Goal: Task Accomplishment & Management: Contribute content

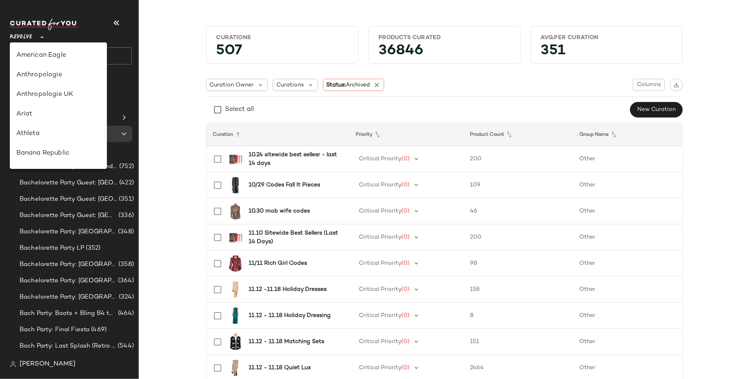
click at [42, 38] on icon at bounding box center [42, 37] width 10 height 10
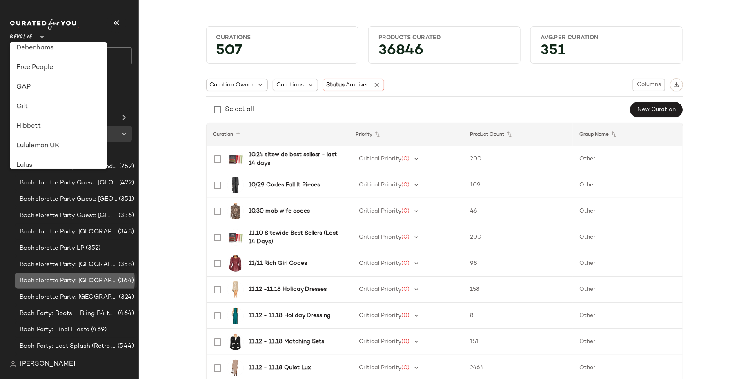
click at [60, 276] on span "Bachelorette Party: [GEOGRAPHIC_DATA]" at bounding box center [68, 280] width 97 height 9
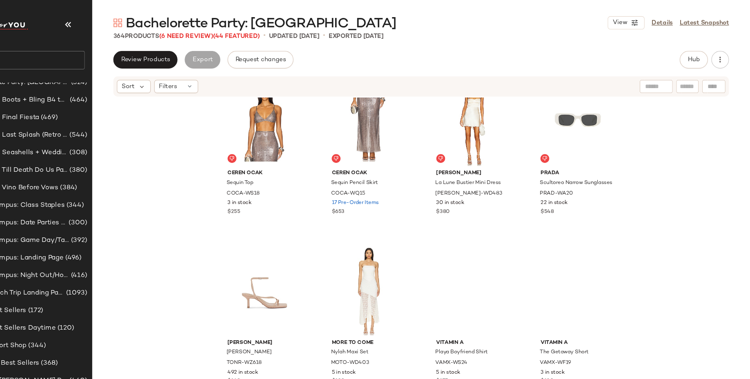
scroll to position [7394, 0]
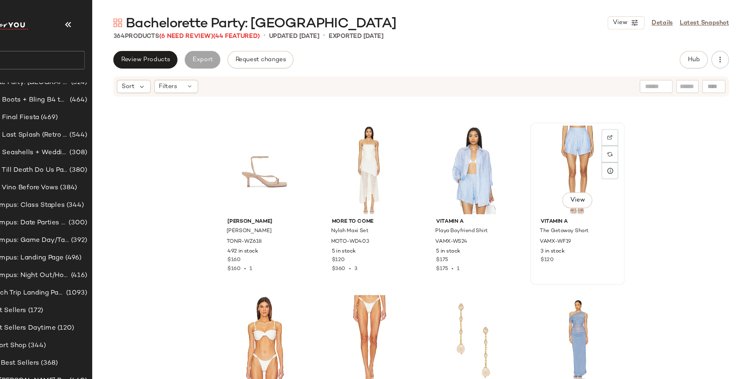
click at [577, 130] on div "View" at bounding box center [590, 158] width 82 height 82
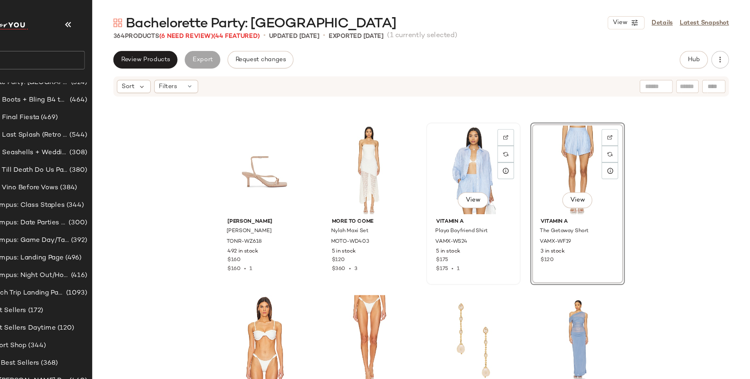
click at [486, 142] on div "View" at bounding box center [493, 158] width 82 height 82
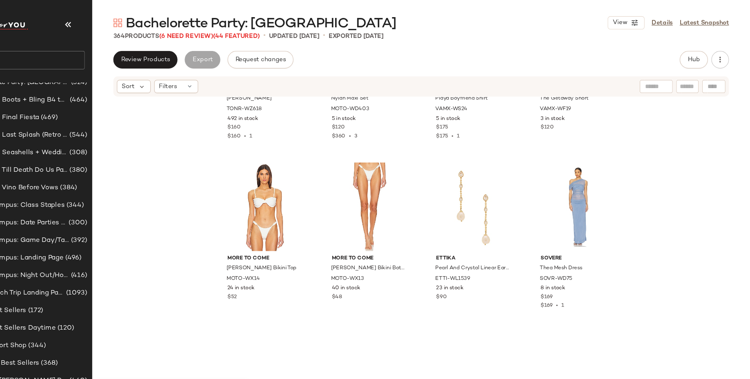
scroll to position [7536, 0]
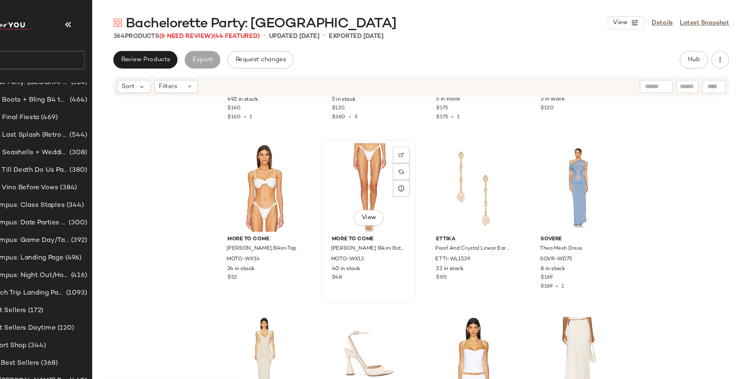
click at [377, 140] on div "View" at bounding box center [396, 174] width 82 height 82
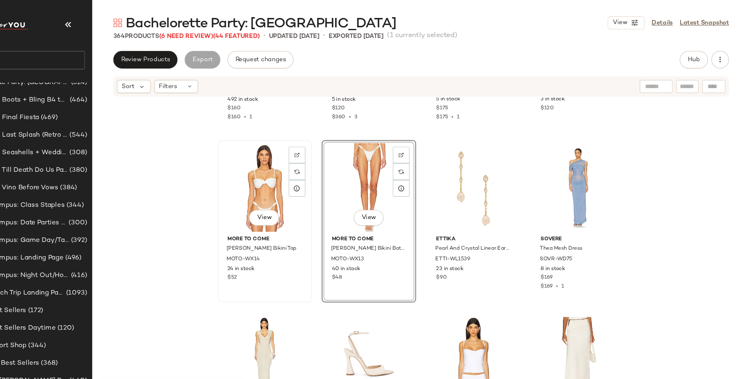
click at [272, 162] on div "View" at bounding box center [299, 174] width 82 height 82
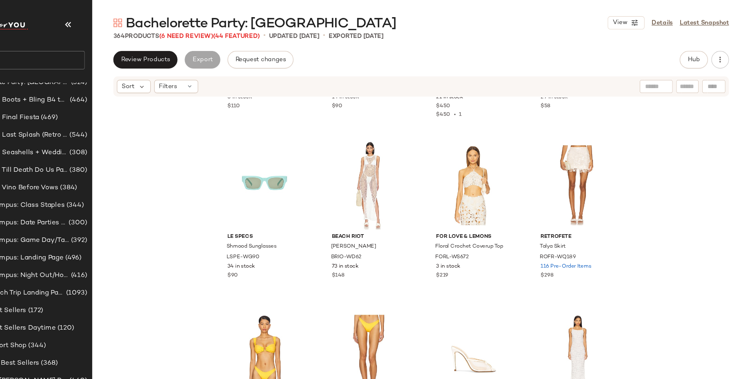
scroll to position [8115, 0]
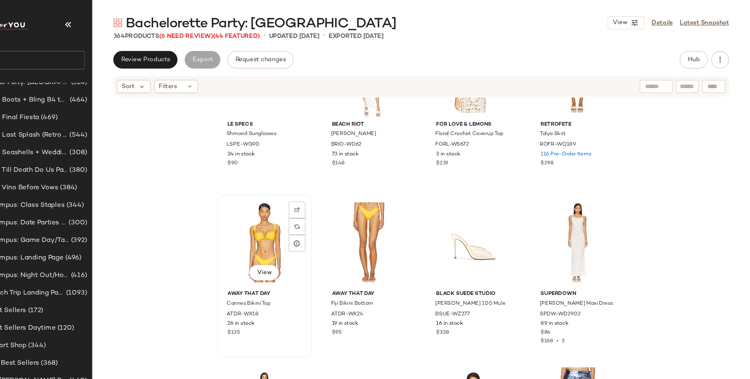
click at [286, 225] on div "View" at bounding box center [299, 225] width 82 height 82
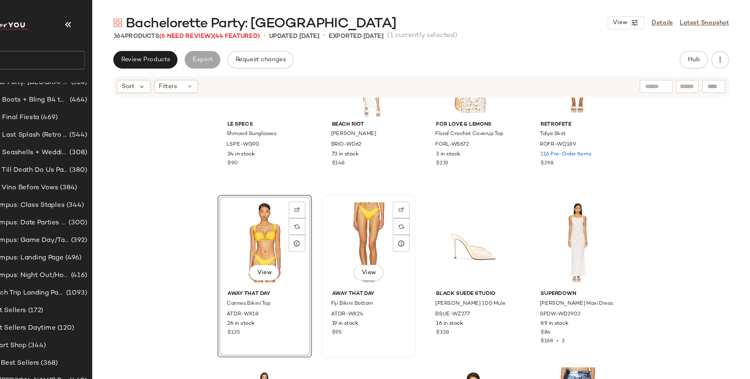
click at [363, 220] on div "View" at bounding box center [396, 225] width 82 height 82
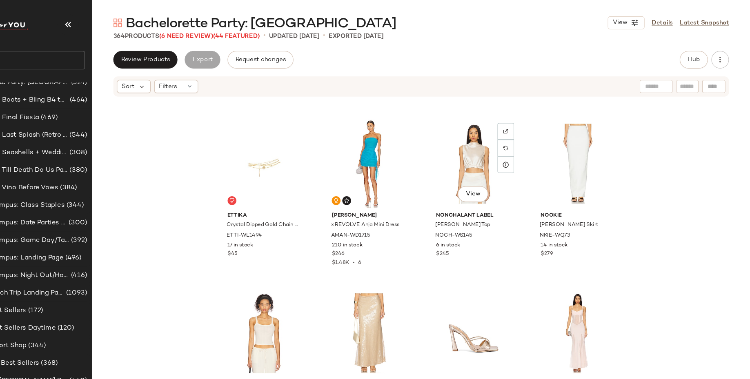
scroll to position [10060, 0]
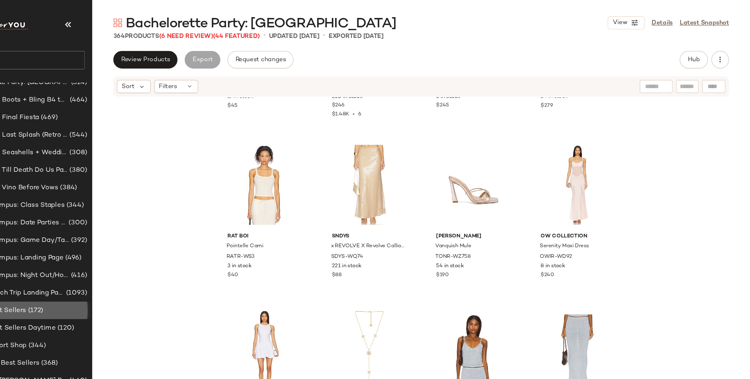
click at [100, 285] on div "Beach: Best Sellers (172)" at bounding box center [75, 288] width 117 height 9
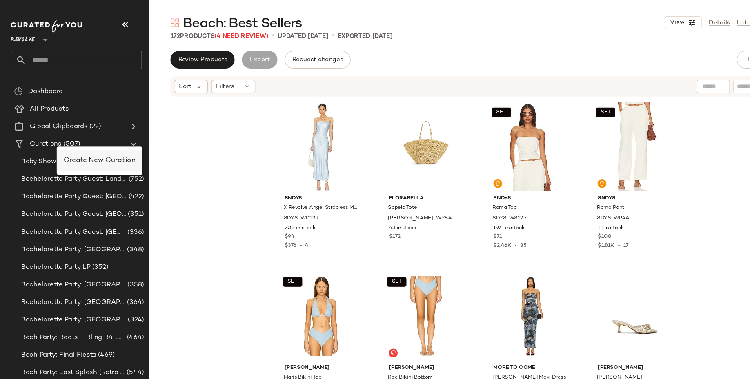
click at [65, 149] on span "Create New Curation" at bounding box center [92, 149] width 67 height 7
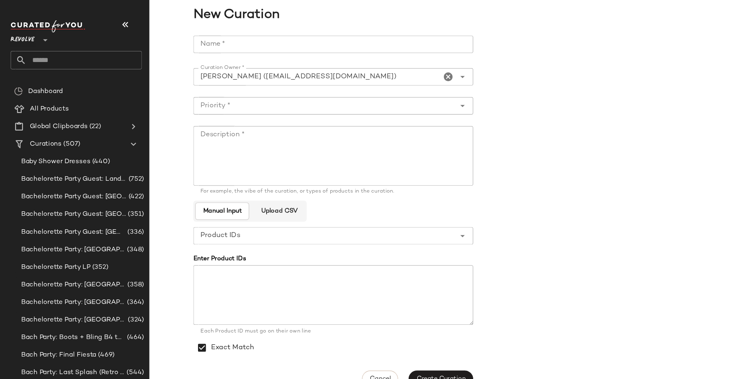
click at [222, 46] on input "Name *" at bounding box center [310, 41] width 260 height 16
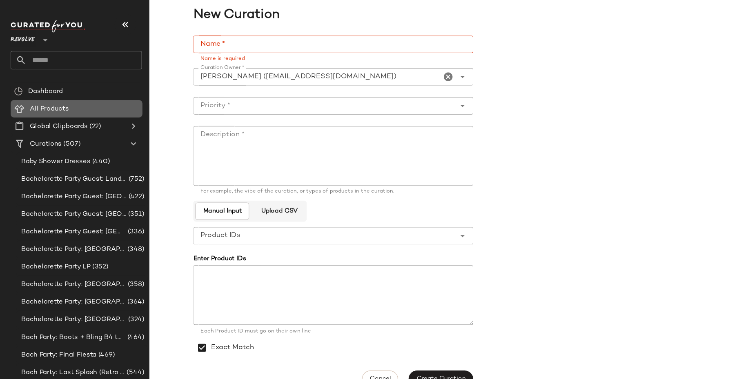
click at [88, 102] on div "All Products" at bounding box center [77, 101] width 104 height 9
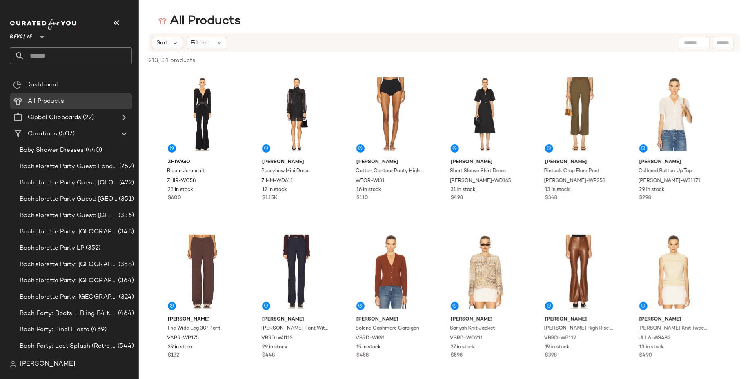
click at [704, 39] on div at bounding box center [694, 43] width 31 height 12
type input "*"
type input "**********"
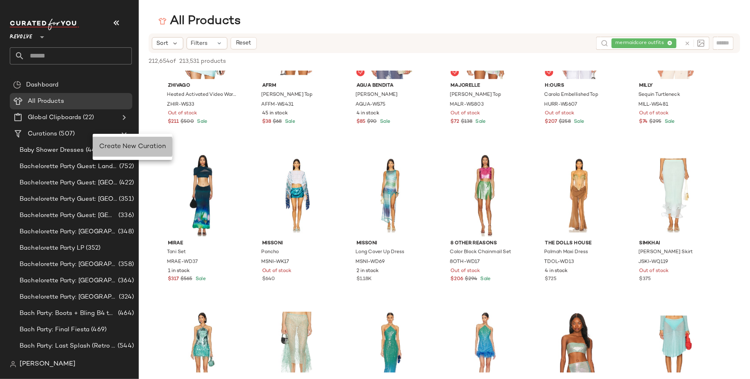
click at [111, 148] on span "Create New Curation" at bounding box center [132, 146] width 67 height 7
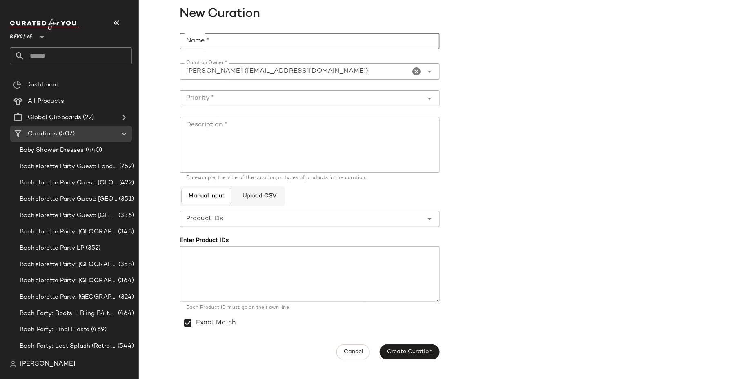
click at [255, 40] on input "Name *" at bounding box center [310, 41] width 260 height 16
click at [254, 42] on input "**********" at bounding box center [310, 41] width 260 height 16
type input "**********"
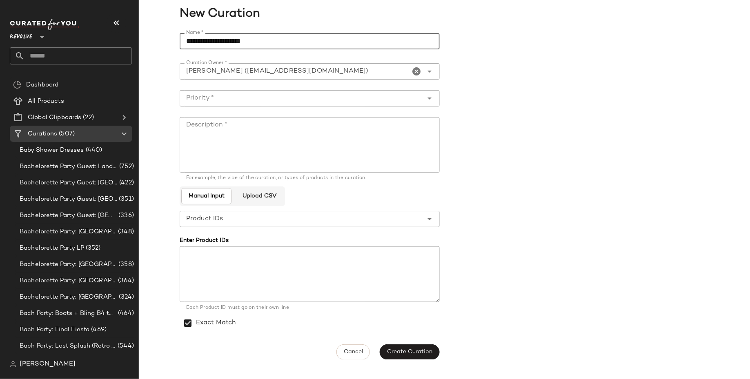
click at [248, 102] on input "Priority *" at bounding box center [302, 99] width 244 height 10
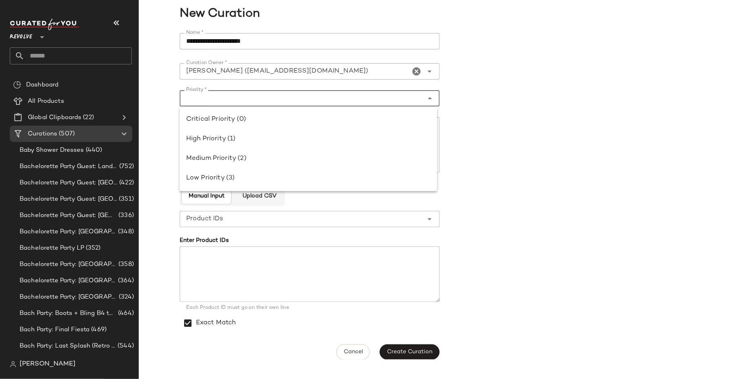
paste input "**********"
type input "**********"
click at [264, 151] on textarea "Description *" at bounding box center [310, 145] width 260 height 56
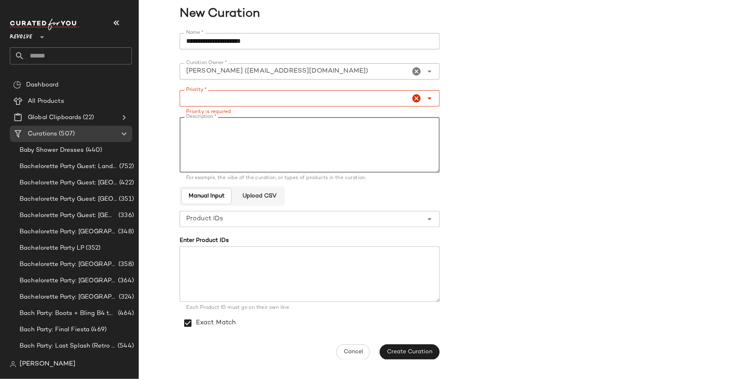
paste textarea "**********"
type textarea "**********"
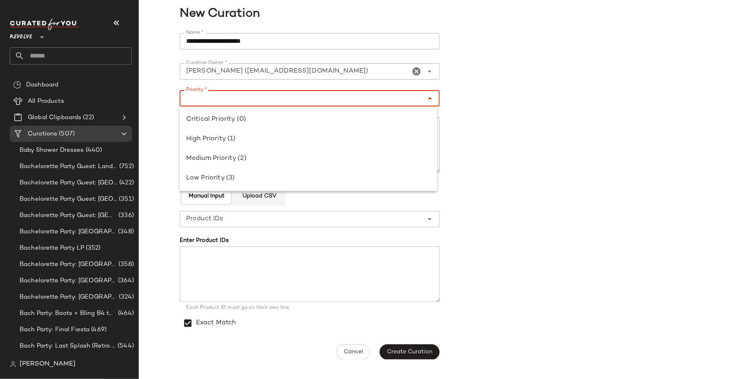
click at [348, 94] on input "Priority *" at bounding box center [300, 99] width 241 height 10
click at [305, 181] on div "Low Priority (3)" at bounding box center [308, 179] width 245 height 10
type input "**********"
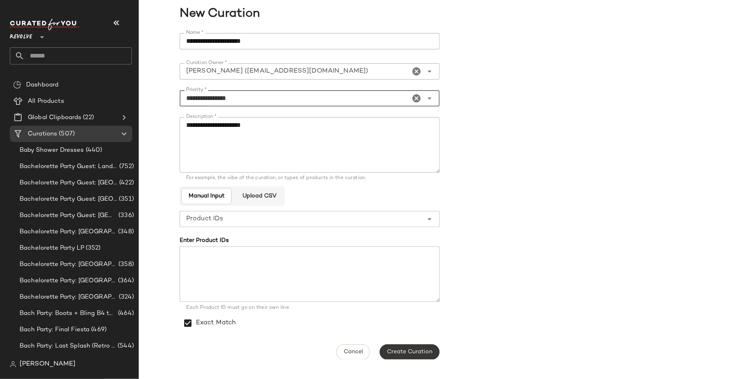
click at [399, 351] on span "Create Curation" at bounding box center [410, 352] width 46 height 7
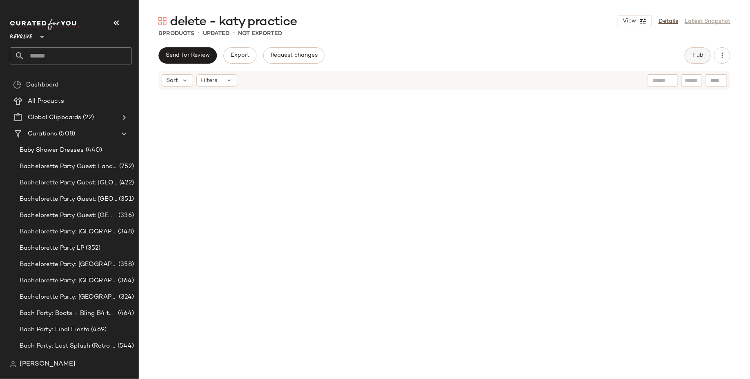
click at [702, 53] on span "Hub" at bounding box center [697, 55] width 11 height 7
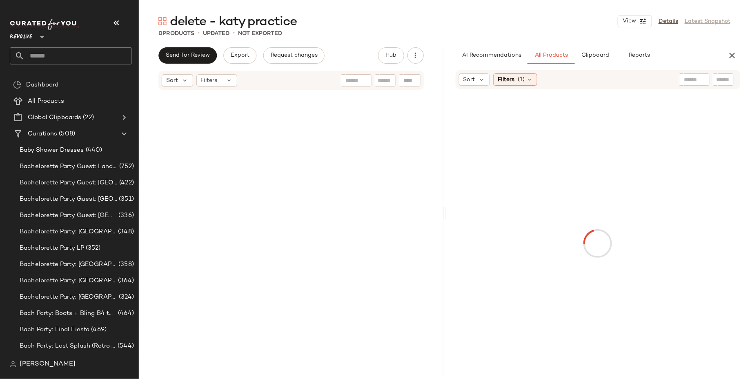
click at [698, 84] on div at bounding box center [694, 80] width 31 height 12
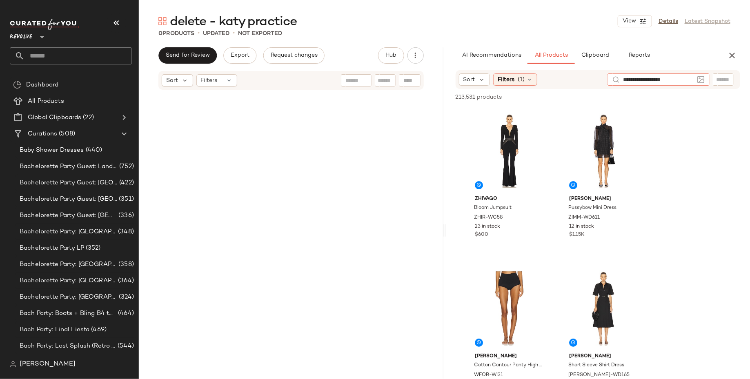
type input "**********"
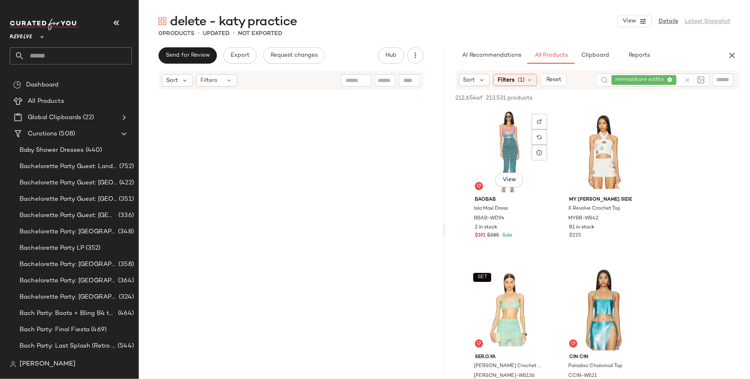
click at [486, 158] on div "View" at bounding box center [509, 152] width 82 height 82
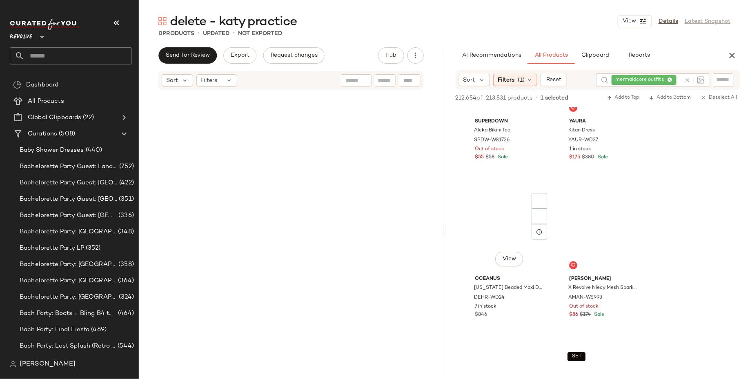
scroll to position [7892, 0]
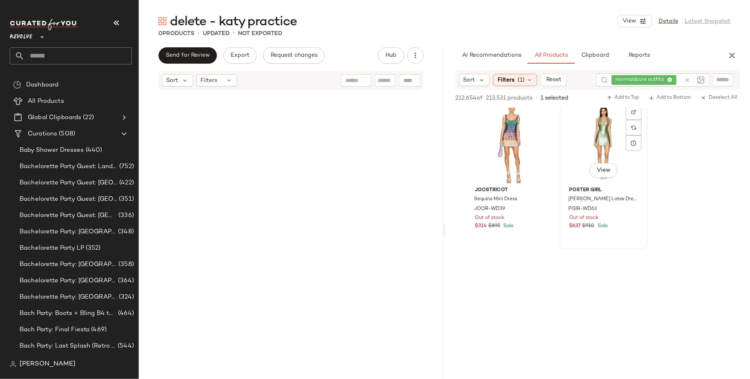
click at [599, 134] on div "View" at bounding box center [604, 142] width 82 height 82
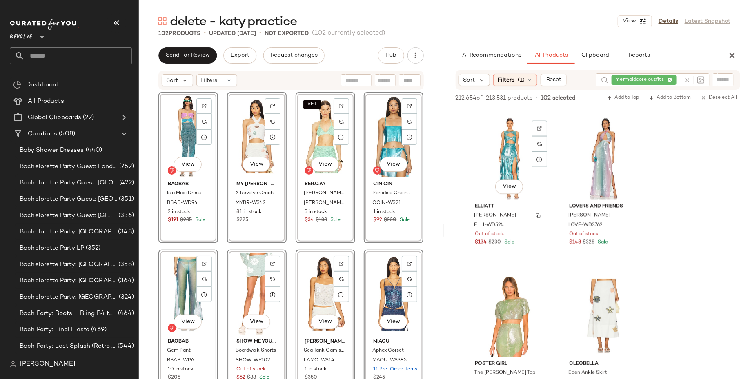
scroll to position [8192, 0]
click at [433, 257] on div "View Baobab Isla Maxi Dress BBAB-WD94 2 in stock $191 $285 Sale View My [PERSON…" at bounding box center [291, 247] width 305 height 313
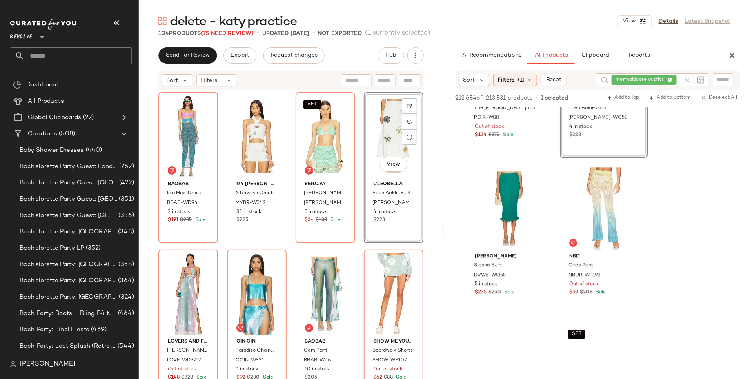
scroll to position [8314, 0]
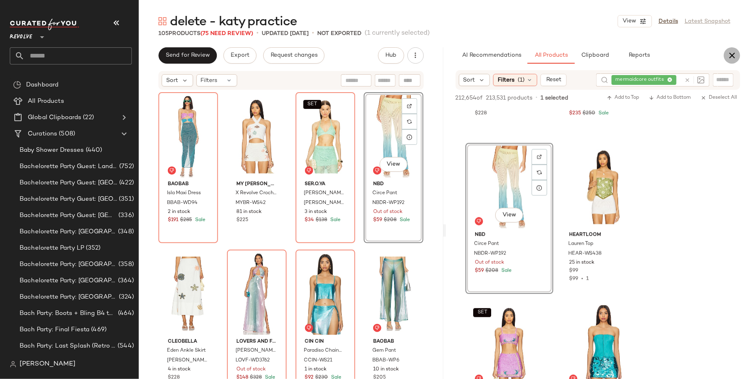
scroll to position [8478, 0]
click at [733, 62] on button "button" at bounding box center [732, 55] width 16 height 16
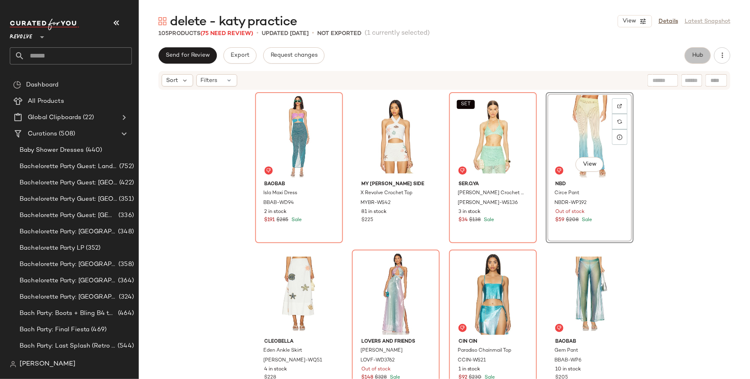
click at [702, 63] on button "Hub" at bounding box center [698, 55] width 26 height 16
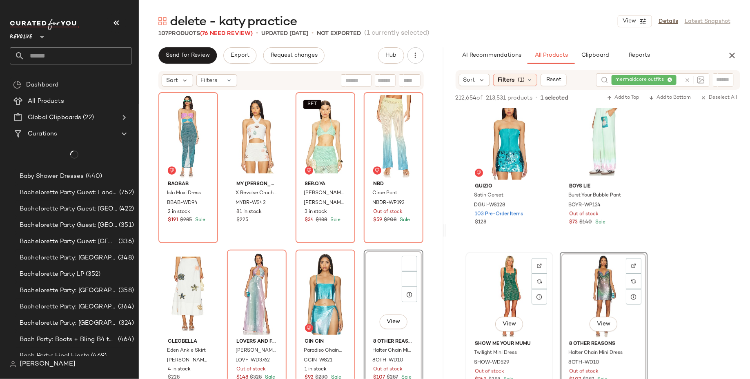
scroll to position [783, 0]
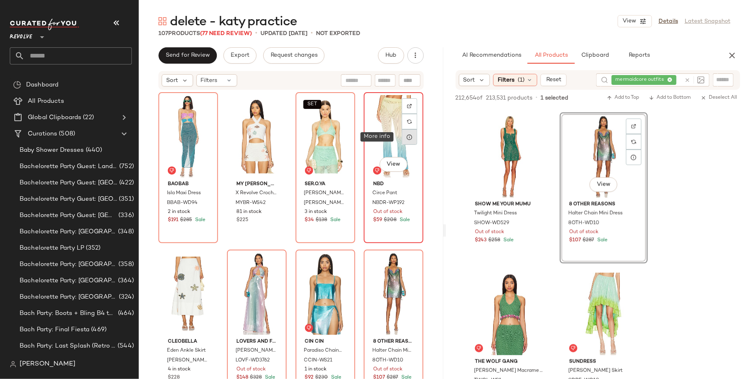
click at [406, 134] on icon at bounding box center [409, 137] width 7 height 7
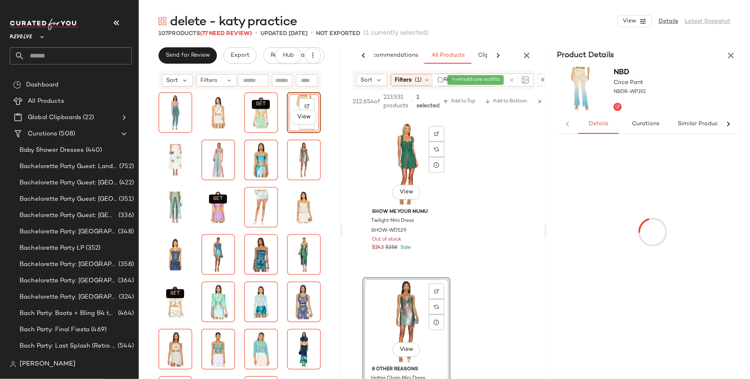
scroll to position [0, 25]
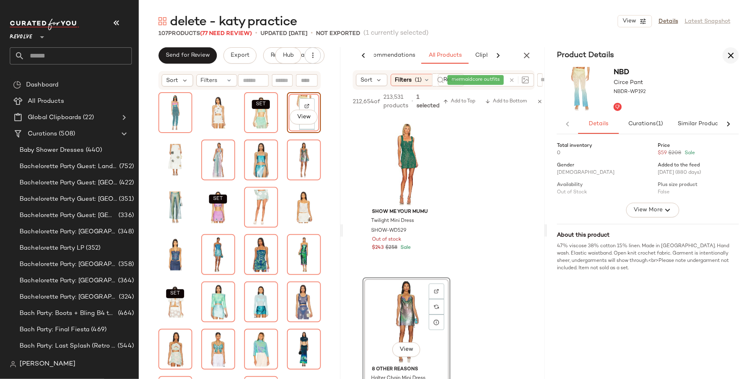
click at [739, 55] on button "button" at bounding box center [731, 55] width 16 height 16
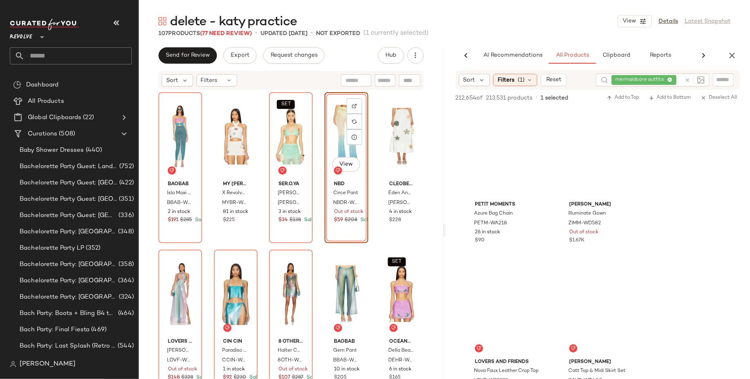
scroll to position [0, 0]
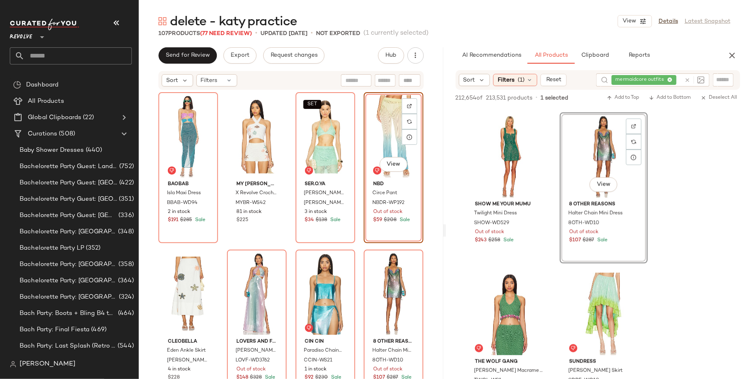
click at [380, 116] on div "View" at bounding box center [394, 136] width 54 height 82
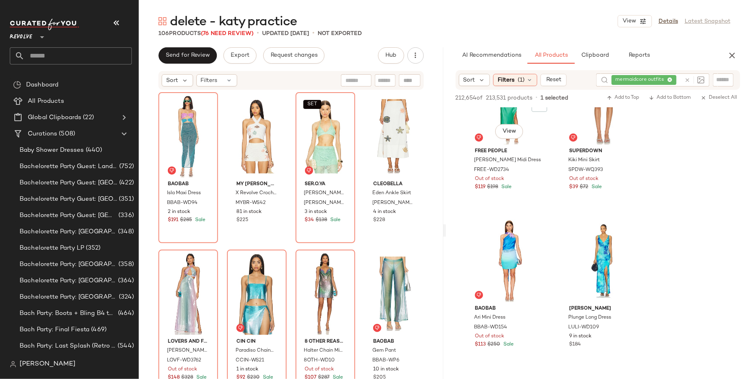
scroll to position [1344, 0]
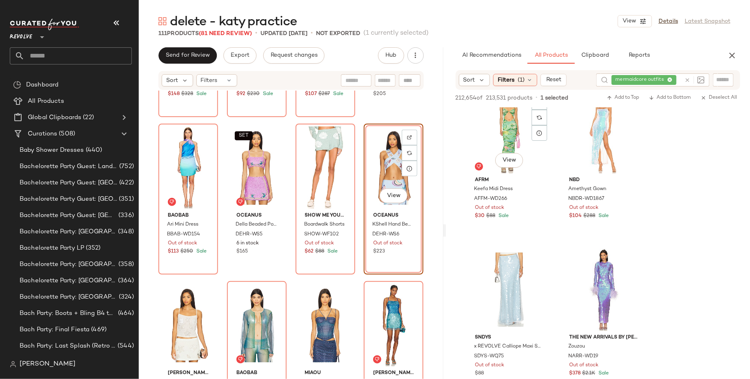
scroll to position [6020, 0]
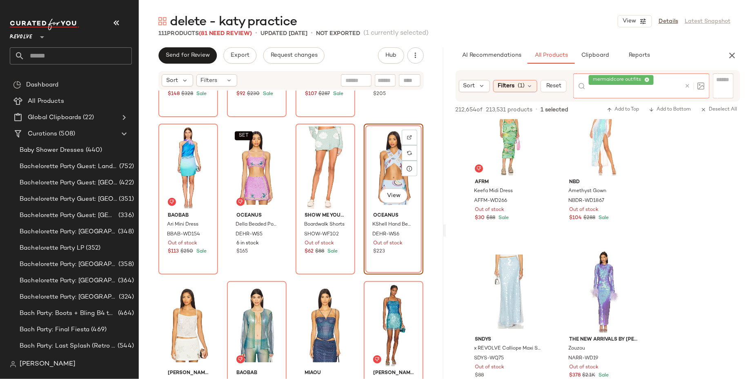
click at [669, 79] on div "mermaidcore outfits" at bounding box center [635, 86] width 92 height 25
click at [648, 81] on icon at bounding box center [647, 80] width 5 height 5
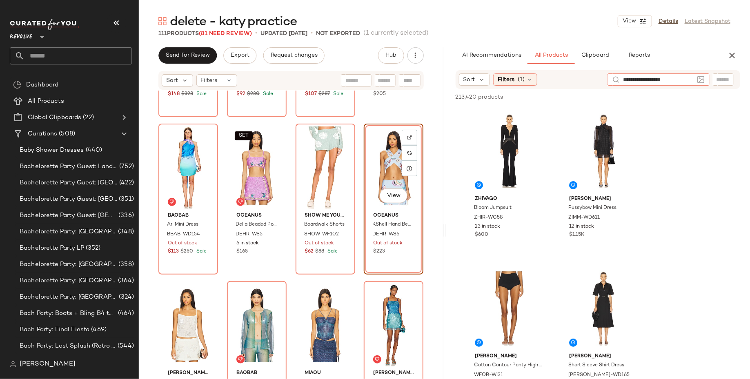
type input "**********"
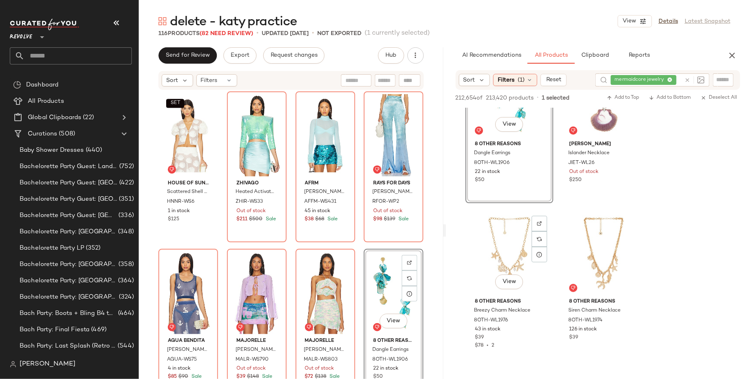
scroll to position [1635, 0]
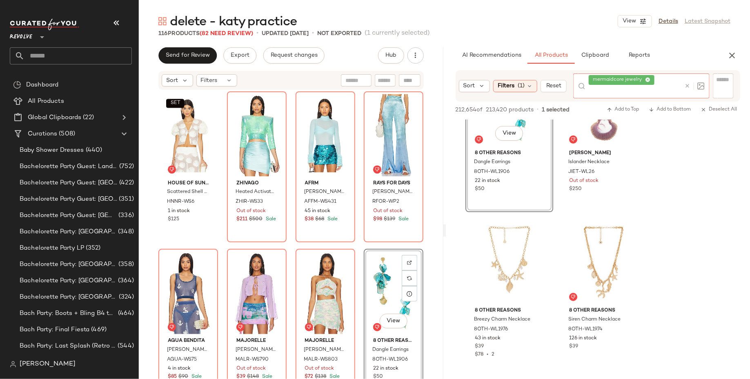
click at [670, 80] on div "mermaidcore jewelry" at bounding box center [635, 86] width 92 height 25
click at [648, 79] on icon at bounding box center [648, 80] width 5 height 5
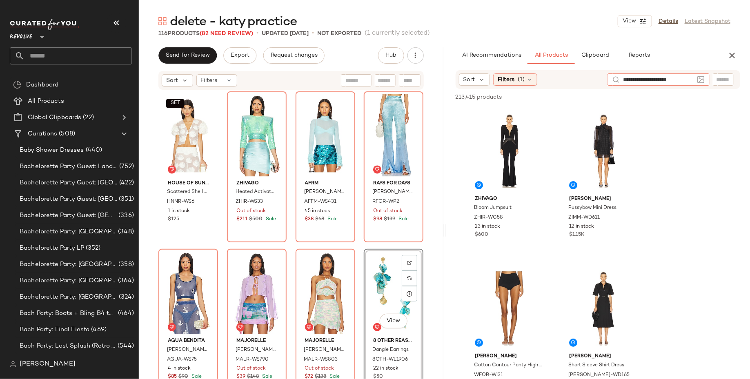
type input "**********"
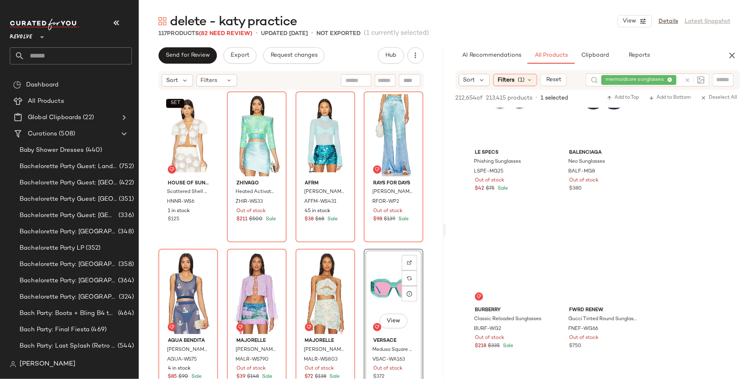
scroll to position [207, 0]
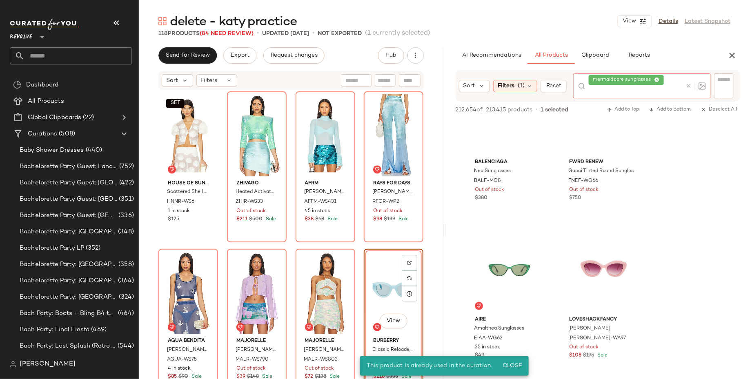
click at [669, 79] on div "mermaidcore sunglasses" at bounding box center [636, 86] width 94 height 25
click at [658, 78] on icon at bounding box center [657, 80] width 5 height 5
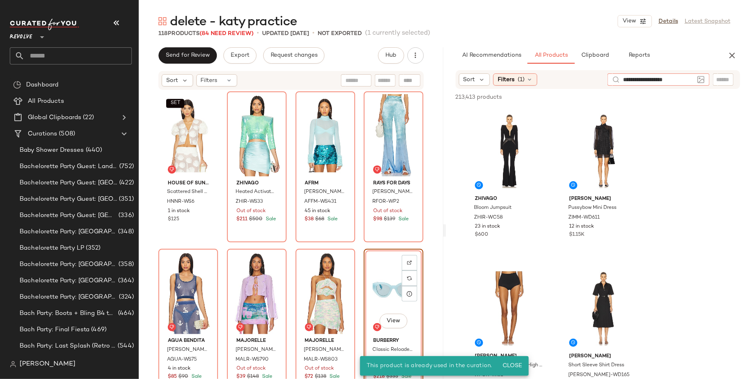
type input "**********"
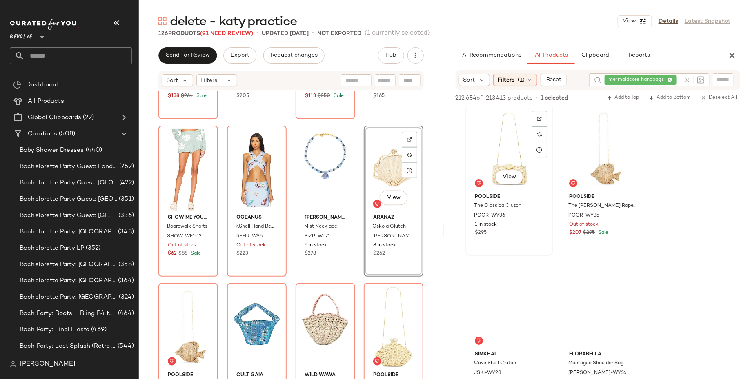
scroll to position [1461, 0]
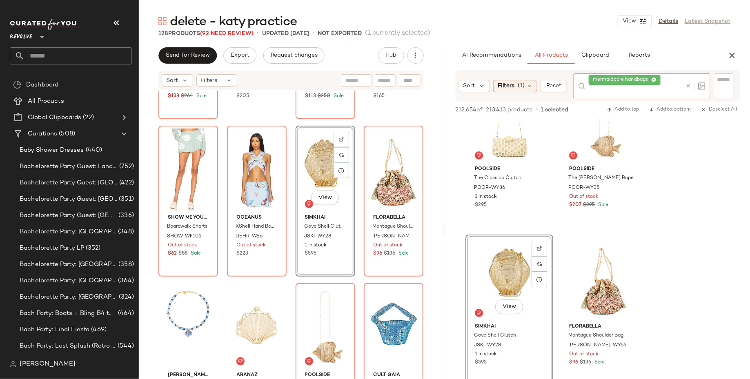
click at [670, 79] on div "mermaidcore handbags" at bounding box center [635, 86] width 93 height 25
click at [654, 81] on icon at bounding box center [654, 80] width 5 height 5
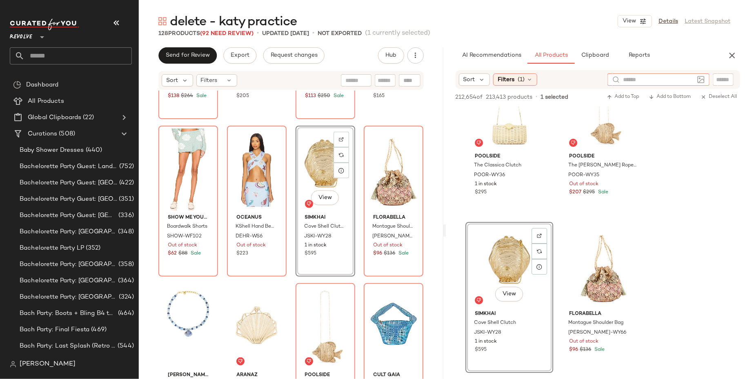
type input "*"
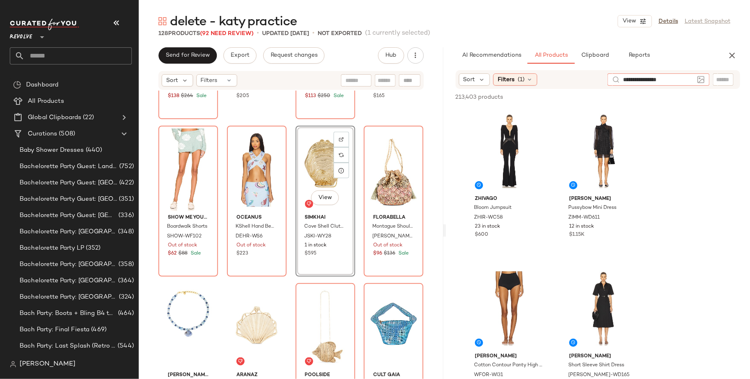
type input "**********"
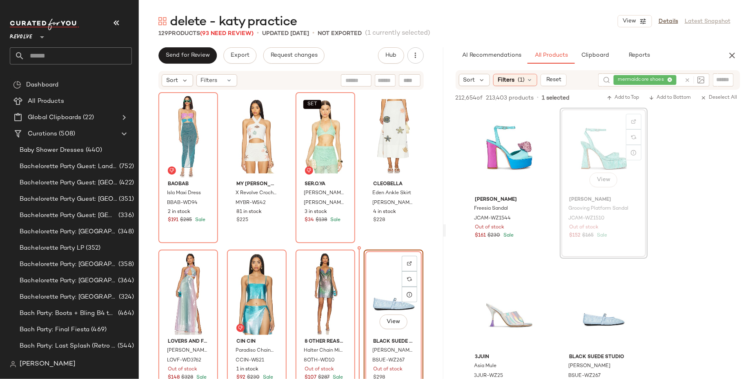
drag, startPoint x: 604, startPoint y: 148, endPoint x: 582, endPoint y: 154, distance: 22.1
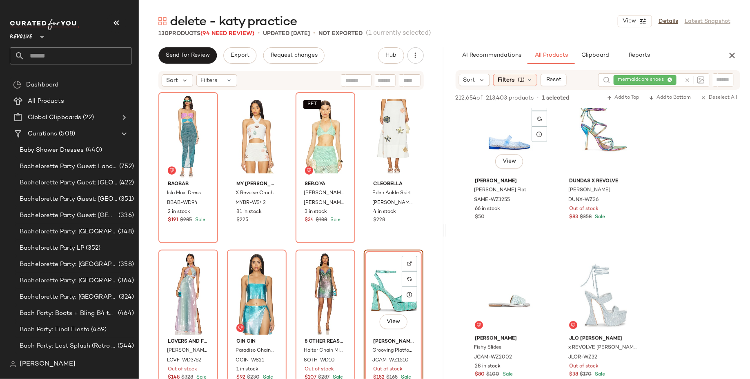
scroll to position [367, 0]
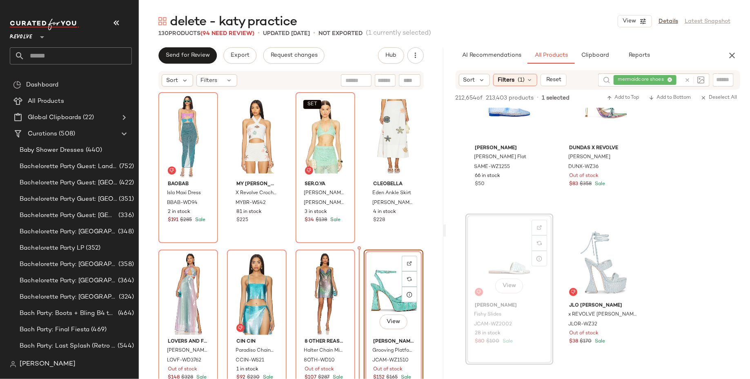
drag, startPoint x: 511, startPoint y: 264, endPoint x: 407, endPoint y: 313, distance: 114.4
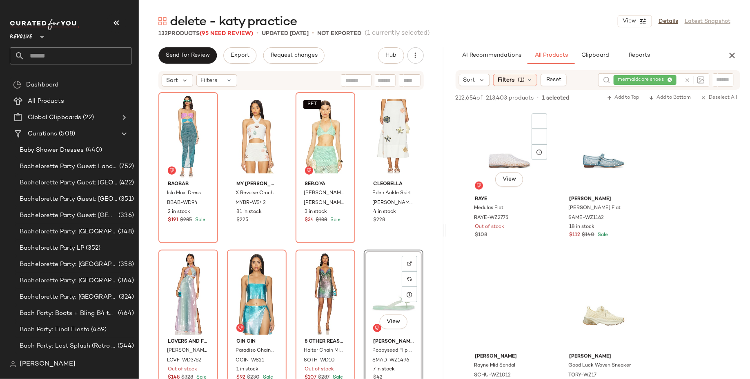
scroll to position [1895, 0]
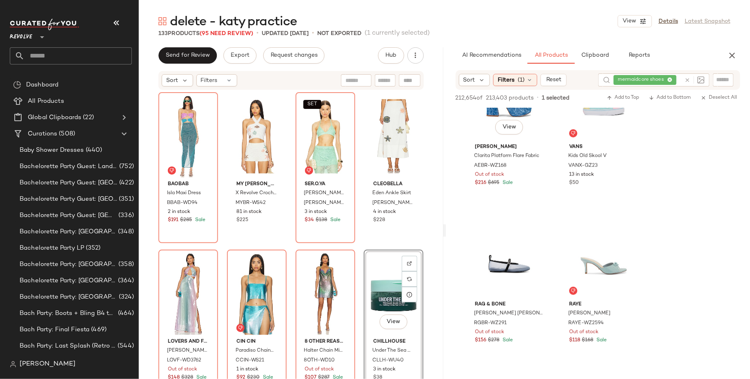
scroll to position [3364, 0]
click at [729, 55] on icon "button" at bounding box center [732, 56] width 10 height 10
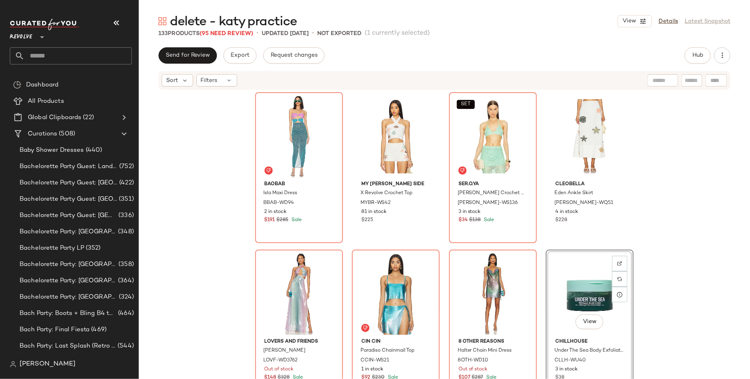
click at [711, 185] on div "Baobab Isla Maxi Dress BBAB-WD94 2 in stock $191 $285 Sale My Beachy Side X Rev…" at bounding box center [444, 247] width 611 height 313
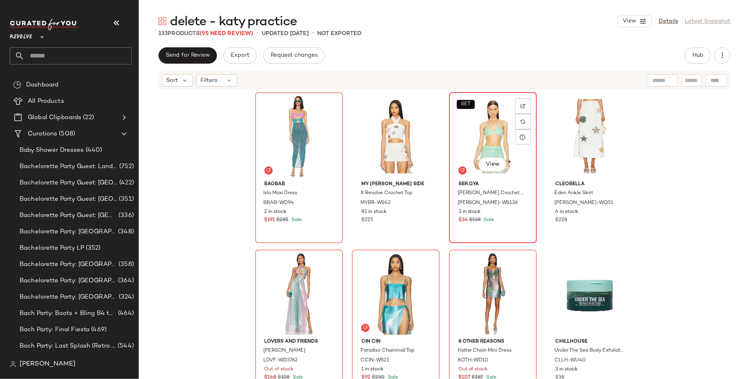
click at [484, 137] on div "SET View" at bounding box center [493, 136] width 82 height 82
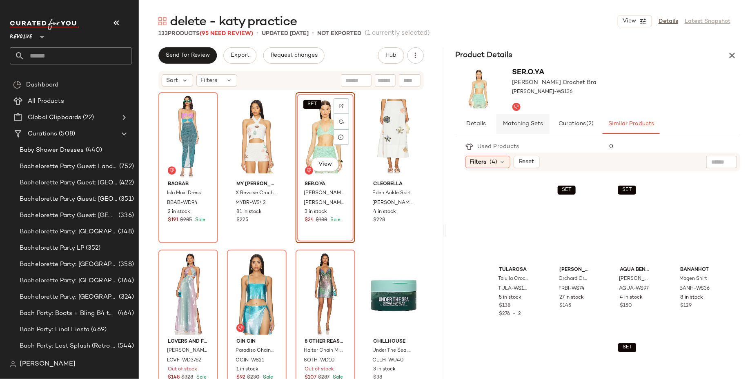
click at [531, 126] on span "Matching Sets" at bounding box center [523, 124] width 40 height 7
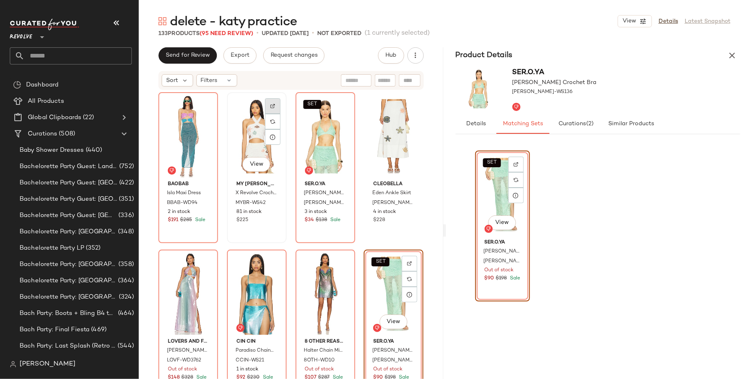
click at [273, 109] on div at bounding box center [273, 106] width 16 height 16
click at [739, 55] on button "button" at bounding box center [732, 55] width 16 height 16
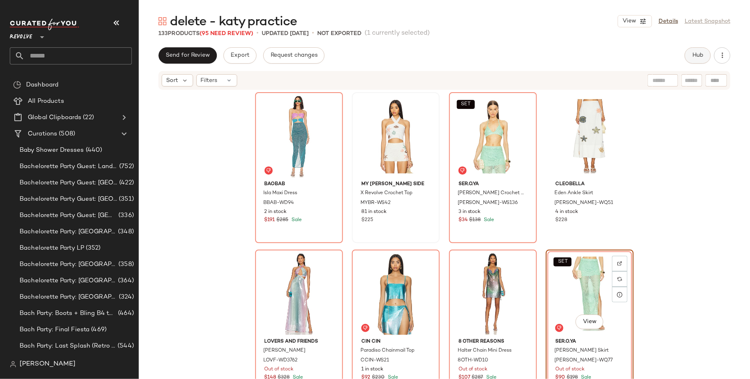
click at [693, 53] on span "Hub" at bounding box center [697, 55] width 11 height 7
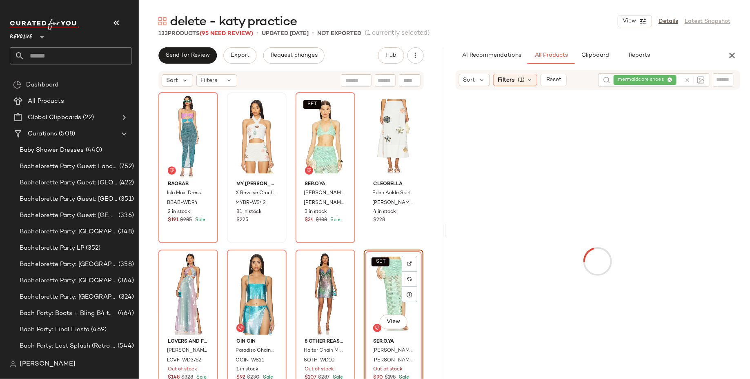
click at [668, 78] on div "mermaidcore shoes" at bounding box center [647, 80] width 67 height 13
click at [647, 80] on icon at bounding box center [646, 80] width 5 height 5
click at [721, 78] on input "Filter" at bounding box center [695, 80] width 69 height 9
paste input "**********"
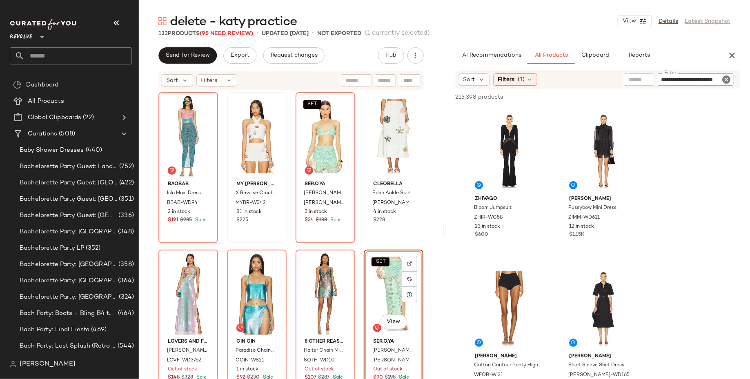
click at [681, 79] on input "**********" at bounding box center [695, 80] width 69 height 9
drag, startPoint x: 681, startPoint y: 79, endPoint x: 598, endPoint y: 78, distance: 82.9
click at [598, 78] on div "**********" at bounding box center [598, 79] width 285 height 19
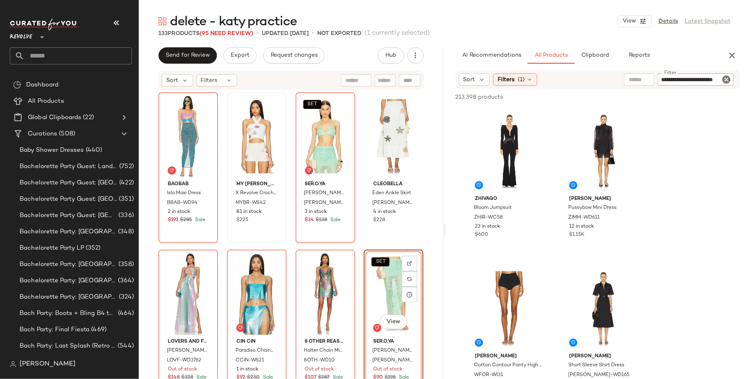
type input "**********"
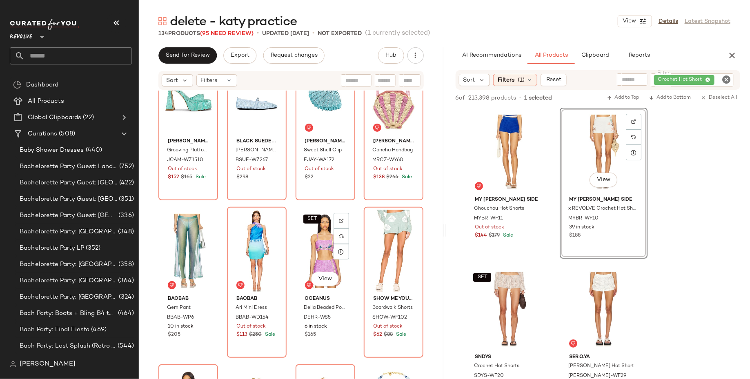
scroll to position [569, 0]
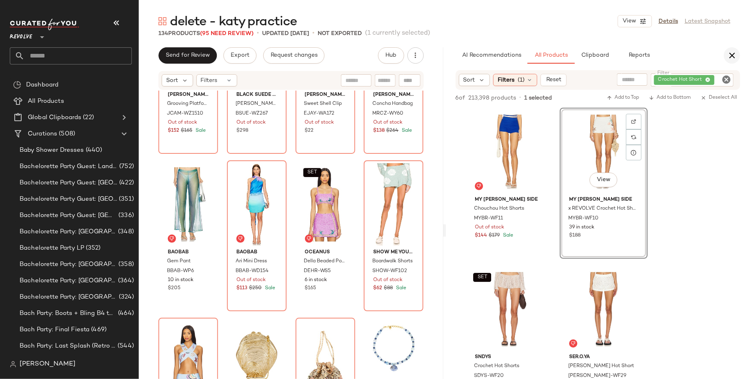
click at [729, 56] on icon "button" at bounding box center [732, 56] width 10 height 10
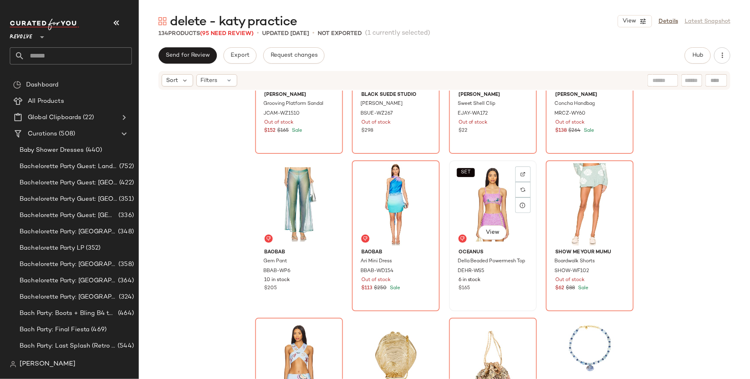
click at [487, 193] on div "SET View" at bounding box center [493, 204] width 82 height 82
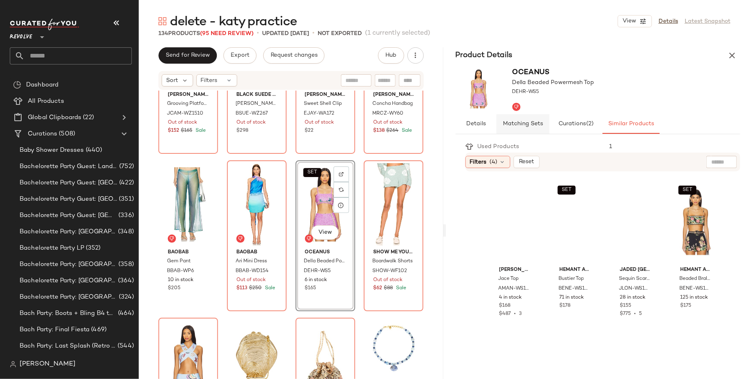
click at [536, 131] on button "Matching Sets" at bounding box center [523, 124] width 53 height 20
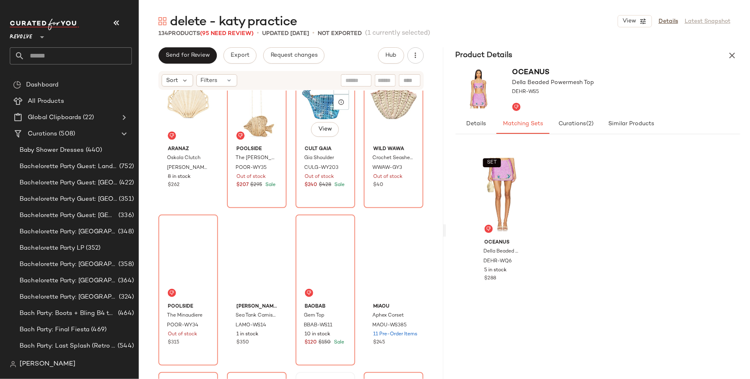
scroll to position [1103, 0]
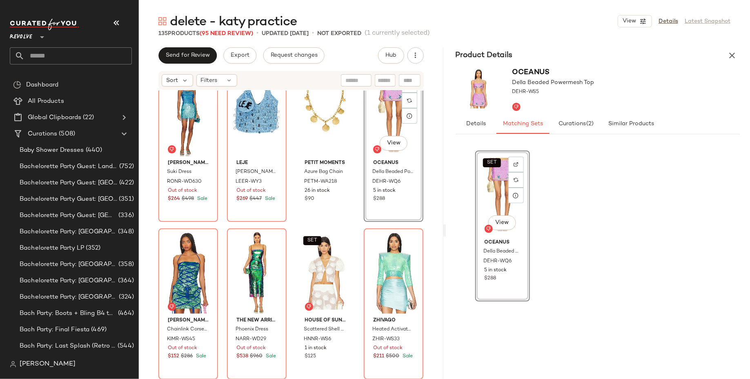
scroll to position [1364, 0]
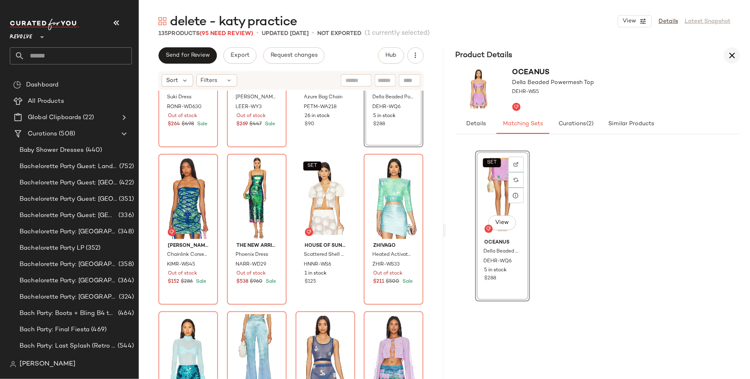
click at [732, 59] on icon "button" at bounding box center [732, 56] width 10 height 10
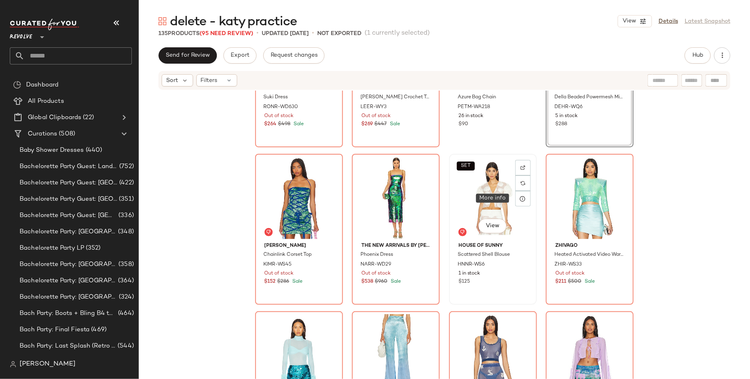
click at [494, 195] on div "SET View" at bounding box center [493, 198] width 82 height 82
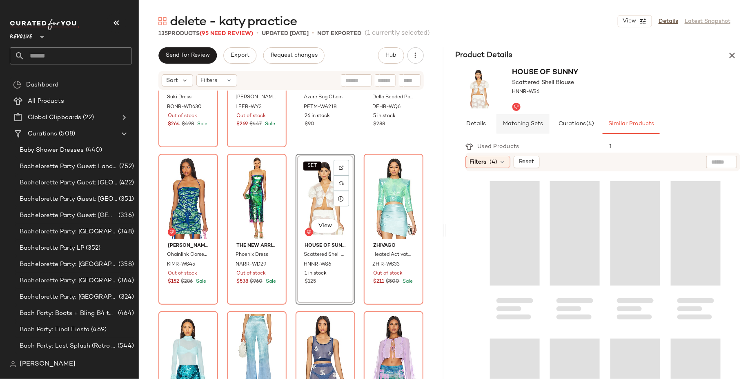
click at [524, 125] on span "Matching Sets" at bounding box center [523, 124] width 40 height 7
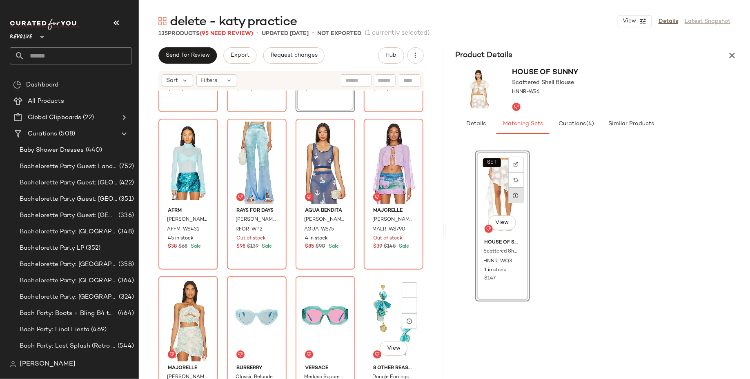
scroll to position [1557, 0]
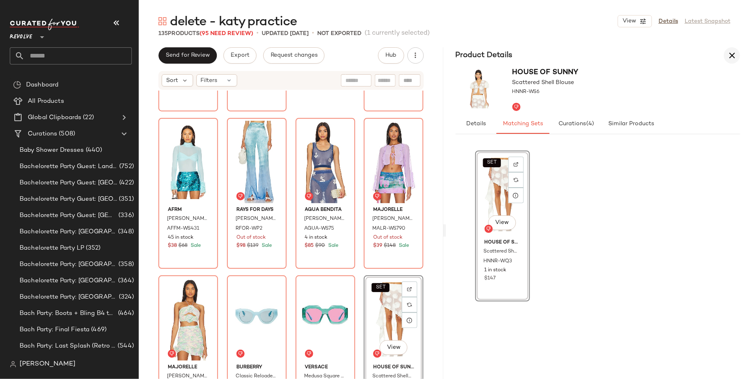
click at [733, 60] on button "button" at bounding box center [732, 55] width 16 height 16
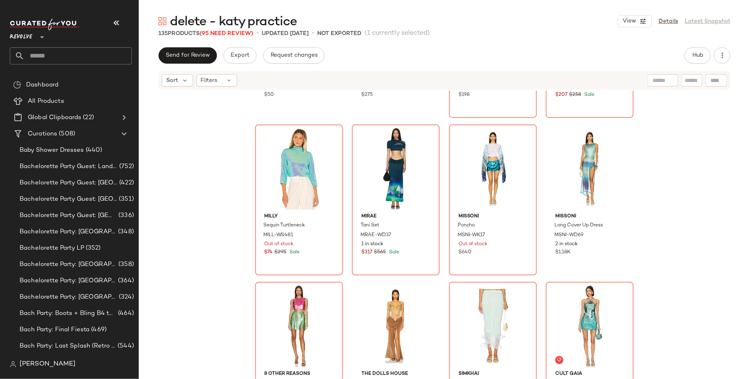
scroll to position [2163, 0]
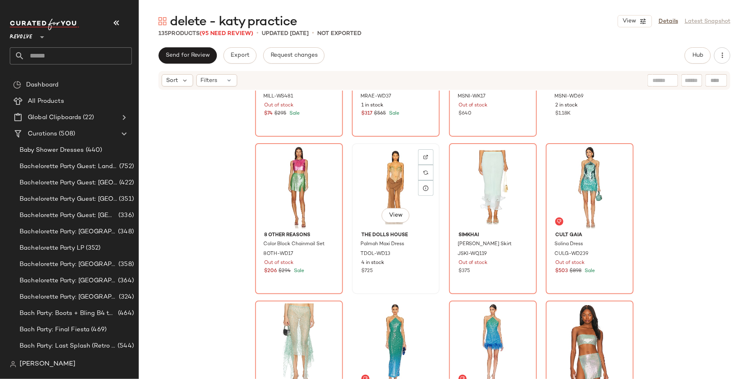
click at [365, 196] on div "View" at bounding box center [396, 187] width 82 height 82
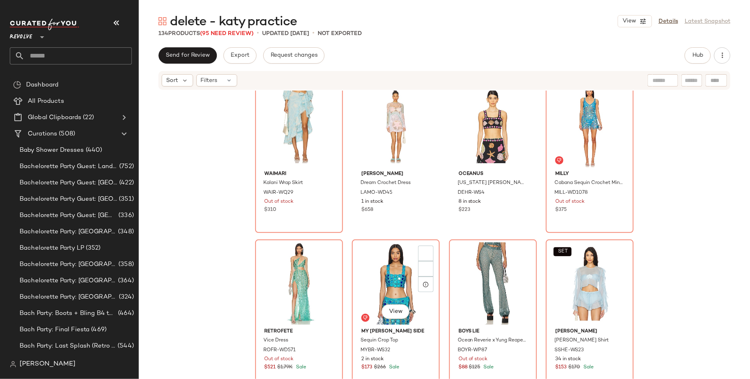
scroll to position [4225, 0]
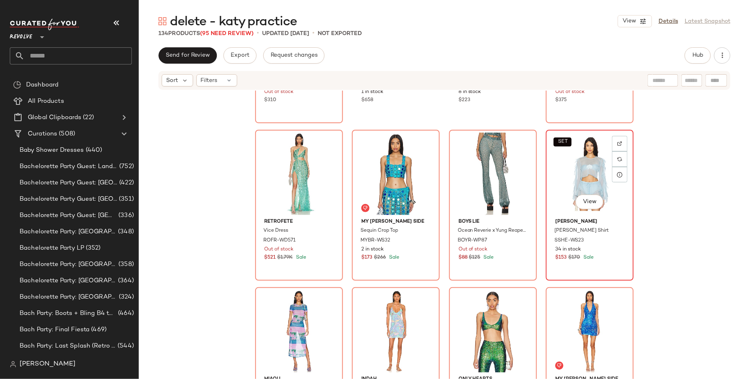
click at [577, 181] on div "SET View" at bounding box center [590, 174] width 82 height 82
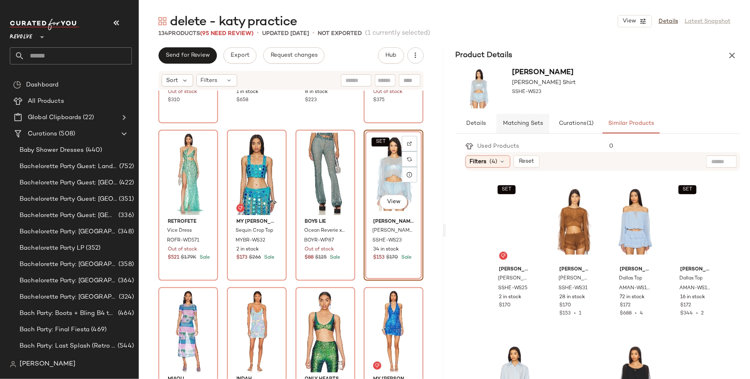
click at [536, 123] on span "Matching Sets" at bounding box center [523, 123] width 40 height 7
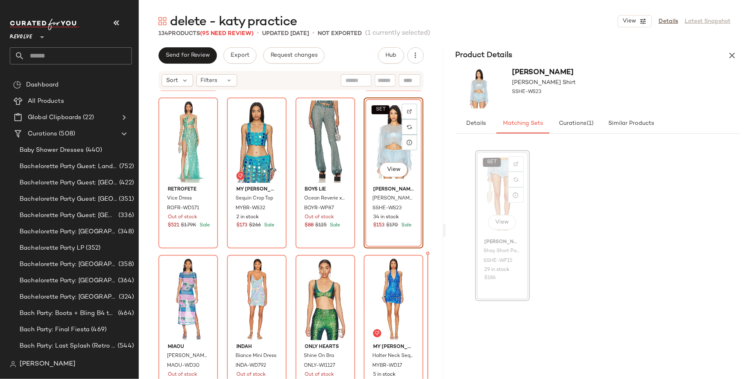
scroll to position [4274, 0]
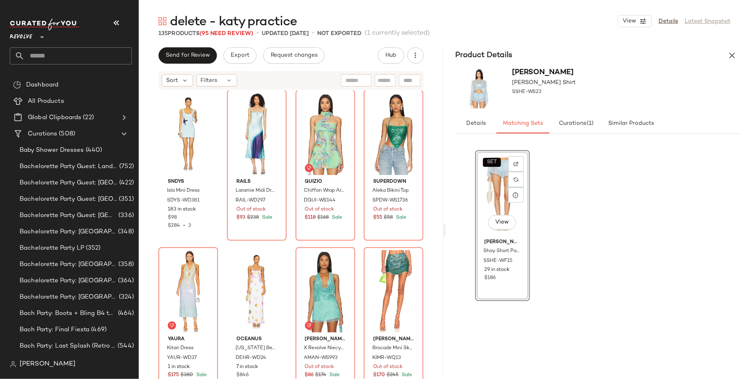
scroll to position [4897, 0]
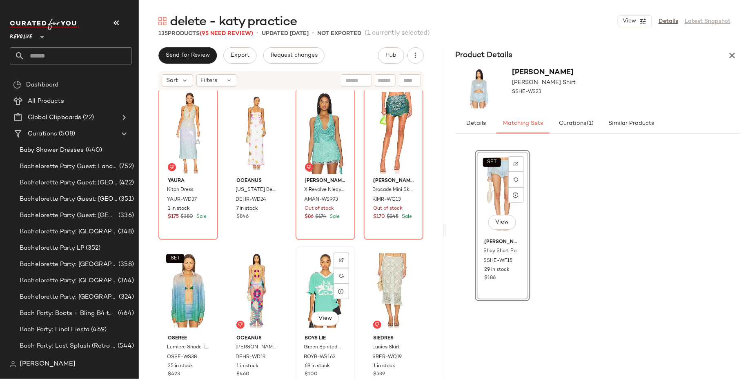
click at [317, 286] on div "View" at bounding box center [326, 291] width 54 height 82
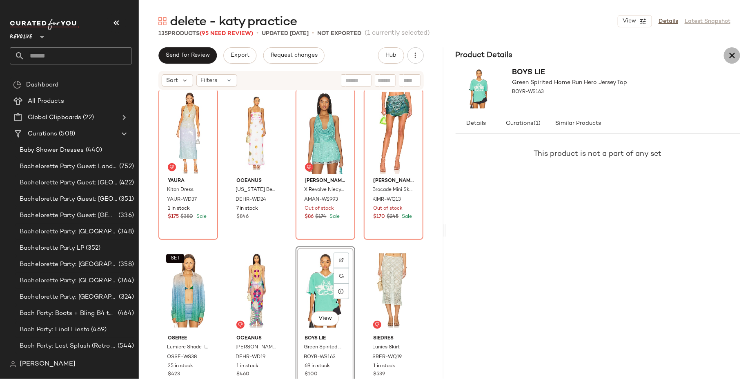
click at [731, 54] on icon "button" at bounding box center [732, 56] width 10 height 10
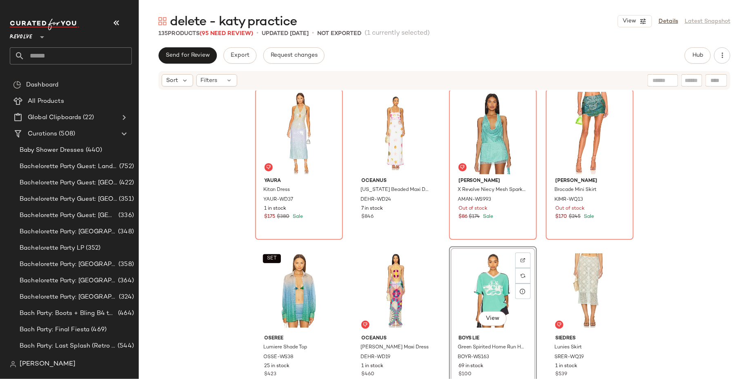
click at [474, 282] on div "View" at bounding box center [493, 291] width 82 height 82
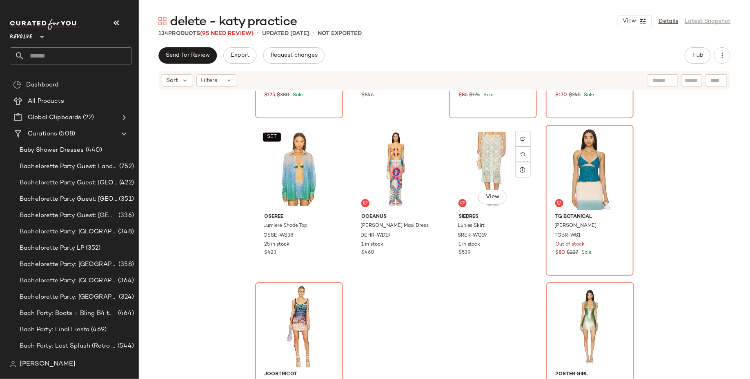
scroll to position [5032, 0]
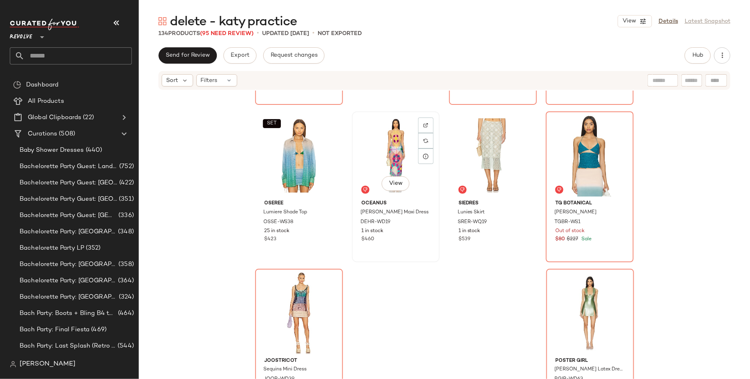
click at [395, 165] on div "View" at bounding box center [396, 155] width 82 height 82
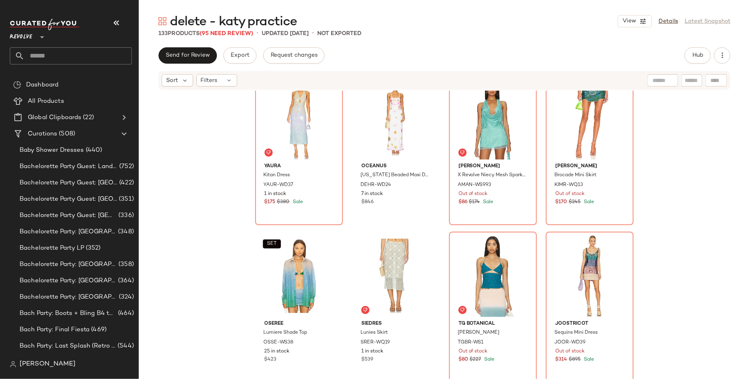
scroll to position [4913, 0]
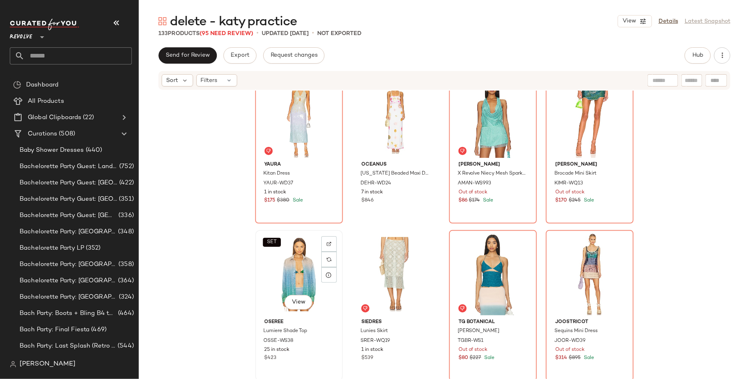
click at [277, 270] on div "SET View" at bounding box center [299, 274] width 82 height 82
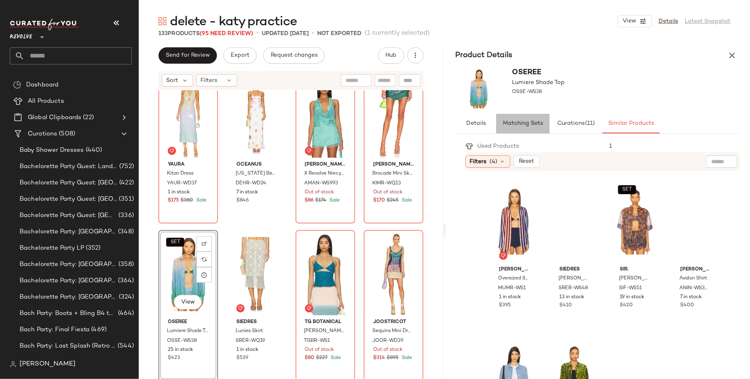
click at [534, 117] on button "Matching Sets" at bounding box center [523, 124] width 53 height 20
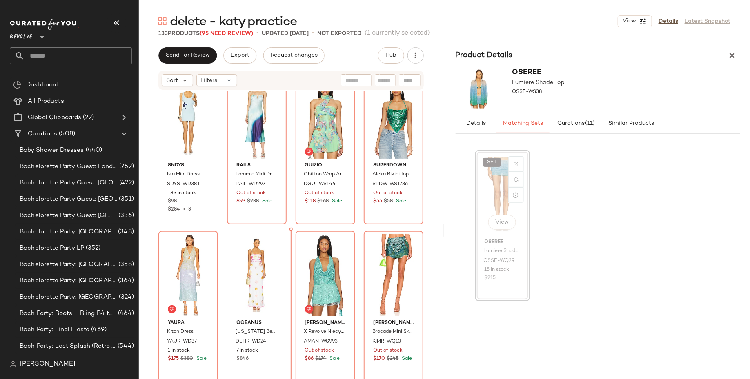
scroll to position [4721, 0]
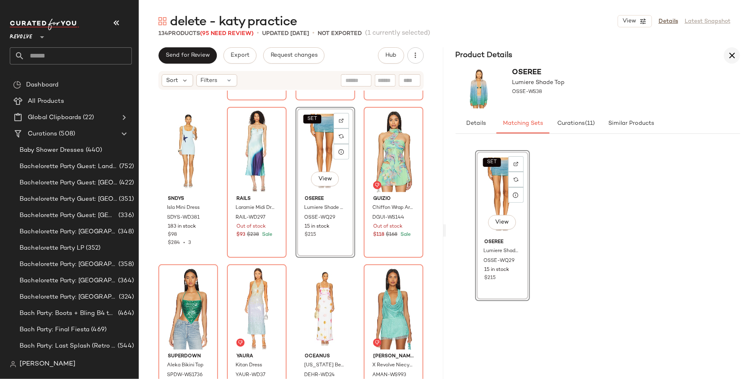
click at [731, 60] on icon "button" at bounding box center [732, 56] width 10 height 10
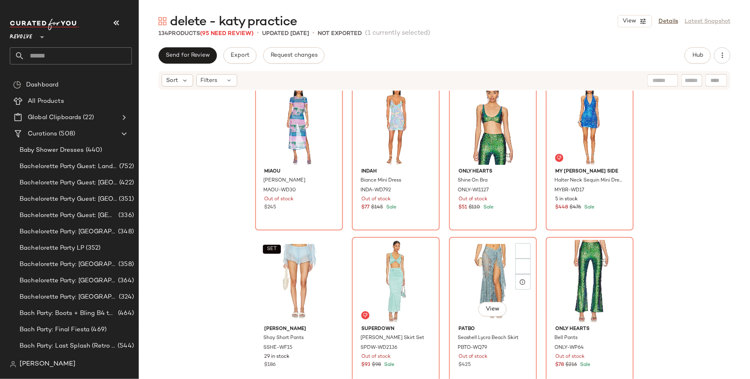
scroll to position [4470, 0]
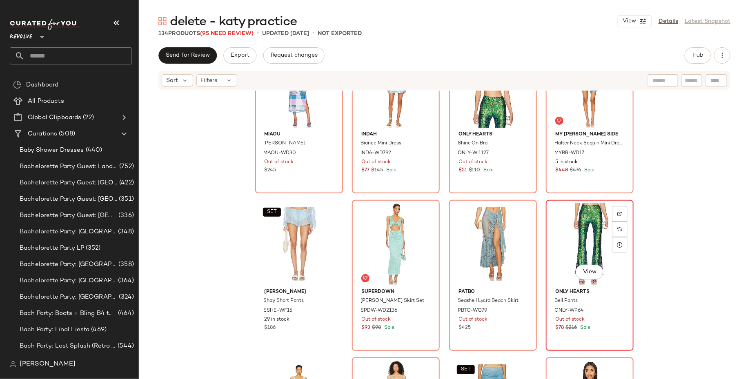
click at [589, 230] on div "View" at bounding box center [590, 244] width 82 height 82
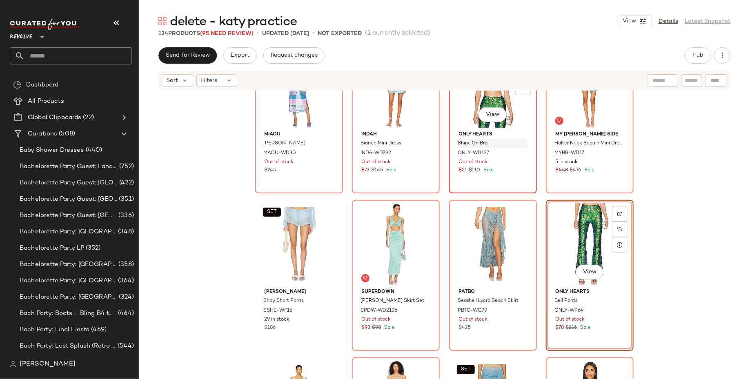
click at [516, 141] on button "button" at bounding box center [521, 143] width 11 height 7
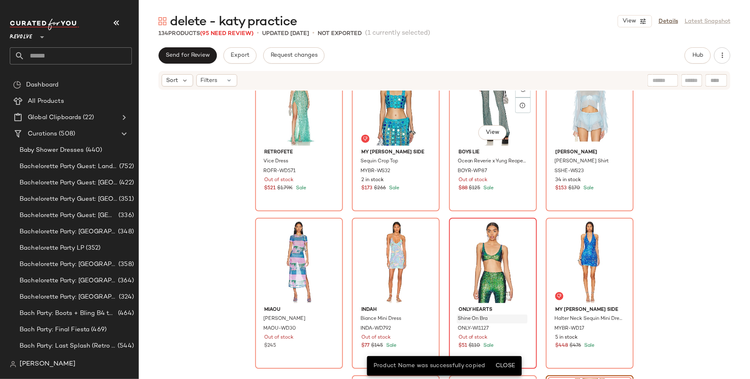
scroll to position [4288, 0]
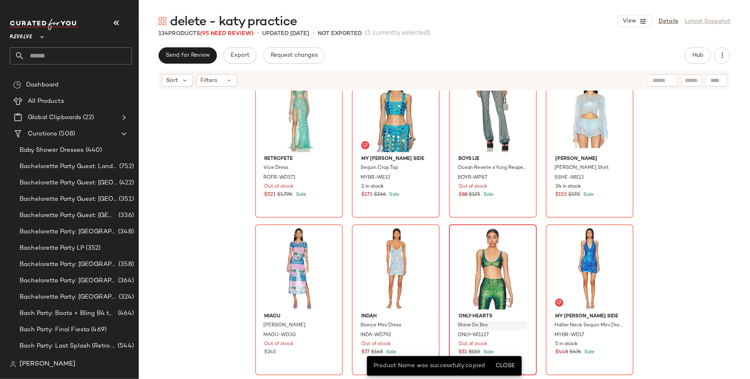
click at [639, 252] on div "retrofete Vice Dress ROFR-WD571 Out of stock $521 $1.79K Sale My Beachy Side Se…" at bounding box center [444, 247] width 611 height 313
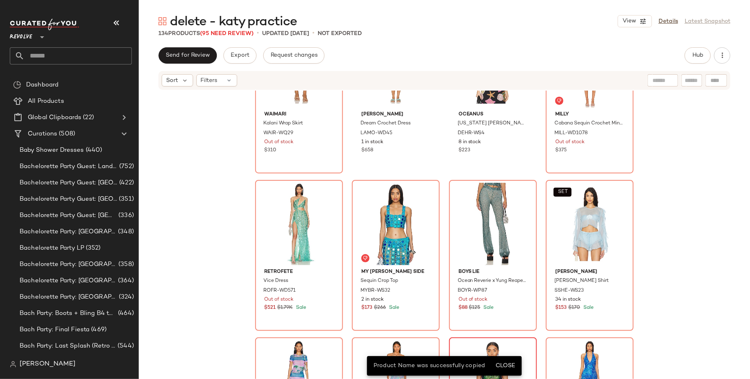
scroll to position [4174, 0]
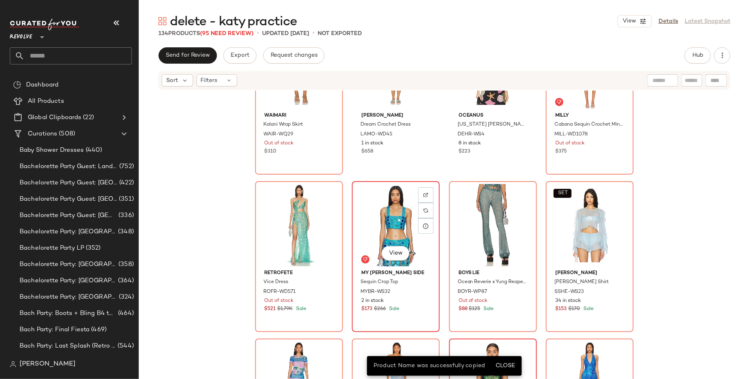
click at [428, 234] on div "View" at bounding box center [396, 225] width 82 height 82
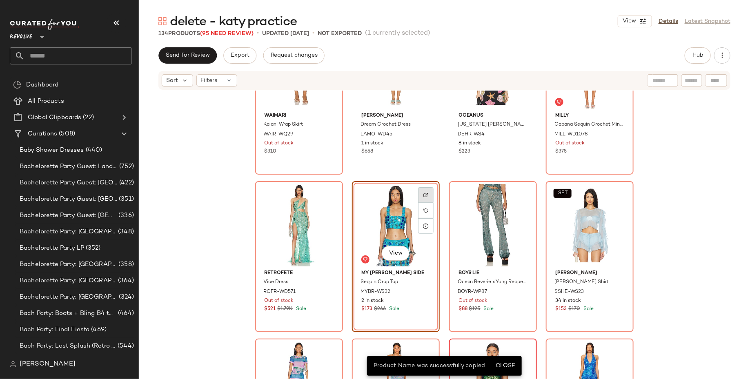
click at [426, 197] on img at bounding box center [426, 195] width 5 height 5
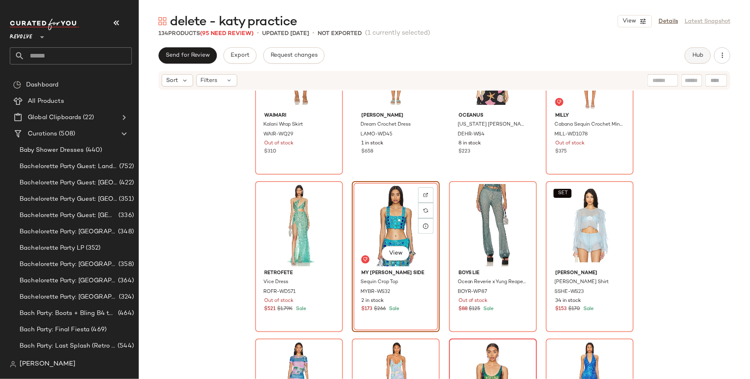
click at [698, 60] on button "Hub" at bounding box center [698, 55] width 26 height 16
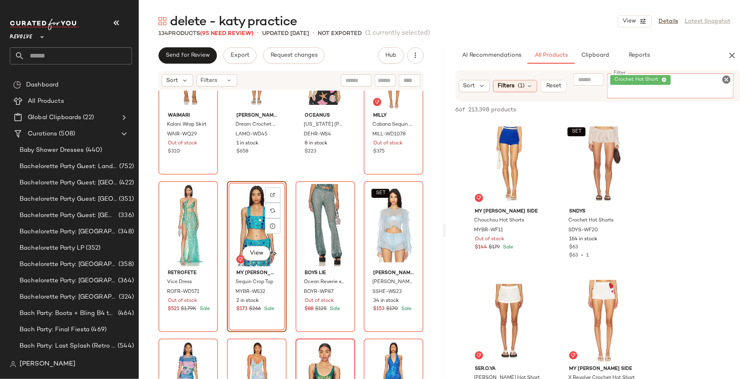
click at [708, 80] on div "Crochet Hot Short" at bounding box center [670, 86] width 127 height 25
click at [664, 80] on icon at bounding box center [664, 80] width 5 height 5
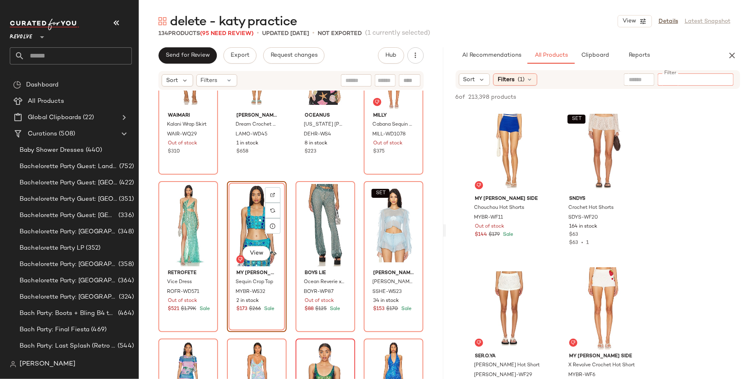
paste input "**********"
type input "**********"
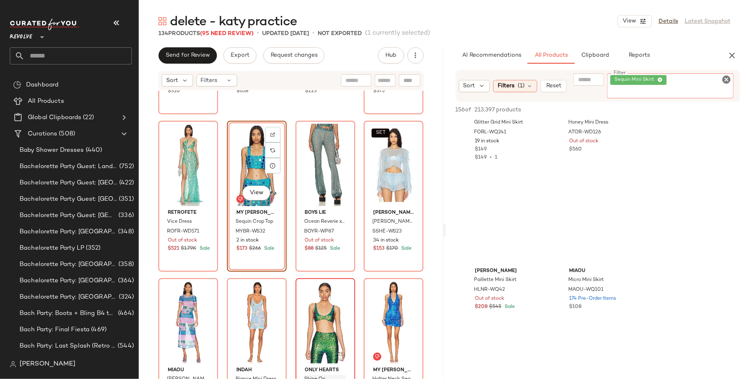
scroll to position [3348, 0]
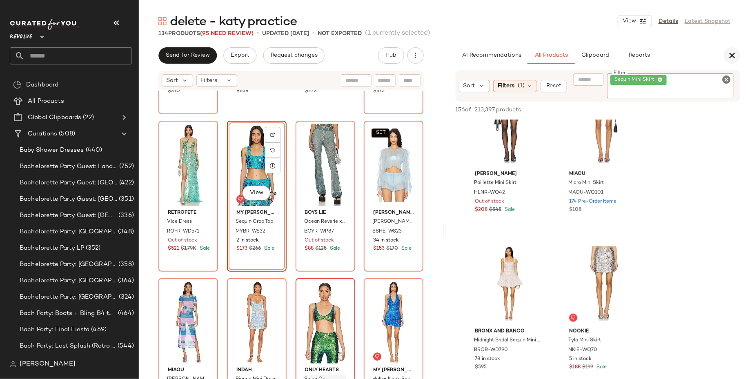
click at [732, 56] on icon "button" at bounding box center [732, 56] width 10 height 10
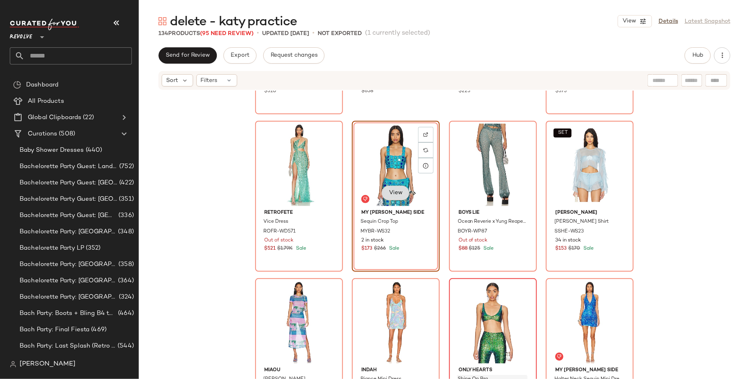
click at [389, 193] on span "View" at bounding box center [396, 193] width 14 height 7
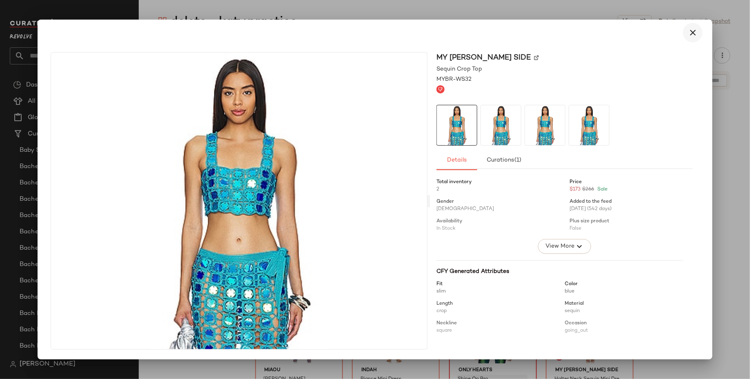
click at [690, 34] on icon "button" at bounding box center [693, 33] width 10 height 10
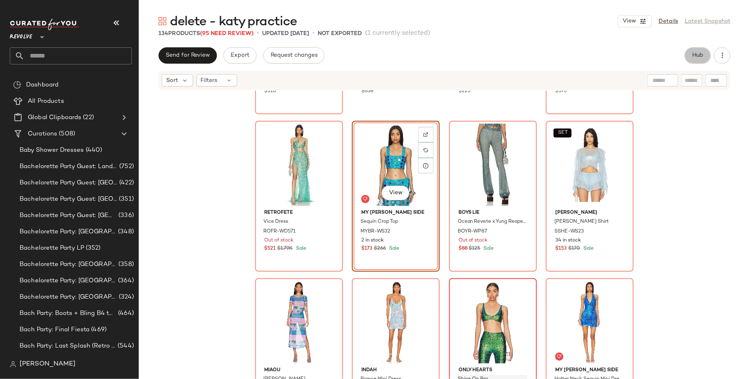
click at [693, 60] on button "Hub" at bounding box center [698, 55] width 26 height 16
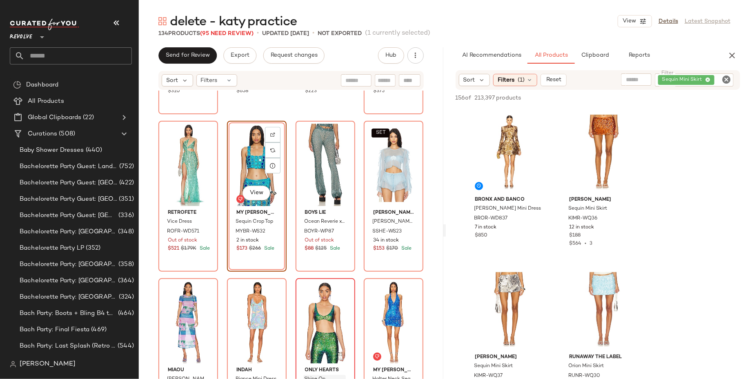
click at [707, 79] on div "Sequin Mini Skirt" at bounding box center [694, 80] width 79 height 13
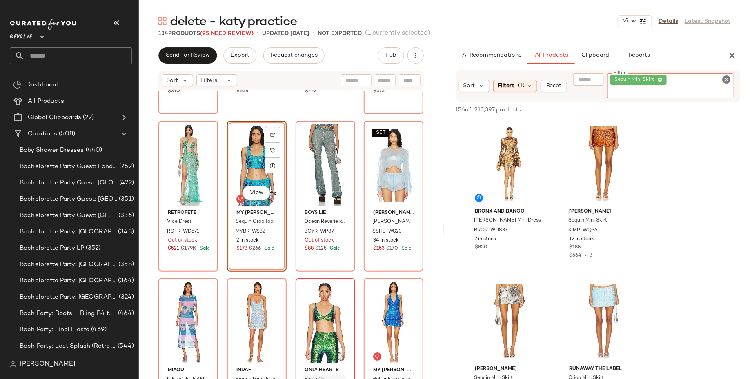
click at [662, 80] on icon at bounding box center [660, 80] width 5 height 5
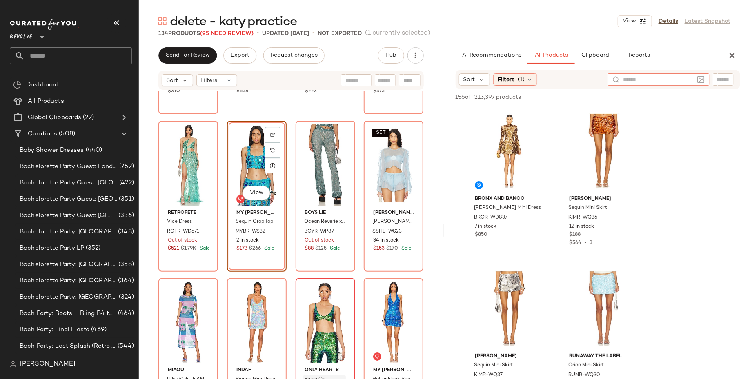
click at [636, 79] on input "text" at bounding box center [658, 80] width 71 height 9
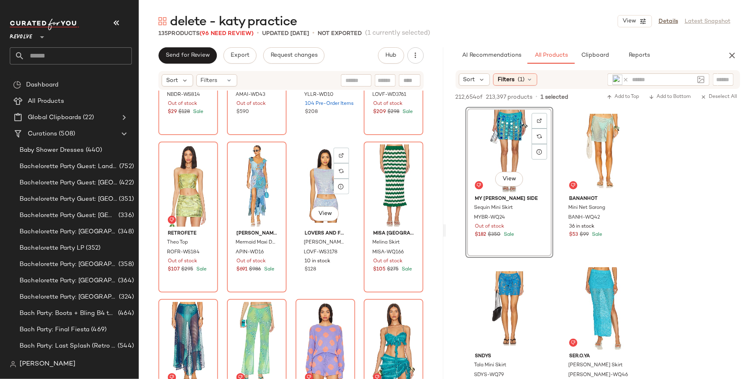
scroll to position [3266, 0]
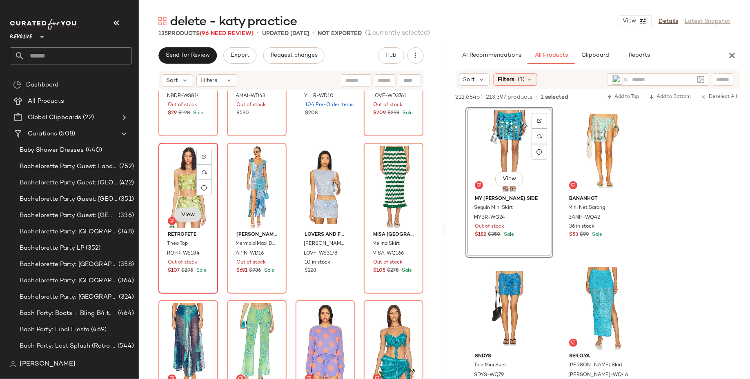
click at [190, 212] on span "View" at bounding box center [188, 215] width 14 height 7
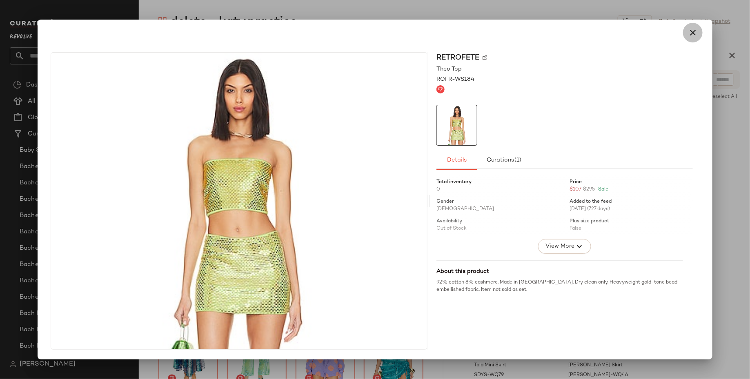
click at [692, 31] on icon "button" at bounding box center [693, 33] width 10 height 10
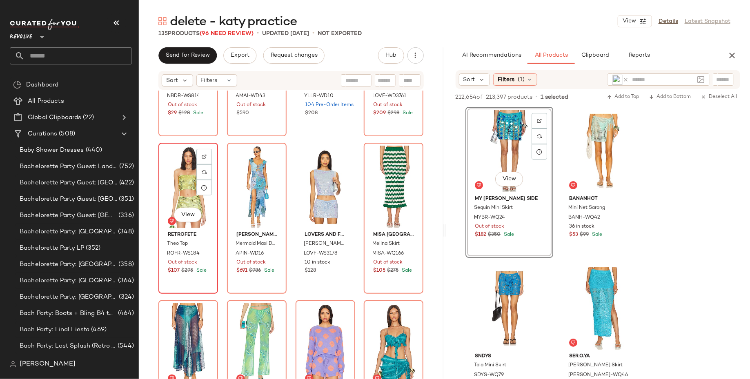
click at [191, 176] on div "View" at bounding box center [188, 187] width 54 height 82
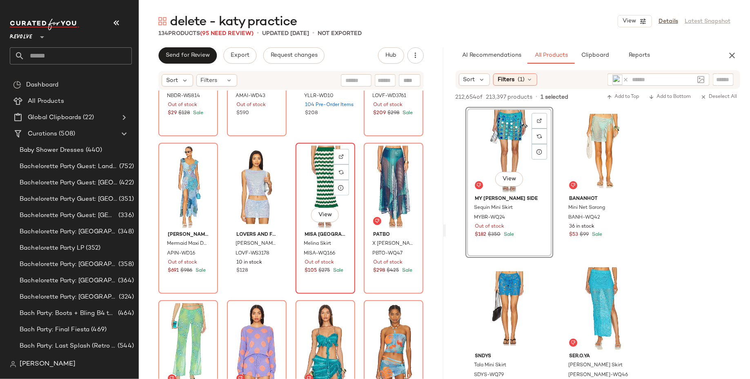
click at [304, 157] on div "View" at bounding box center [326, 187] width 54 height 82
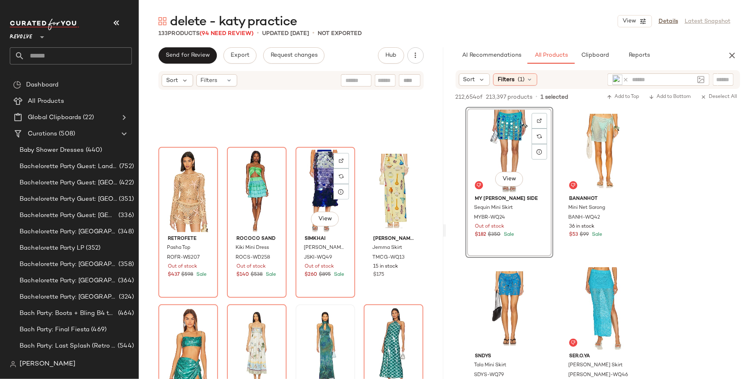
scroll to position [2962, 0]
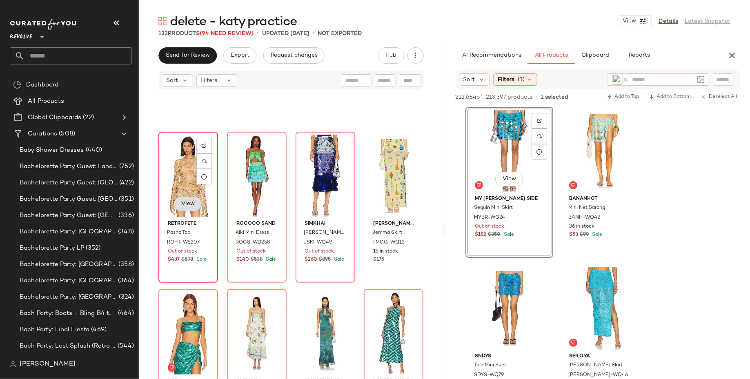
click at [189, 202] on span "View" at bounding box center [188, 204] width 14 height 7
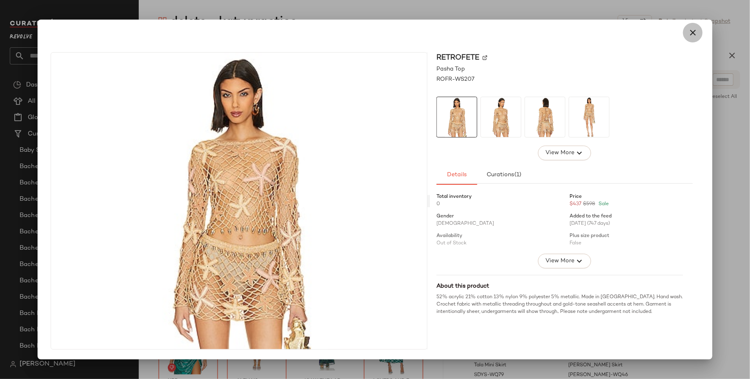
click at [697, 34] on icon "button" at bounding box center [693, 33] width 10 height 10
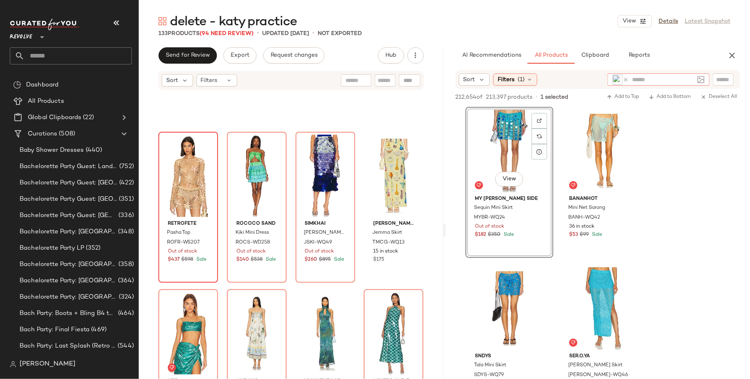
click at [625, 78] on icon at bounding box center [626, 80] width 6 height 6
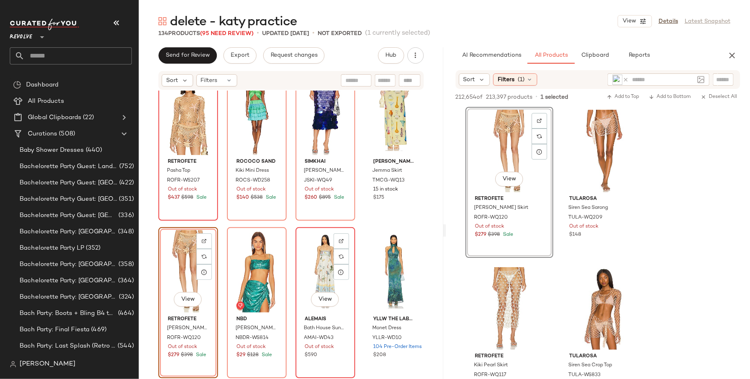
scroll to position [3025, 0]
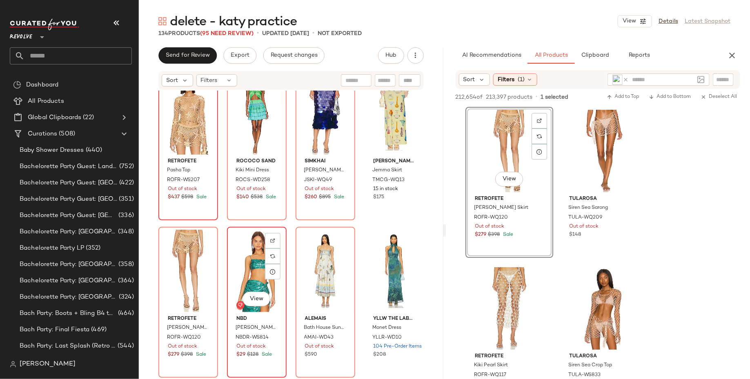
click at [247, 263] on div "View" at bounding box center [257, 271] width 54 height 82
click at [625, 80] on icon at bounding box center [626, 80] width 6 height 6
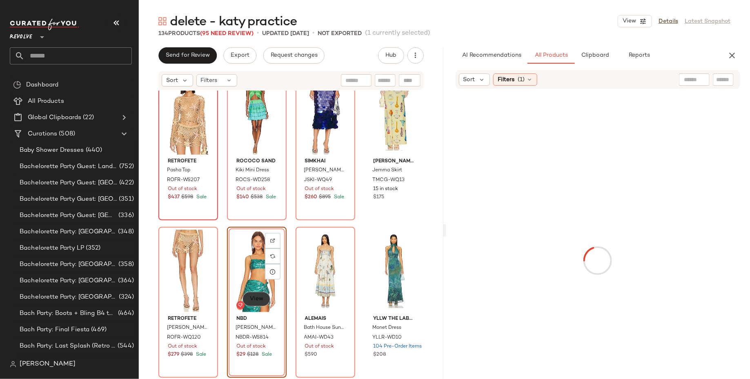
click at [251, 303] on button "View" at bounding box center [257, 299] width 28 height 15
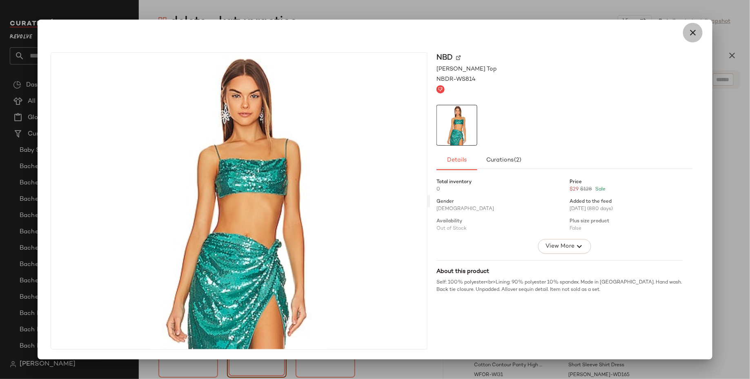
click at [696, 32] on icon "button" at bounding box center [693, 33] width 10 height 10
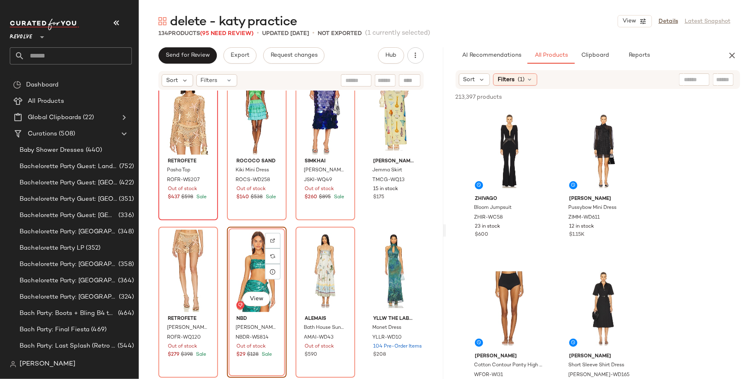
click at [698, 77] on div at bounding box center [694, 80] width 31 height 12
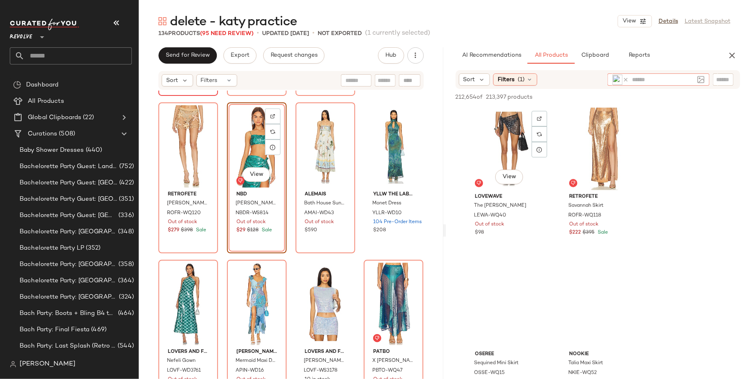
scroll to position [318, 0]
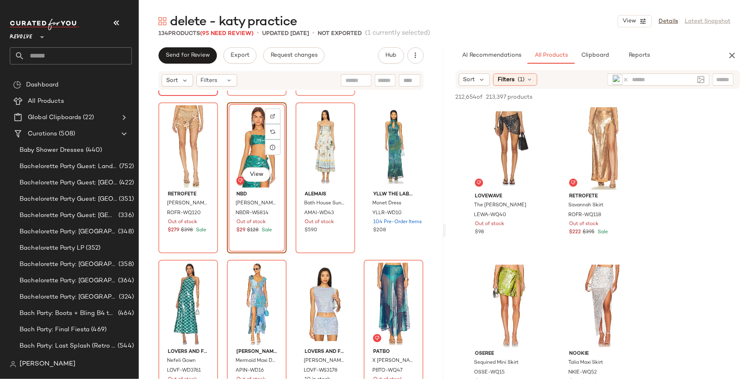
click at [244, 141] on div "View" at bounding box center [257, 146] width 54 height 82
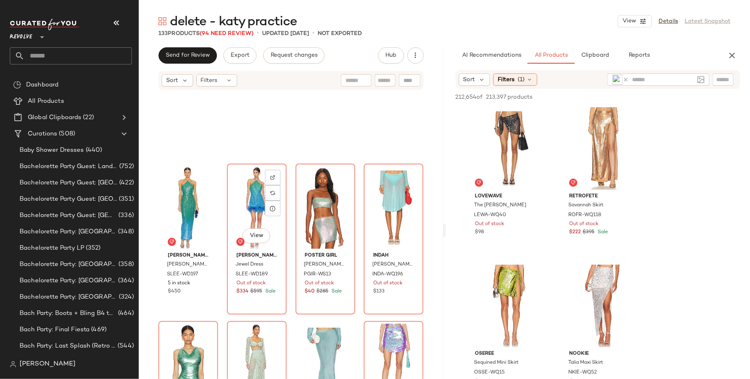
scroll to position [2299, 0]
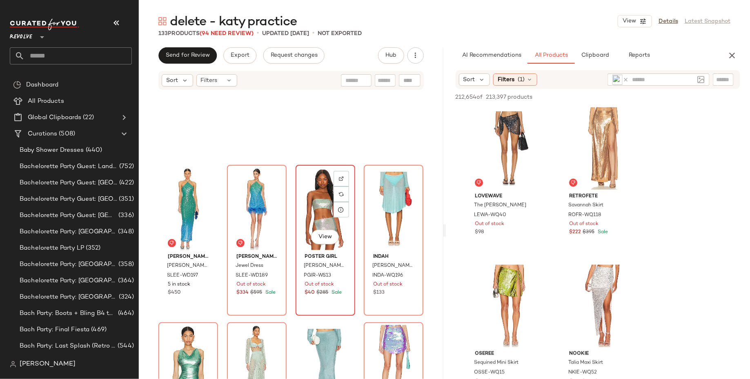
click at [306, 189] on div "View" at bounding box center [326, 209] width 54 height 82
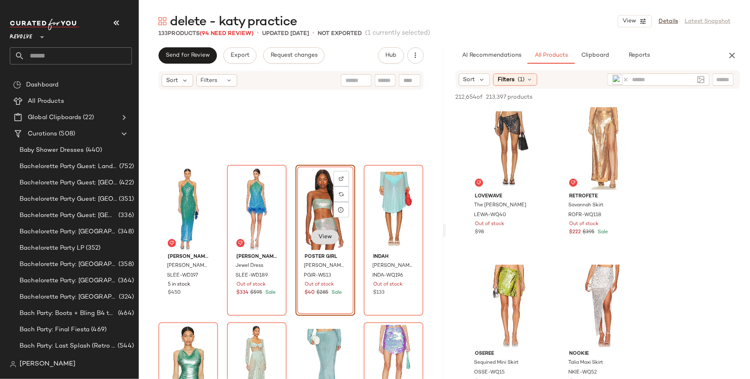
click at [320, 237] on span "View" at bounding box center [325, 237] width 14 height 7
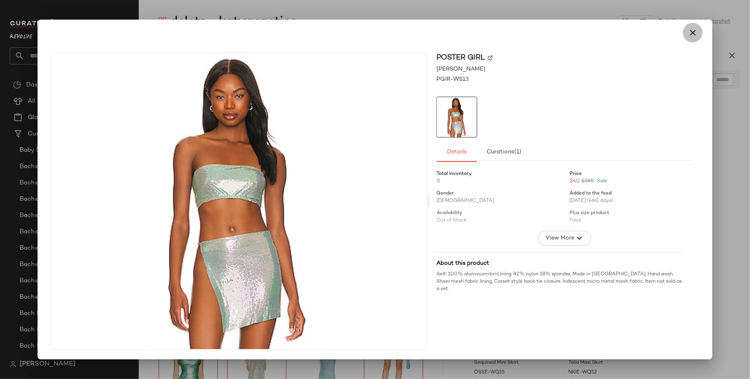
click at [694, 29] on icon "button" at bounding box center [693, 33] width 10 height 10
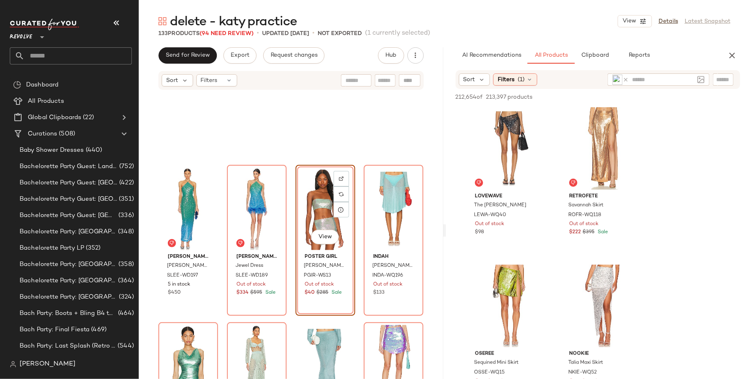
click at [627, 79] on icon at bounding box center [626, 80] width 6 height 6
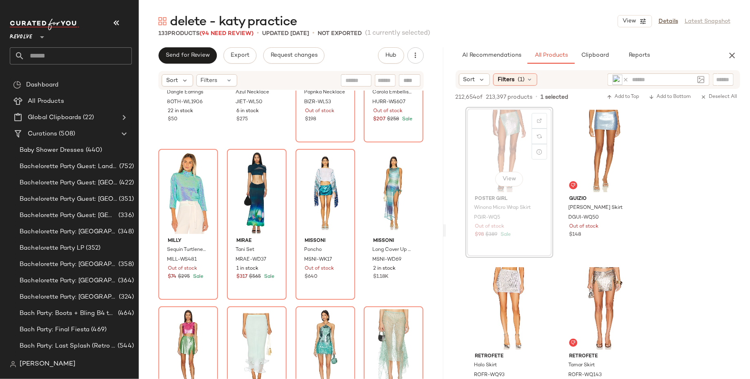
scroll to position [1998, 0]
drag, startPoint x: 504, startPoint y: 135, endPoint x: 361, endPoint y: 184, distance: 151.1
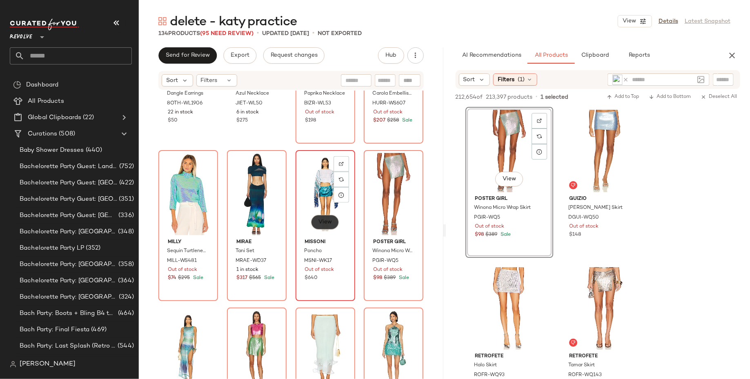
click at [318, 221] on span "View" at bounding box center [325, 222] width 14 height 7
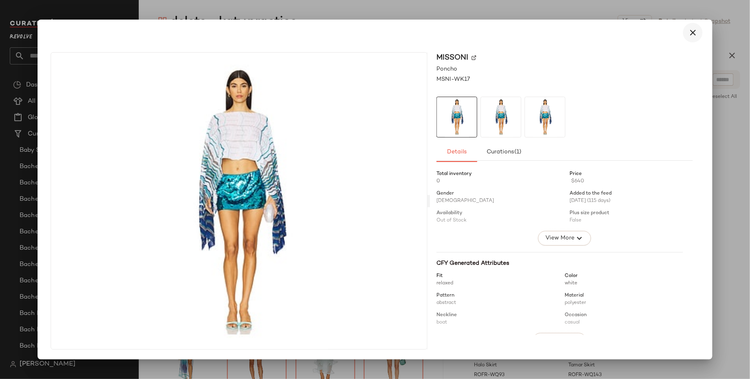
click at [694, 37] on icon "button" at bounding box center [693, 33] width 10 height 10
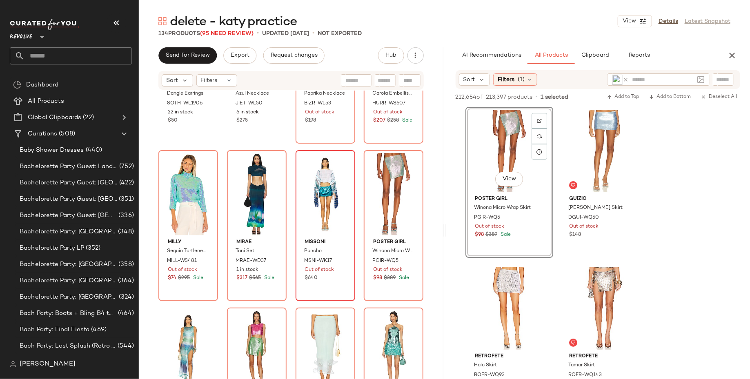
click at [626, 79] on icon at bounding box center [626, 80] width 6 height 6
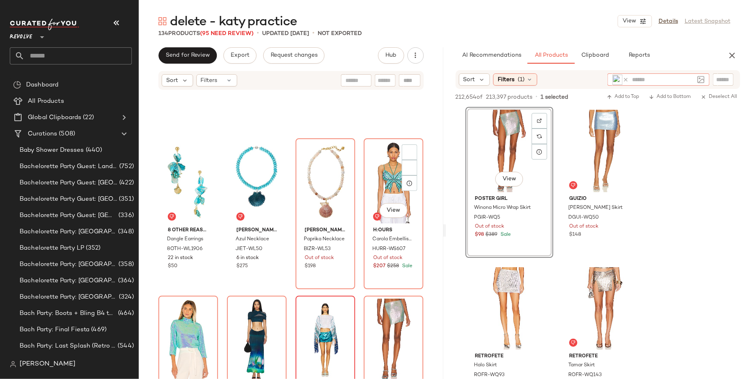
scroll to position [1831, 0]
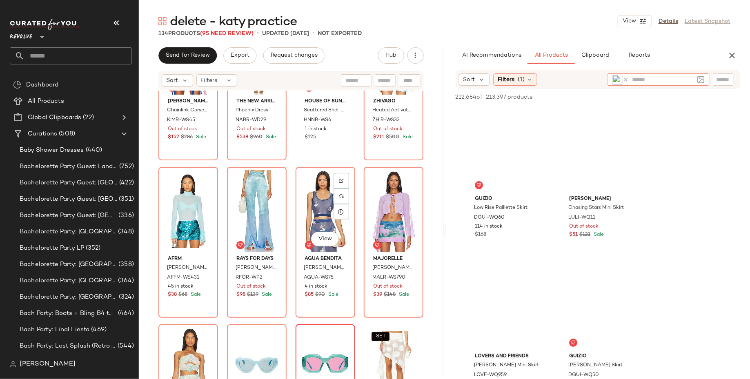
scroll to position [1502, 0]
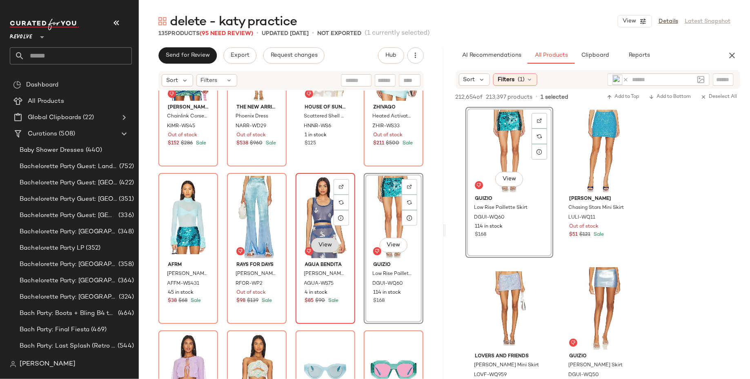
click at [318, 251] on button "View" at bounding box center [325, 245] width 28 height 15
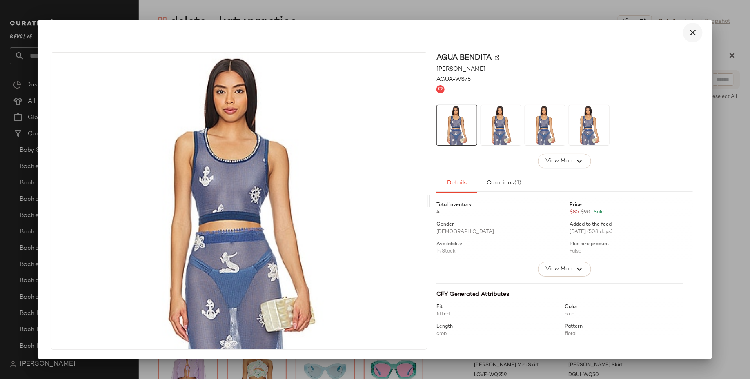
click at [698, 29] on button "button" at bounding box center [693, 33] width 20 height 20
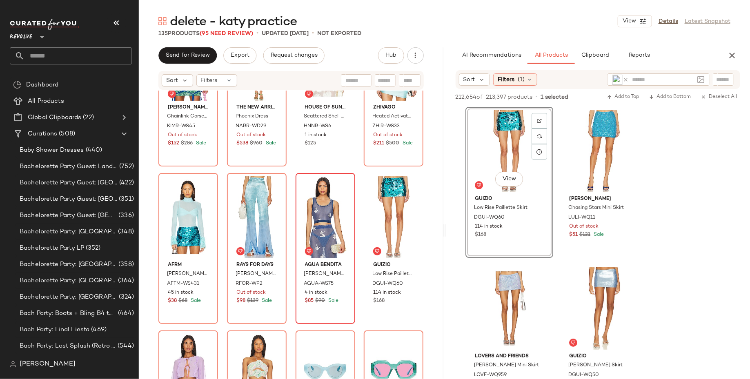
click at [624, 78] on icon at bounding box center [626, 80] width 6 height 6
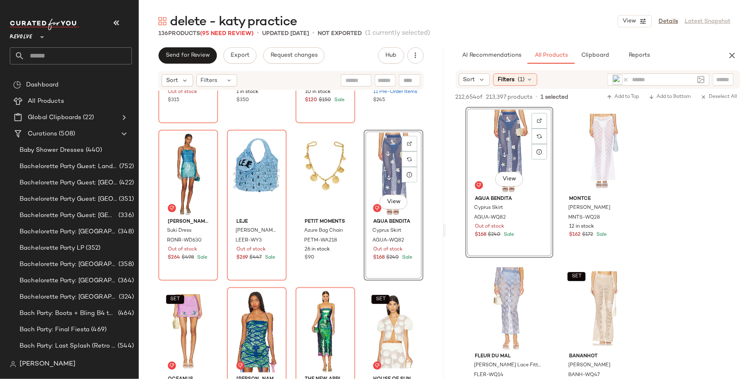
scroll to position [1111, 0]
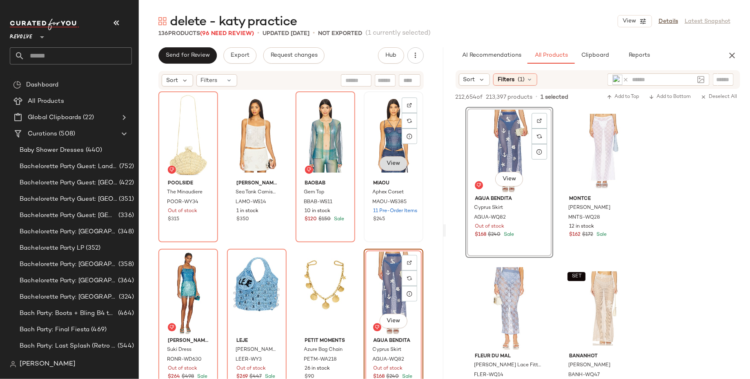
click at [387, 163] on span "View" at bounding box center [393, 164] width 14 height 7
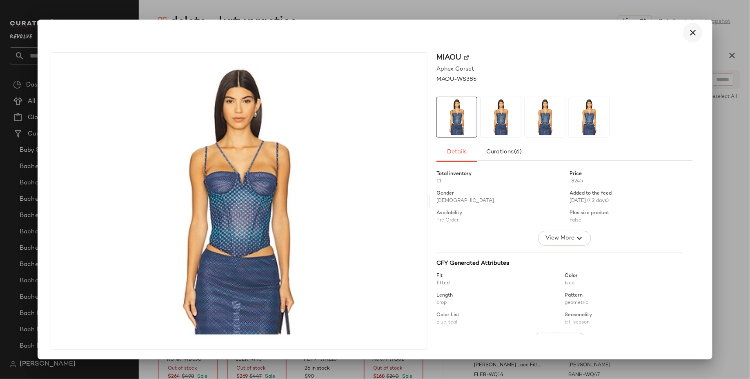
click at [691, 30] on icon "button" at bounding box center [693, 33] width 10 height 10
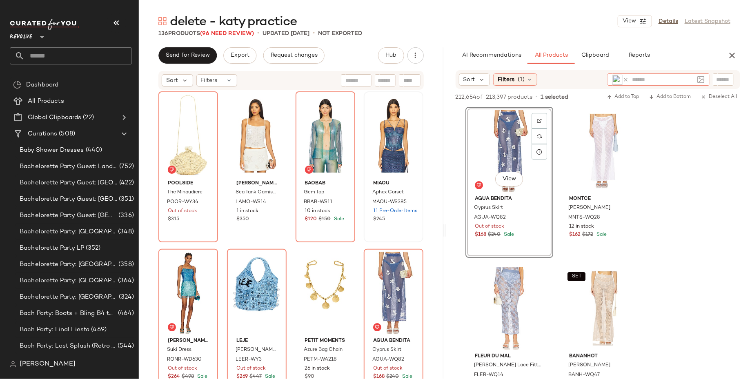
click at [627, 78] on icon at bounding box center [626, 80] width 6 height 6
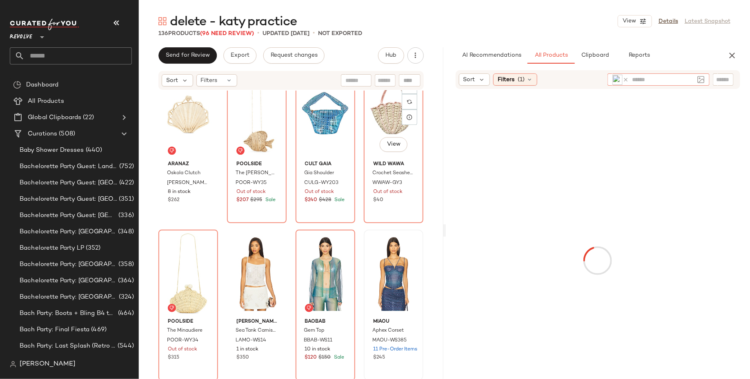
scroll to position [983, 0]
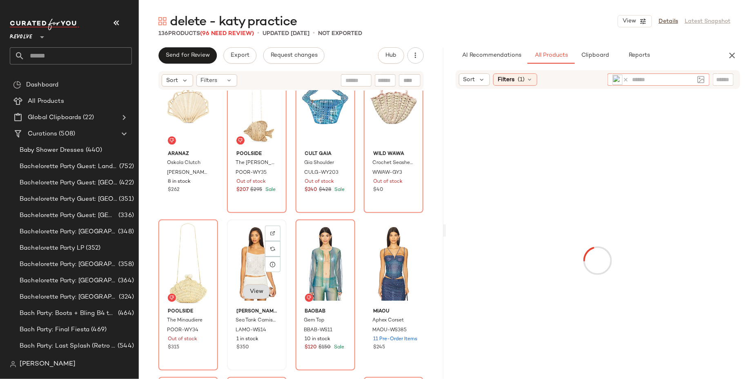
click at [249, 297] on button "View" at bounding box center [257, 292] width 28 height 15
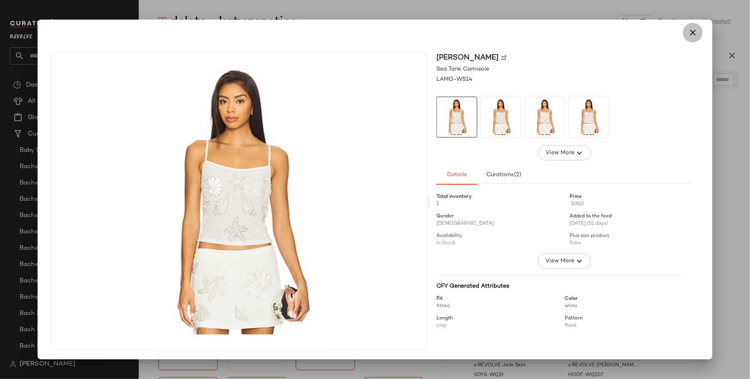
click at [695, 28] on icon "button" at bounding box center [693, 33] width 10 height 10
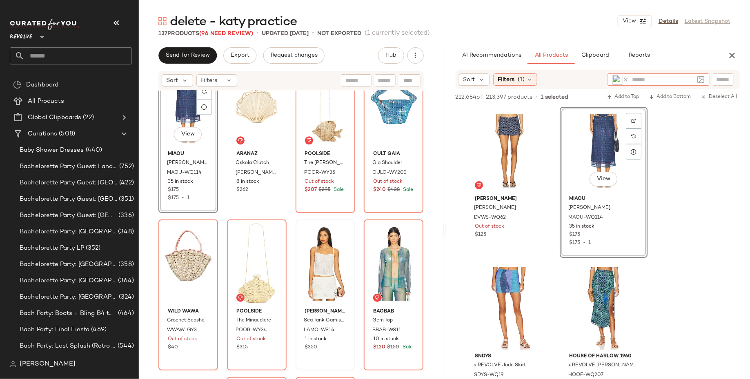
click at [624, 78] on icon at bounding box center [626, 80] width 6 height 6
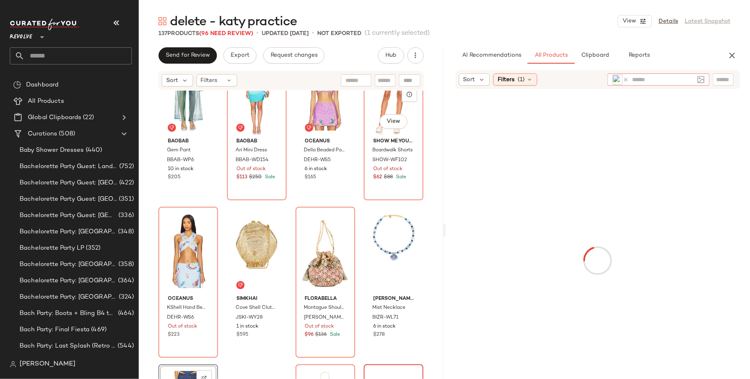
scroll to position [680, 0]
click at [179, 277] on button "View" at bounding box center [188, 279] width 28 height 15
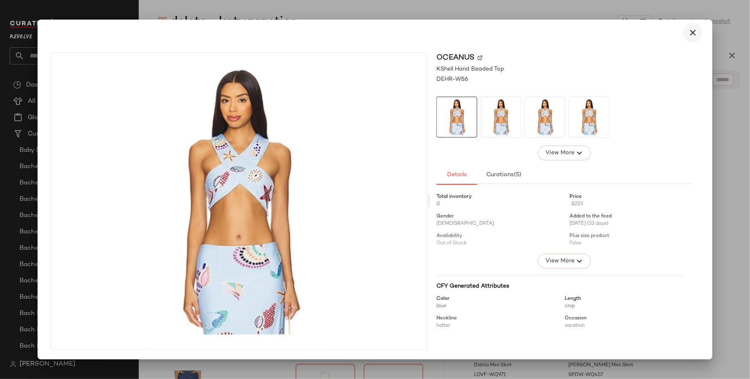
click at [694, 33] on icon "button" at bounding box center [693, 33] width 10 height 10
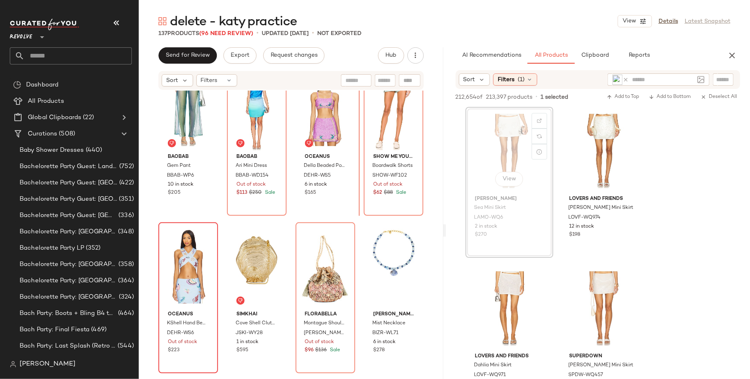
scroll to position [664, 0]
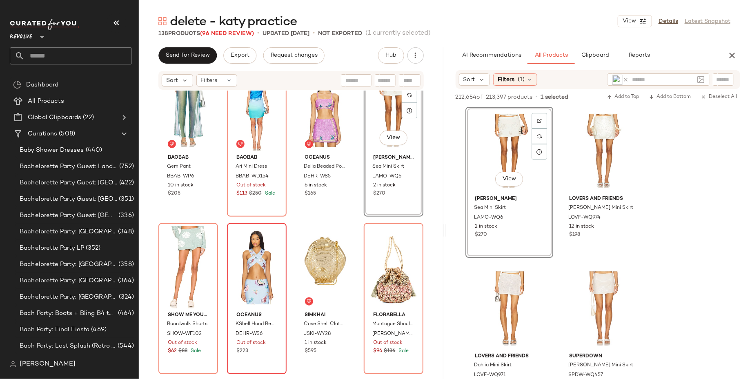
click at [625, 81] on icon at bounding box center [626, 80] width 6 height 6
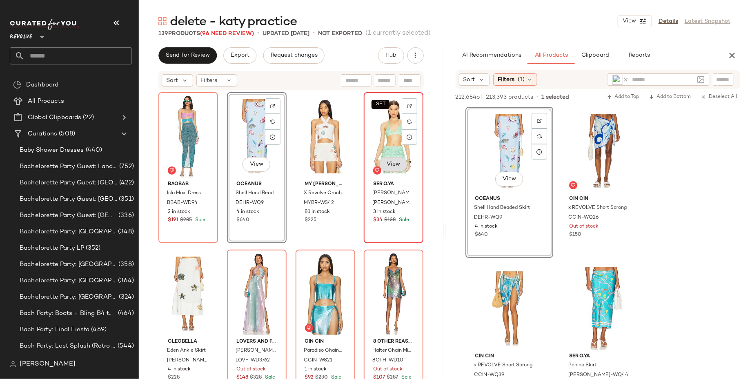
click at [389, 163] on span "View" at bounding box center [393, 164] width 14 height 7
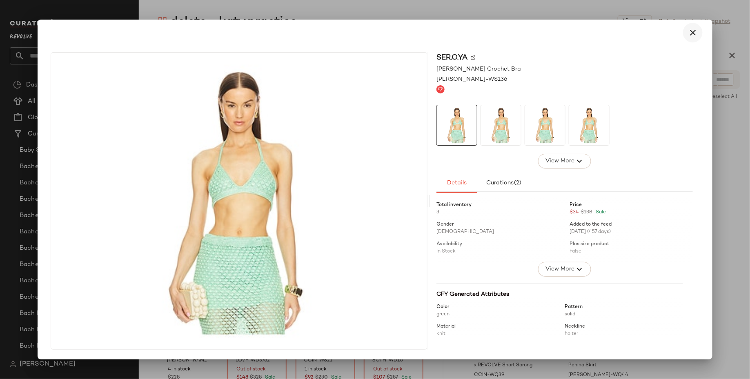
click at [690, 30] on icon "button" at bounding box center [693, 33] width 10 height 10
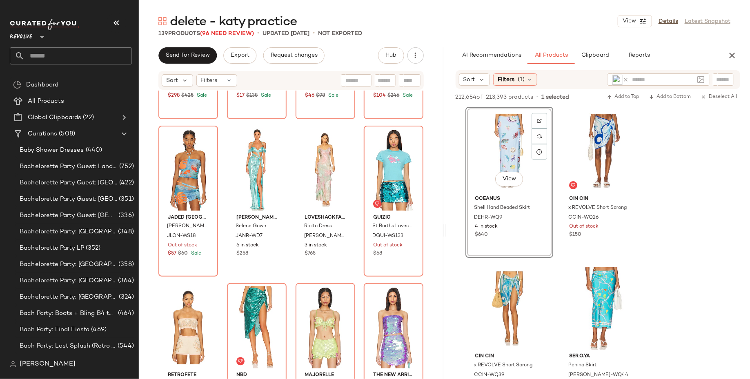
scroll to position [3546, 0]
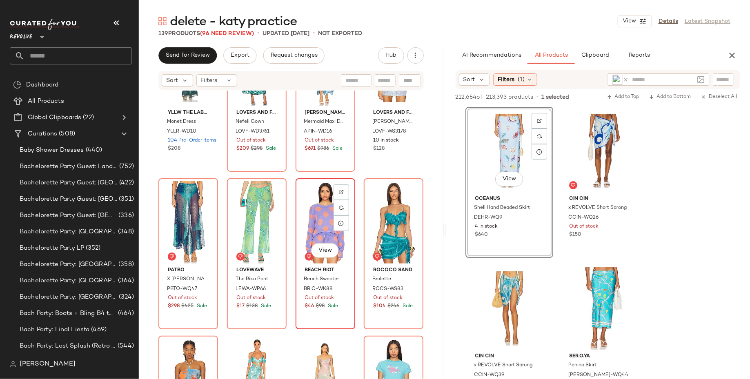
click at [320, 230] on div "View" at bounding box center [326, 222] width 54 height 82
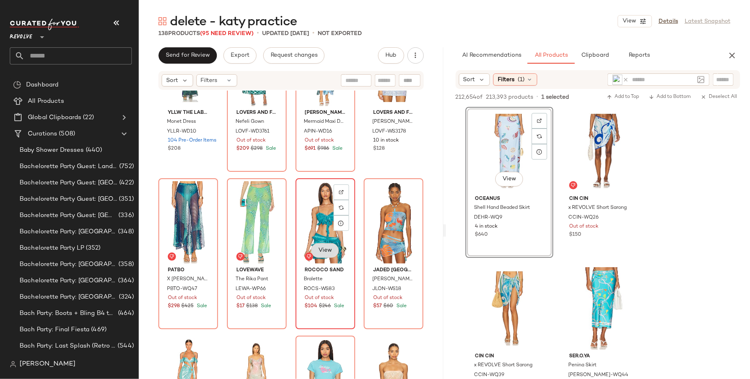
click at [323, 248] on span "View" at bounding box center [325, 250] width 14 height 7
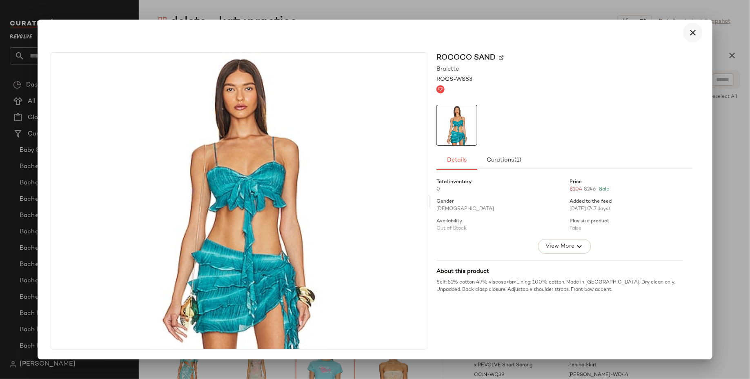
click at [695, 33] on icon "button" at bounding box center [693, 33] width 10 height 10
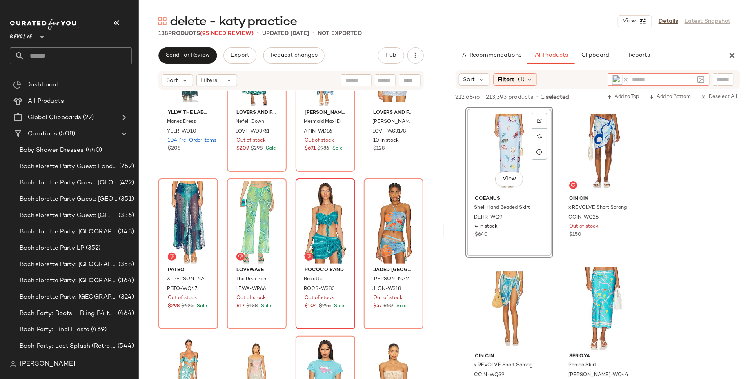
click at [628, 78] on icon at bounding box center [626, 80] width 6 height 6
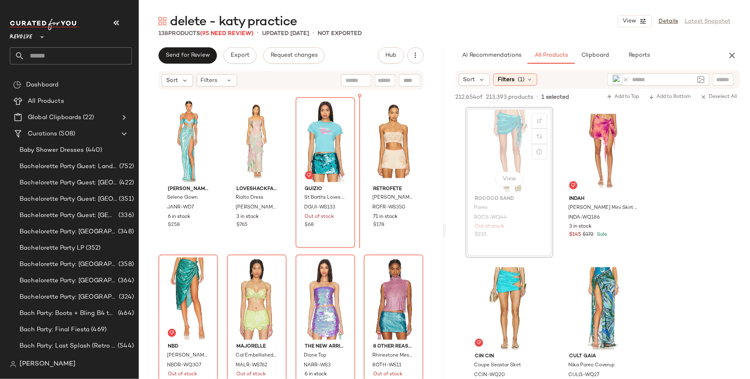
scroll to position [3856, 0]
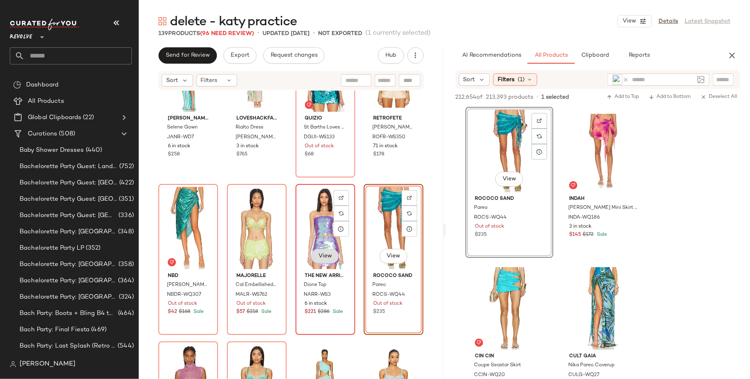
click at [321, 258] on span "View" at bounding box center [325, 256] width 14 height 7
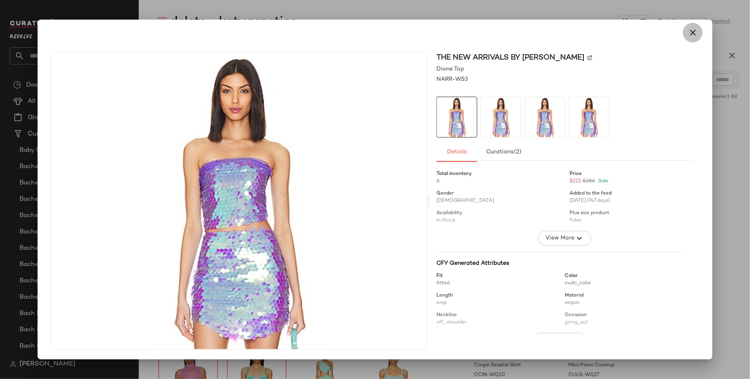
click at [694, 33] on icon "button" at bounding box center [693, 33] width 10 height 10
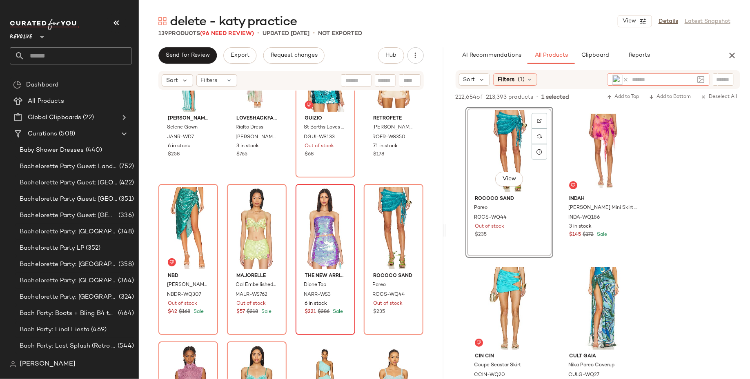
click at [627, 80] on icon at bounding box center [626, 80] width 6 height 6
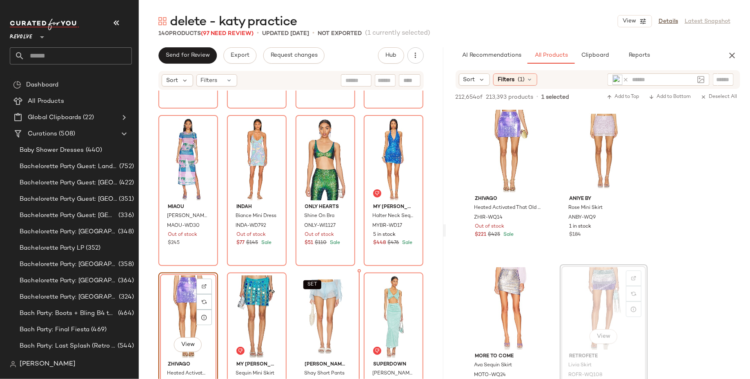
scroll to position [4557, 0]
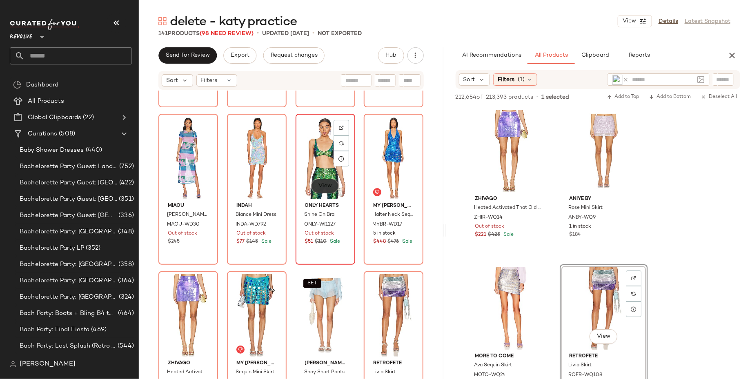
click at [327, 186] on span "View" at bounding box center [325, 186] width 14 height 7
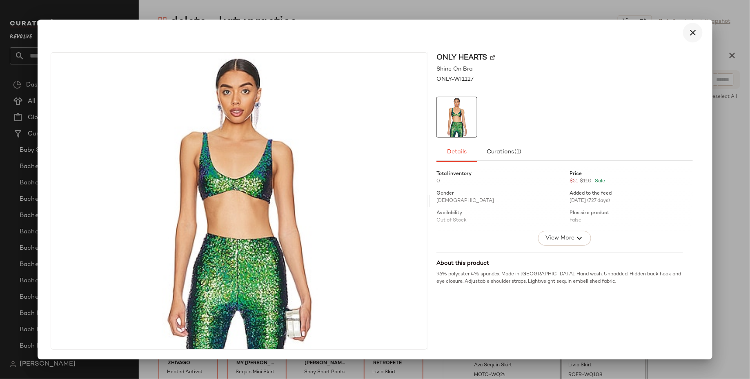
click at [691, 32] on icon "button" at bounding box center [693, 33] width 10 height 10
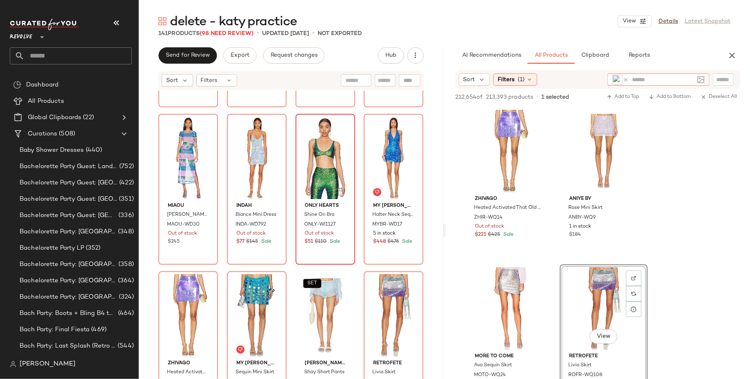
click at [627, 80] on icon at bounding box center [626, 80] width 6 height 6
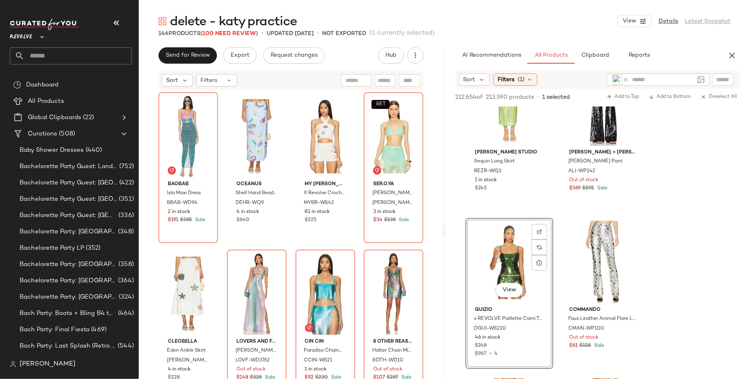
click at [623, 77] on icon at bounding box center [626, 80] width 6 height 6
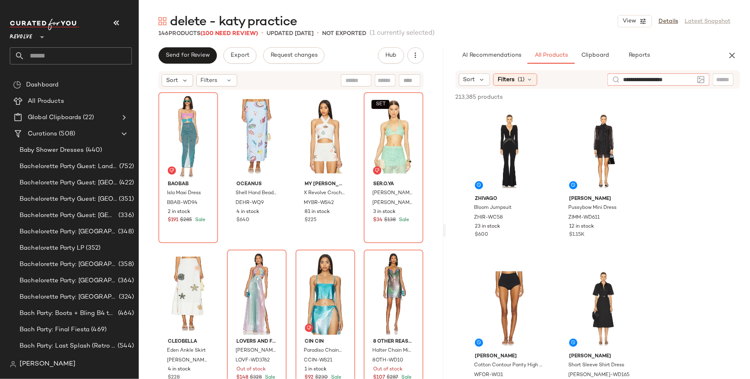
scroll to position [0, 4]
type input "**********"
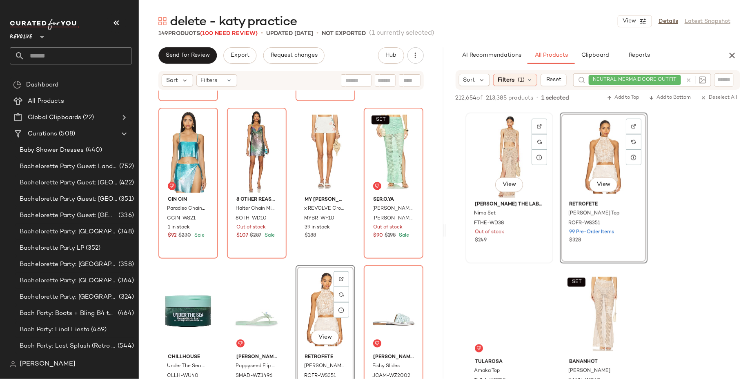
scroll to position [533, 0]
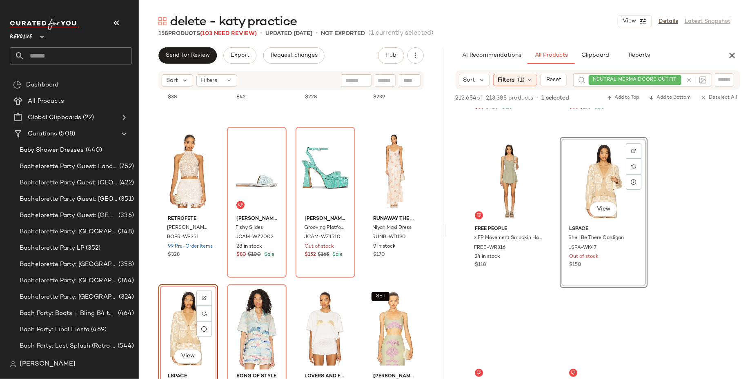
scroll to position [7718, 0]
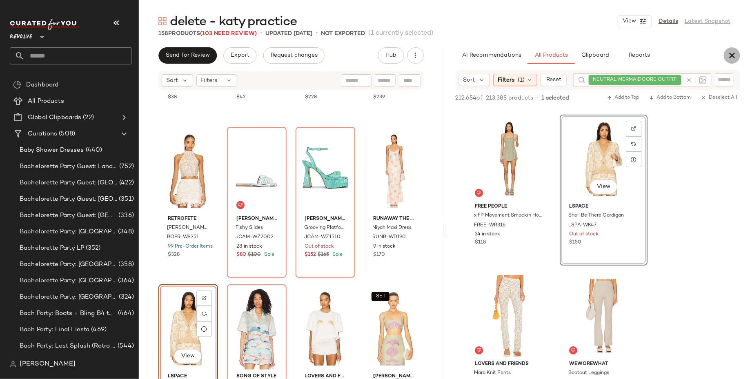
click at [731, 57] on icon "button" at bounding box center [732, 56] width 10 height 10
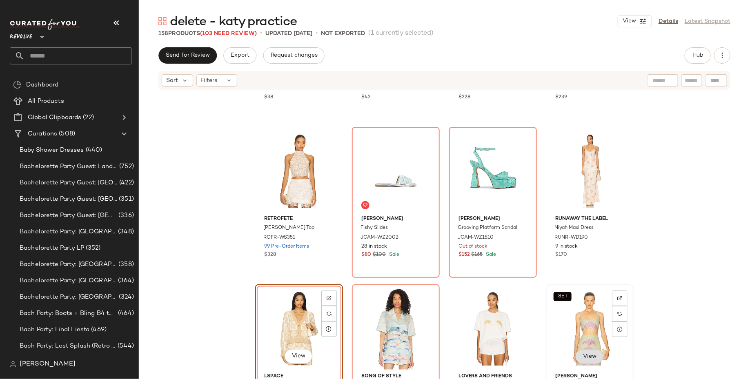
click at [585, 352] on button "View" at bounding box center [590, 357] width 28 height 15
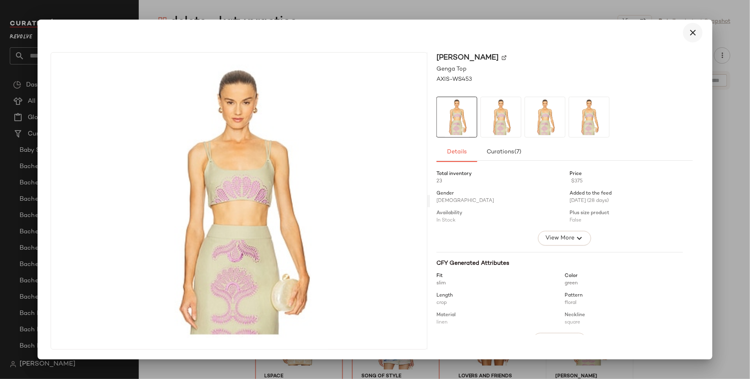
click at [690, 29] on icon "button" at bounding box center [693, 33] width 10 height 10
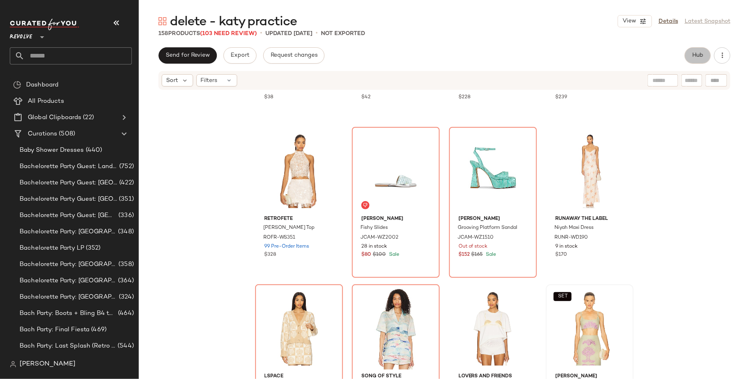
click at [698, 56] on span "Hub" at bounding box center [697, 55] width 11 height 7
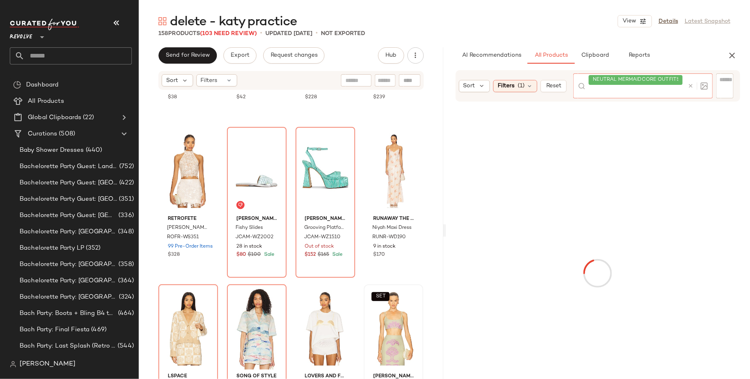
click at [690, 77] on div at bounding box center [697, 86] width 24 height 25
click at [692, 87] on icon at bounding box center [691, 86] width 6 height 6
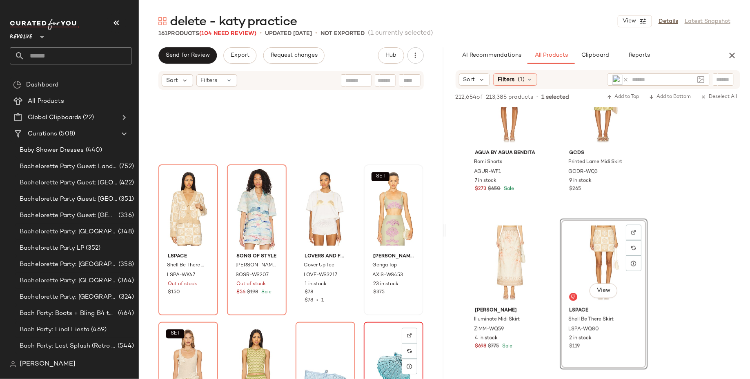
scroll to position [721, 0]
click at [627, 78] on icon at bounding box center [626, 80] width 6 height 6
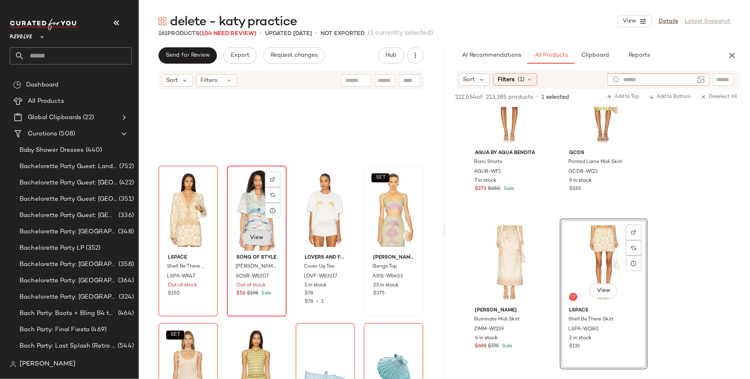
click at [250, 240] on span "View" at bounding box center [257, 238] width 14 height 7
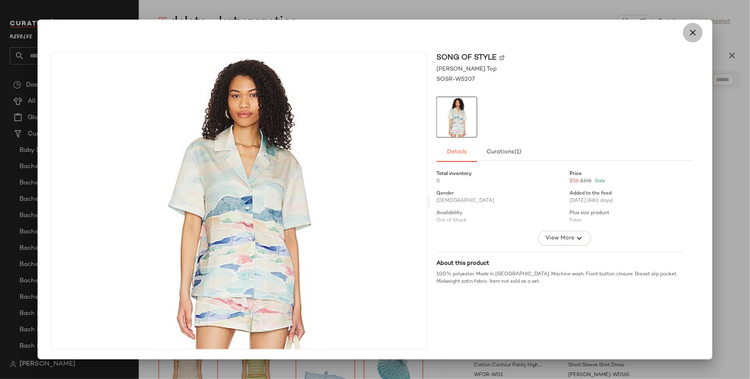
click at [690, 33] on icon "button" at bounding box center [693, 33] width 10 height 10
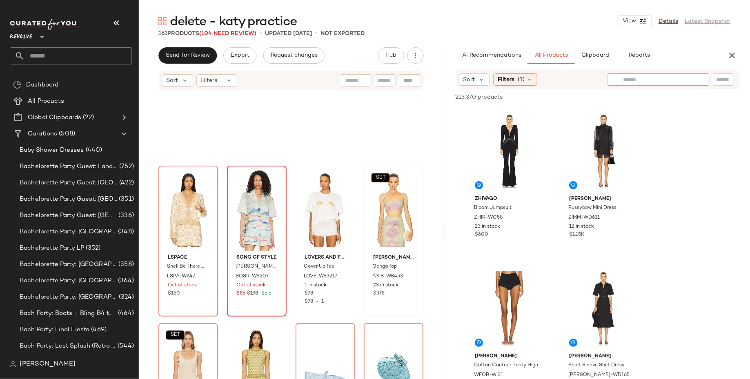
click at [689, 80] on input "text" at bounding box center [658, 80] width 71 height 9
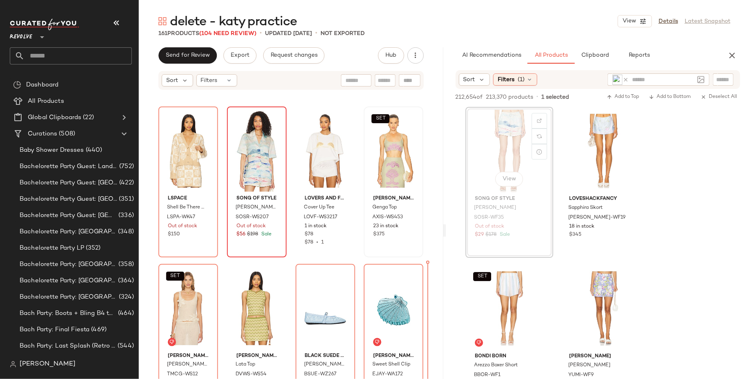
scroll to position [790, 0]
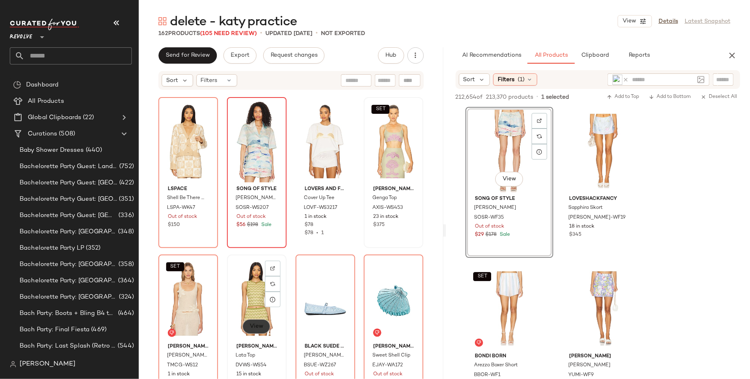
click at [254, 326] on span "View" at bounding box center [257, 327] width 14 height 7
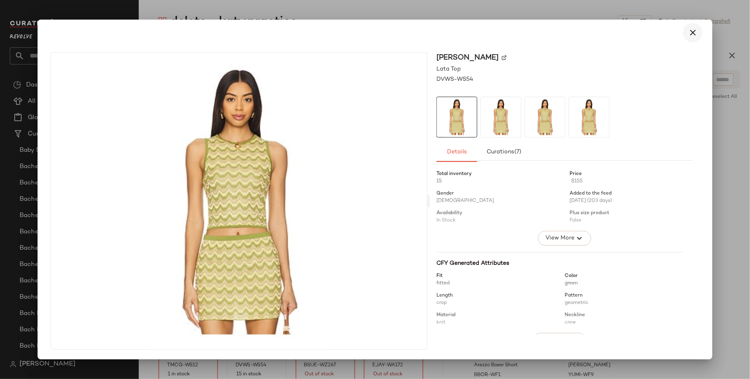
click at [697, 34] on icon "button" at bounding box center [693, 33] width 10 height 10
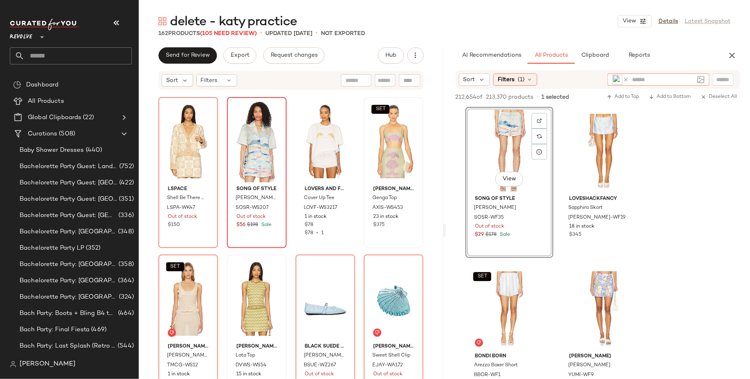
click at [628, 80] on icon at bounding box center [626, 80] width 6 height 6
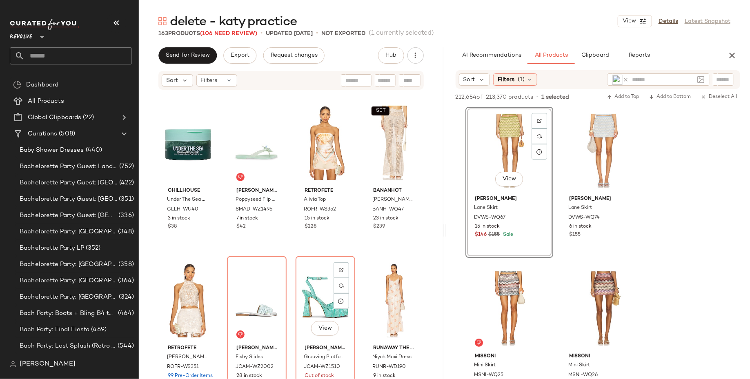
scroll to position [470, 0]
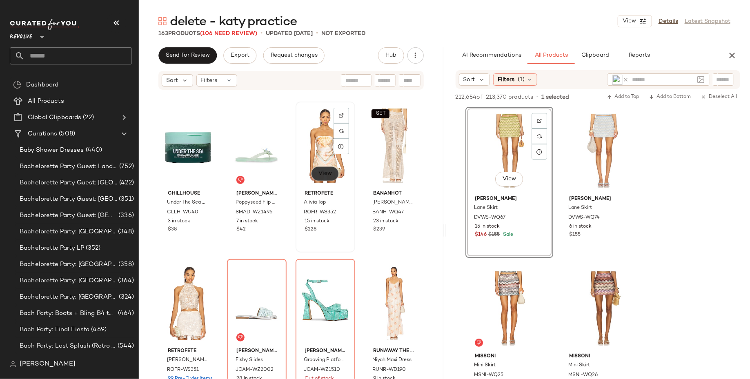
click at [321, 180] on button "View" at bounding box center [325, 174] width 28 height 15
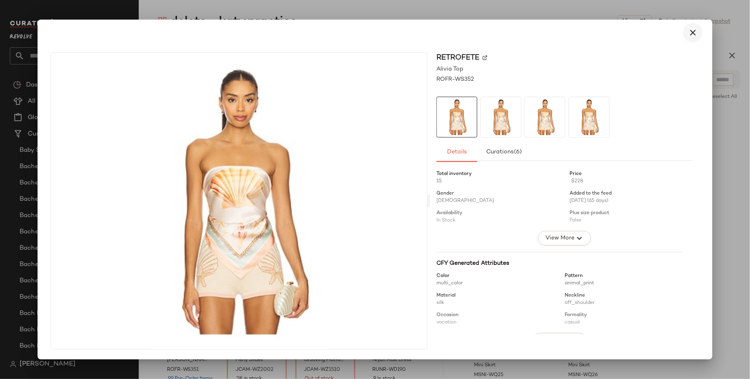
click at [699, 33] on button "button" at bounding box center [693, 33] width 20 height 20
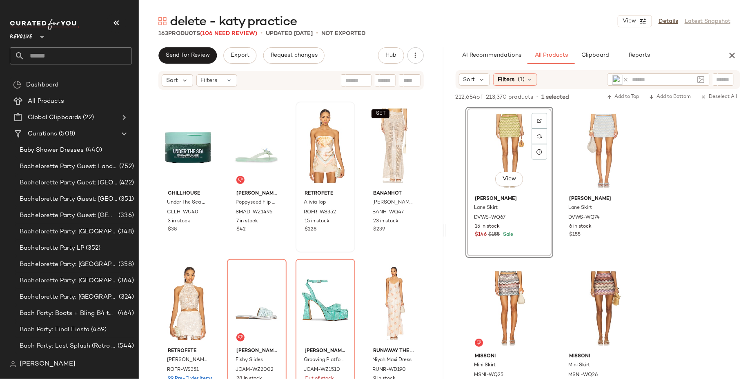
click at [627, 78] on icon at bounding box center [626, 80] width 6 height 6
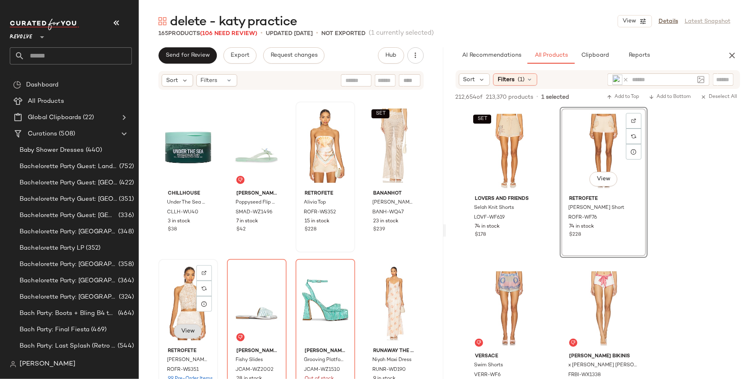
click at [192, 328] on span "View" at bounding box center [188, 331] width 14 height 7
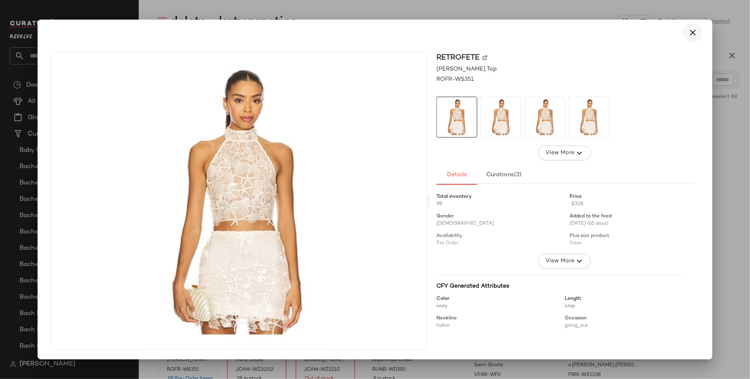
click at [691, 32] on icon "button" at bounding box center [693, 33] width 10 height 10
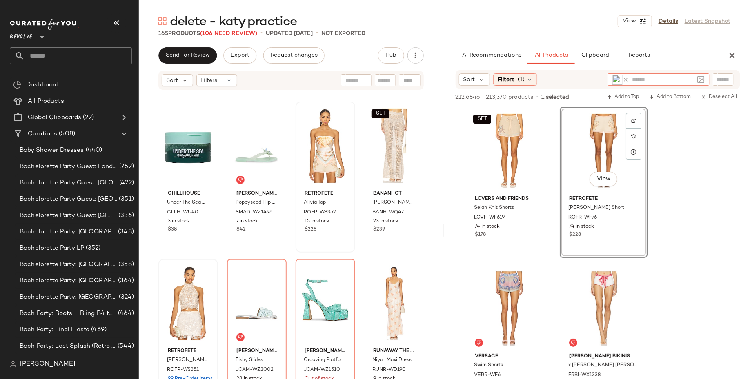
click at [626, 78] on icon at bounding box center [626, 80] width 6 height 6
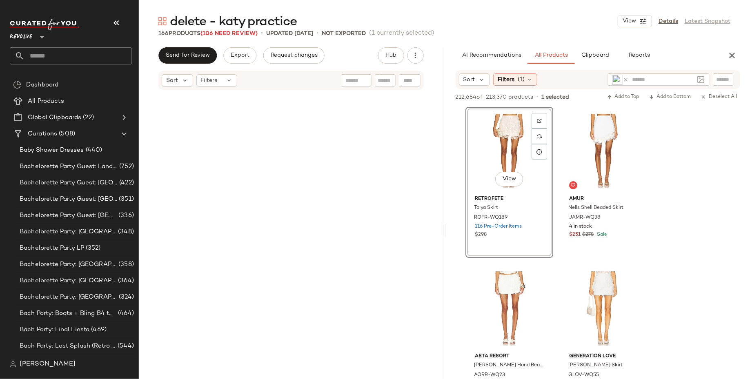
scroll to position [1164, 0]
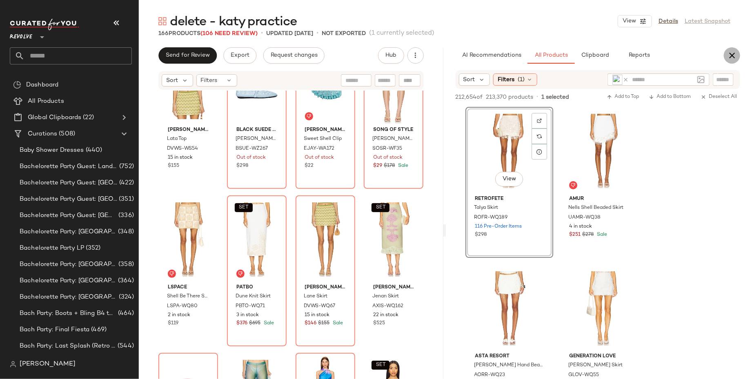
click at [734, 58] on icon "button" at bounding box center [732, 56] width 10 height 10
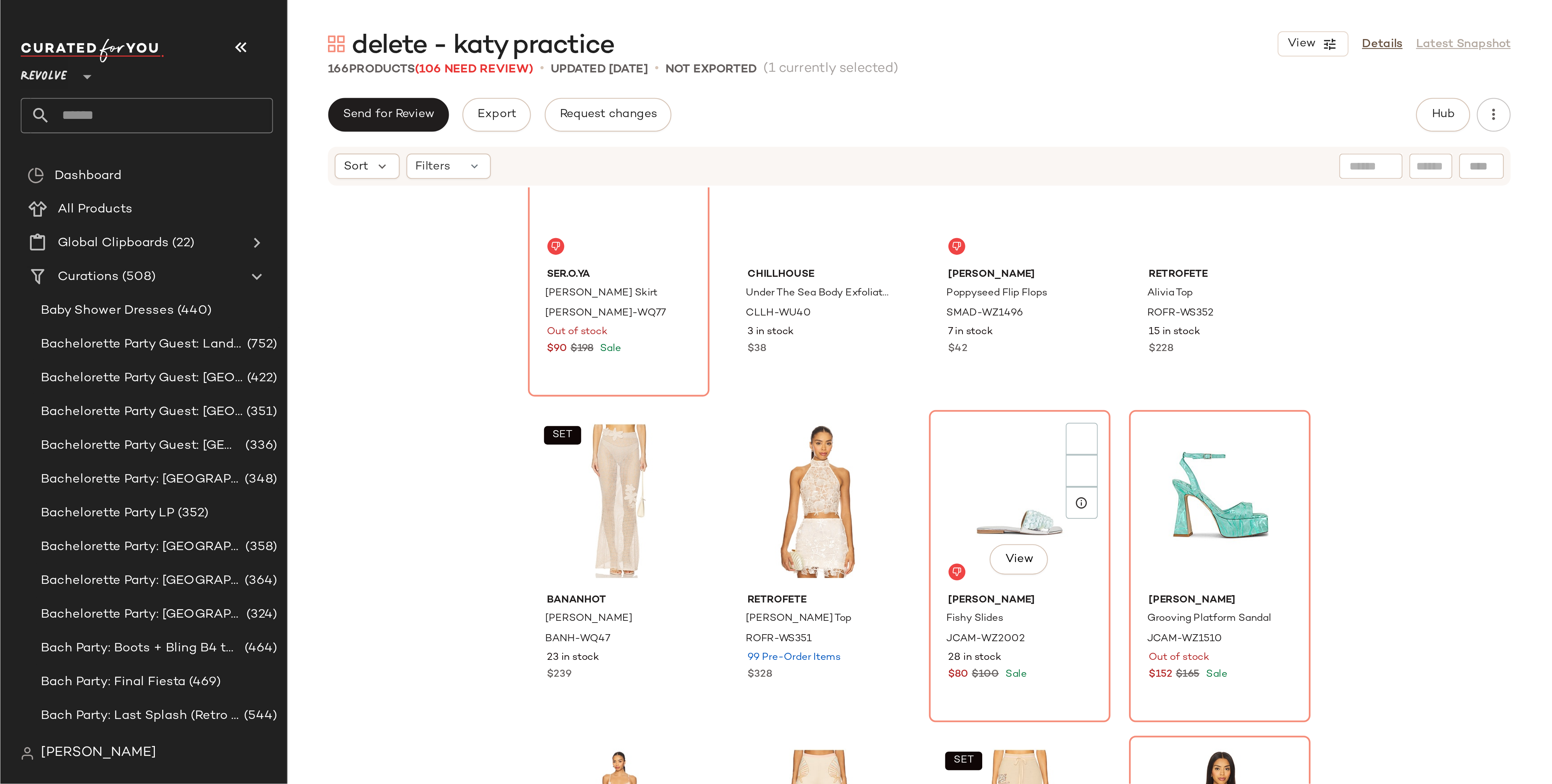
scroll to position [0, 0]
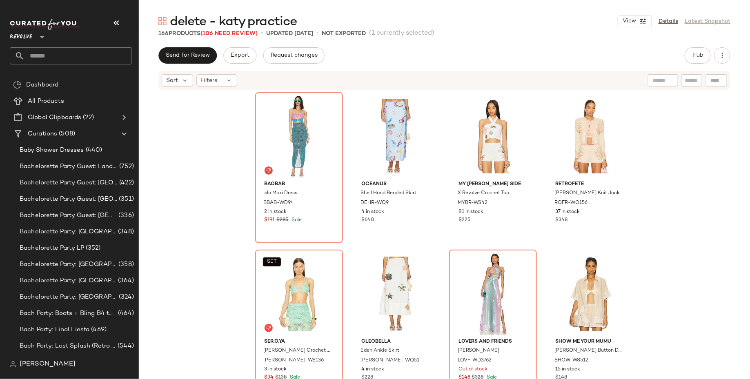
click at [705, 240] on div "Baobab Isla Maxi Dress BBAB-WD94 2 in stock $191 $285 Sale Oceanus Shell Hand B…" at bounding box center [444, 247] width 611 height 313
click at [630, 21] on span "View" at bounding box center [629, 21] width 14 height 7
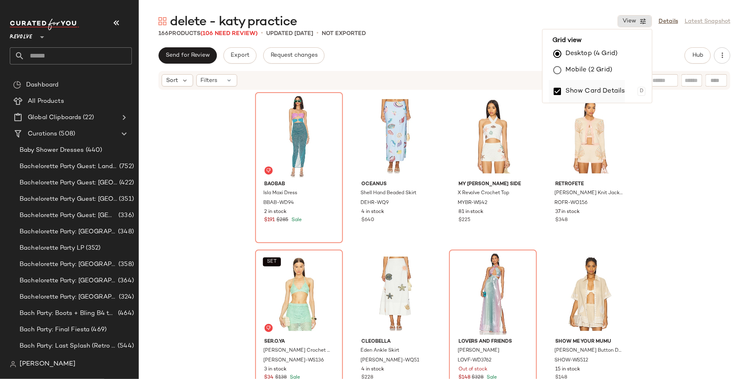
click at [602, 94] on label "Show Card Details" at bounding box center [596, 91] width 60 height 23
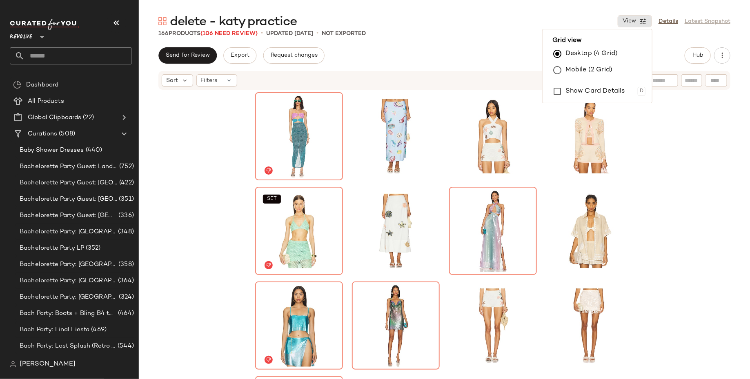
click at [699, 208] on div "SET SET SET SET" at bounding box center [444, 247] width 611 height 313
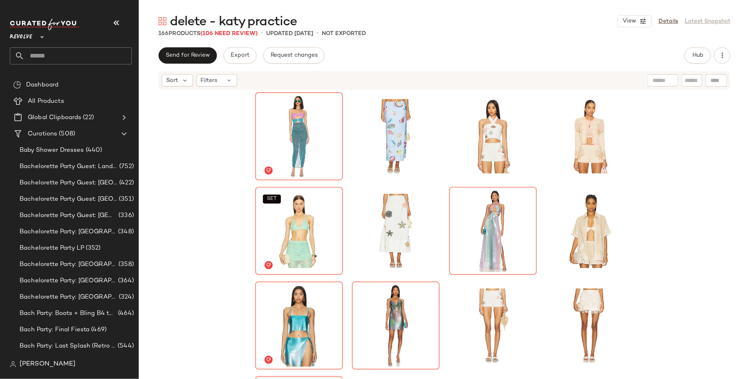
click at [676, 190] on div "SET SET SET SET" at bounding box center [444, 247] width 611 height 313
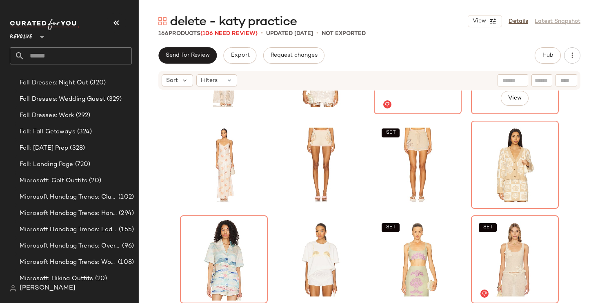
scroll to position [531, 0]
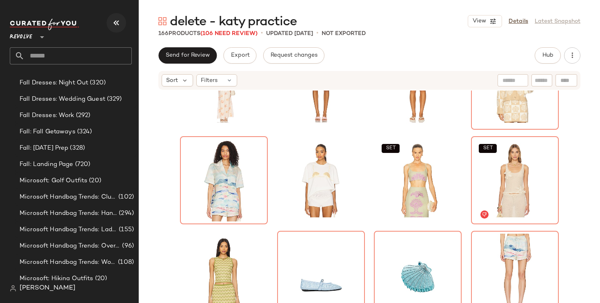
click at [117, 22] on icon "button" at bounding box center [116, 23] width 10 height 10
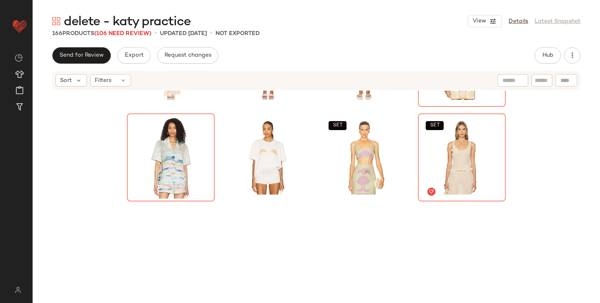
scroll to position [0, 0]
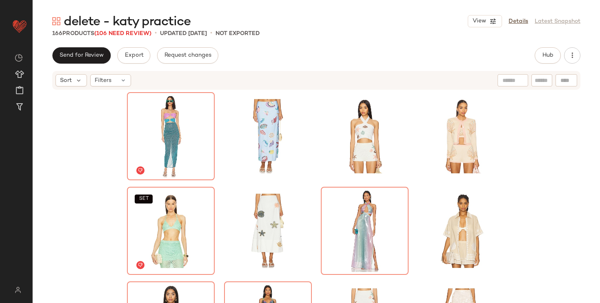
click at [557, 195] on div "SET SET SET" at bounding box center [317, 209] width 568 height 237
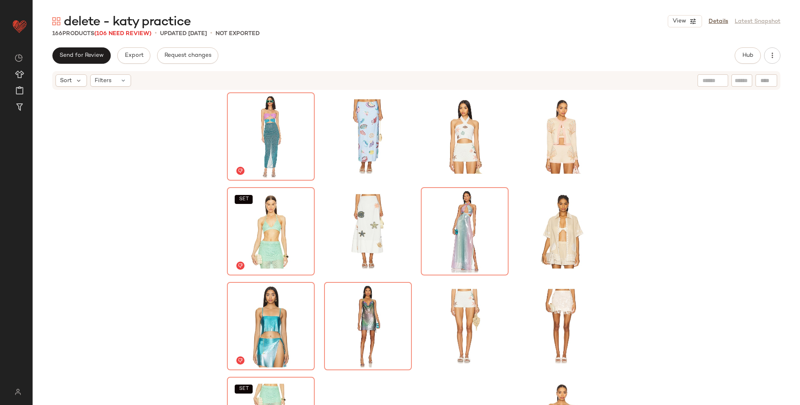
click at [560, 54] on div "Send for Review Export Request changes Hub" at bounding box center [416, 55] width 729 height 16
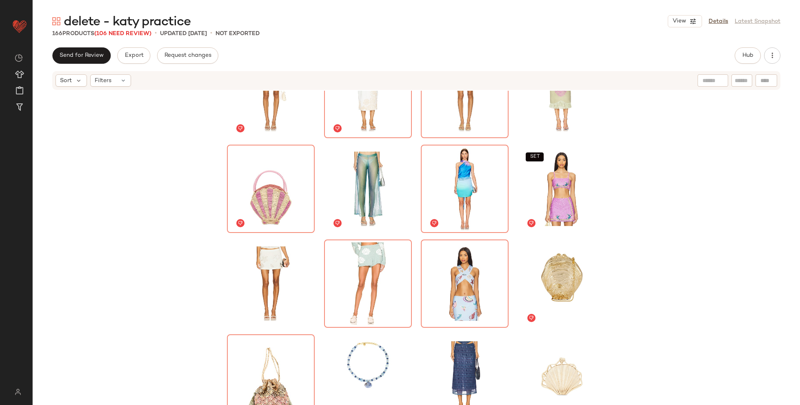
scroll to position [814, 0]
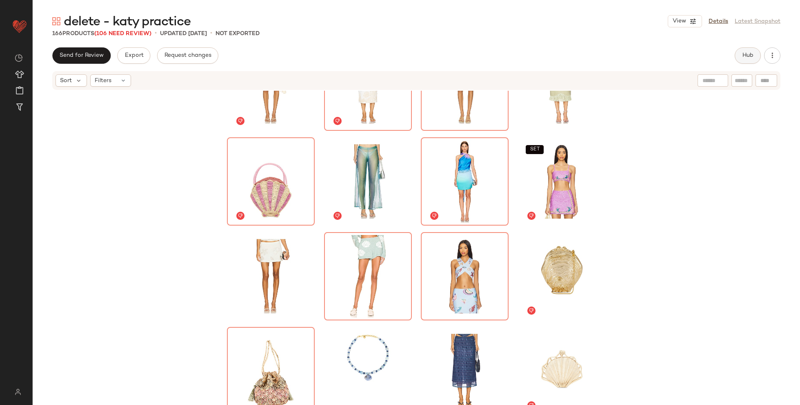
click at [749, 58] on span "Hub" at bounding box center [747, 55] width 11 height 7
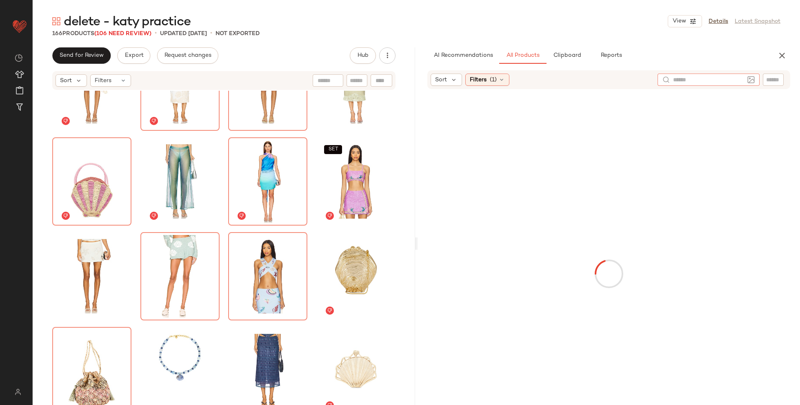
click at [742, 81] on input "text" at bounding box center [708, 80] width 71 height 9
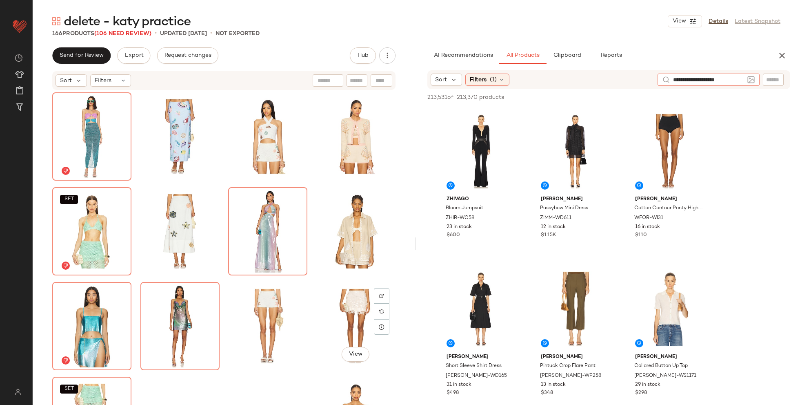
type input "**********"
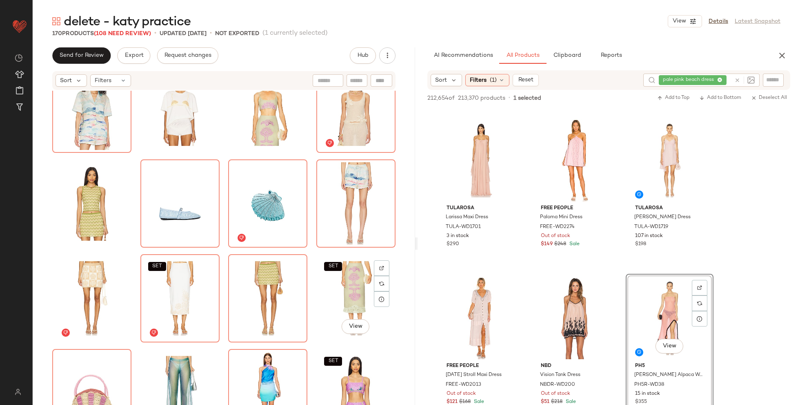
scroll to position [720, 0]
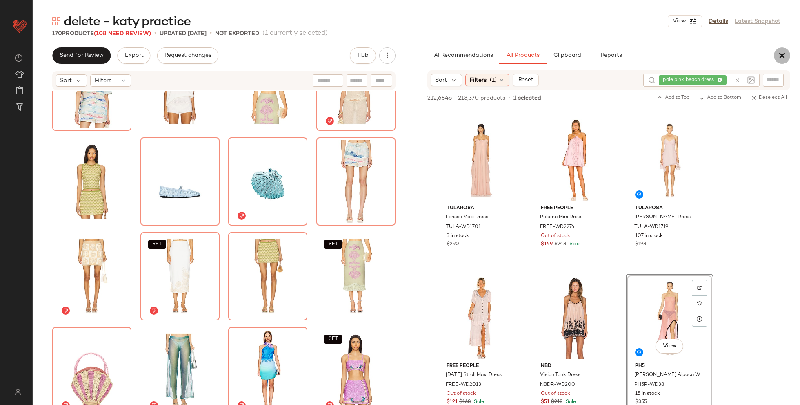
click at [750, 53] on icon "button" at bounding box center [783, 56] width 10 height 10
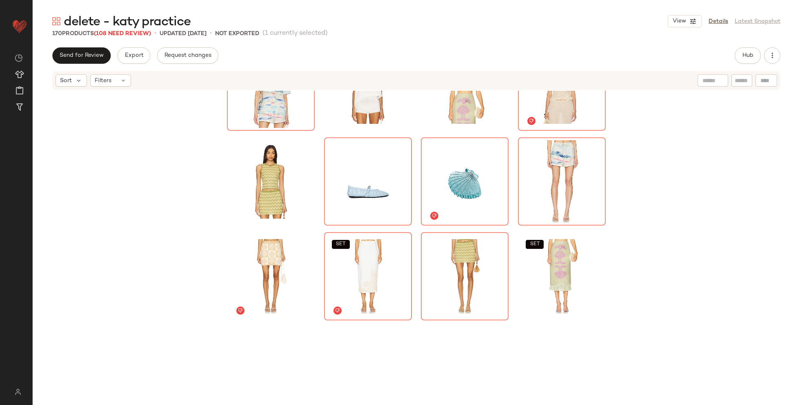
scroll to position [0, 0]
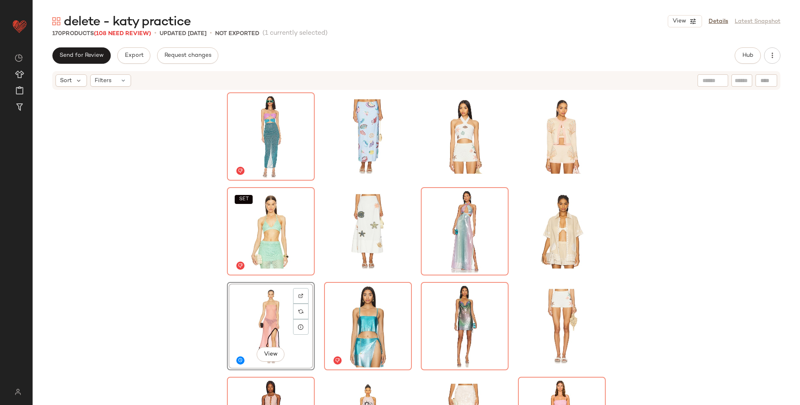
click at [720, 177] on div "SET View SET SET" at bounding box center [417, 260] width 768 height 339
click at [720, 177] on div "SET SET SET" at bounding box center [417, 260] width 768 height 339
click at [273, 317] on div "View" at bounding box center [271, 326] width 82 height 82
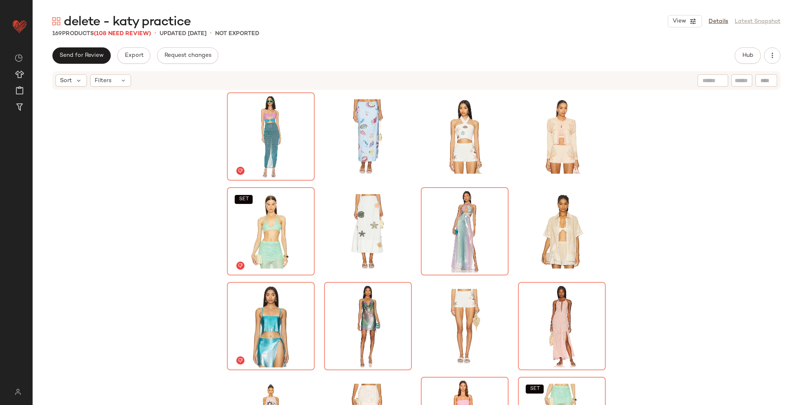
click at [140, 312] on div "SET SET SET" at bounding box center [417, 260] width 768 height 339
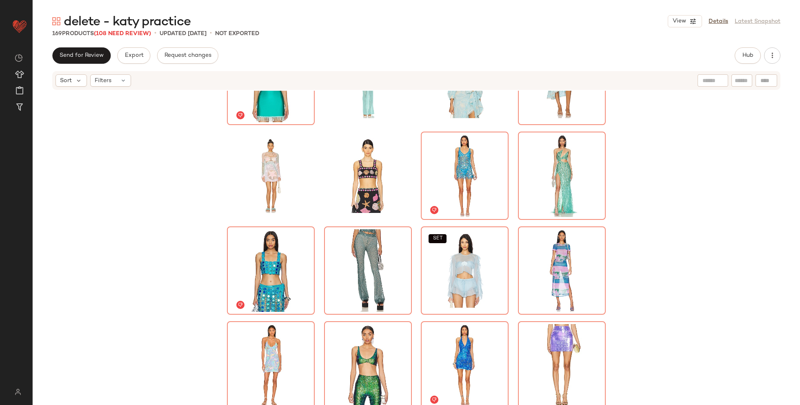
scroll to position [3114, 0]
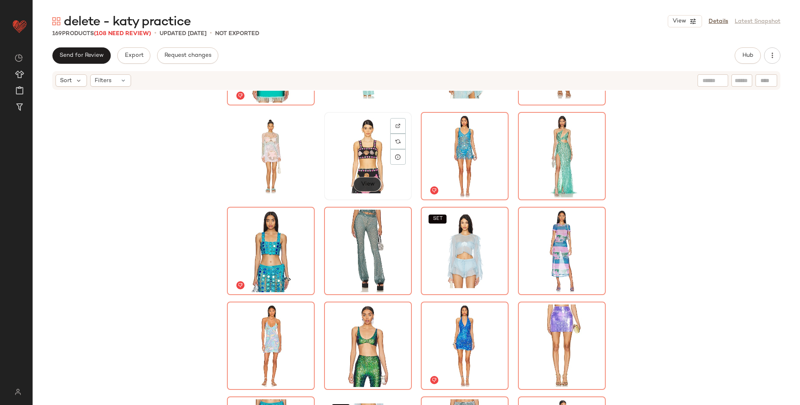
click at [366, 185] on span "View" at bounding box center [368, 184] width 14 height 7
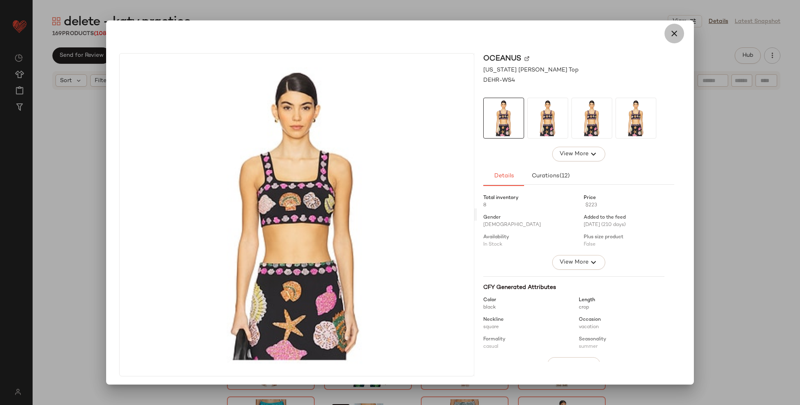
click at [670, 34] on icon "button" at bounding box center [675, 34] width 10 height 10
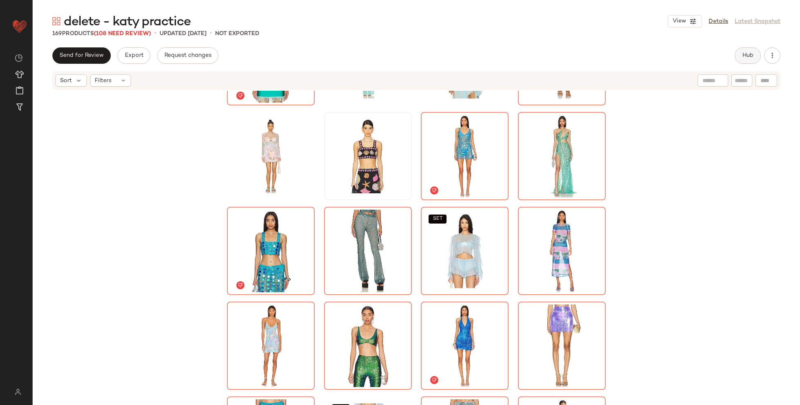
click at [738, 54] on button "Hub" at bounding box center [748, 55] width 26 height 16
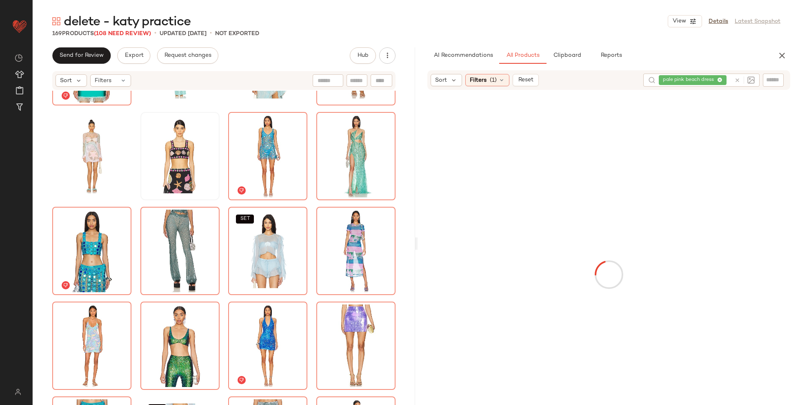
click at [719, 78] on div "pale pink beach dress" at bounding box center [695, 80] width 72 height 13
click at [697, 80] on icon at bounding box center [696, 80] width 5 height 5
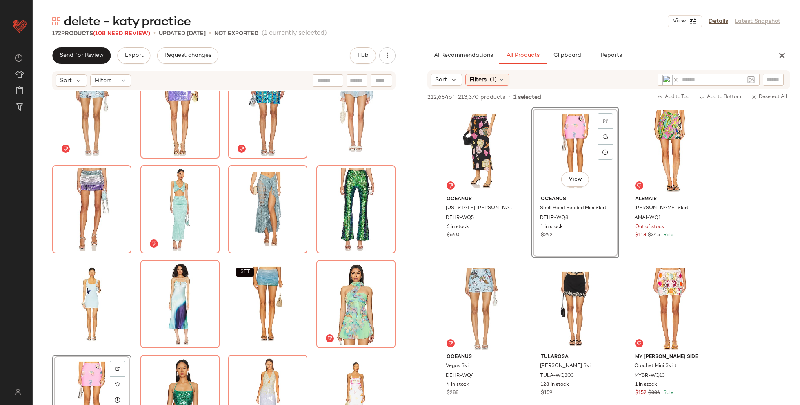
scroll to position [3531, 0]
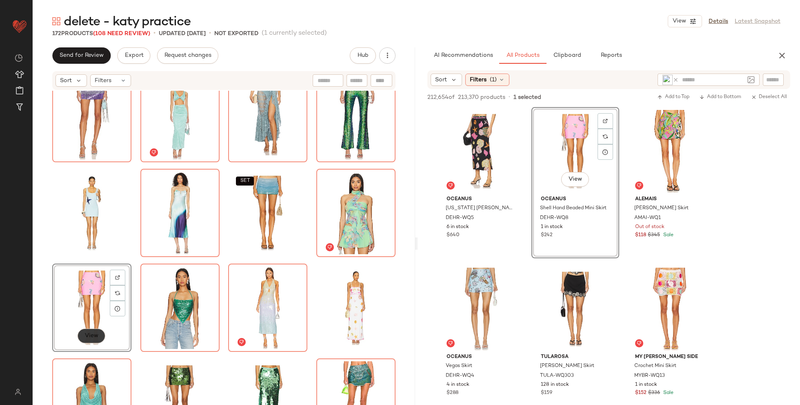
click at [90, 339] on button "View" at bounding box center [92, 335] width 28 height 15
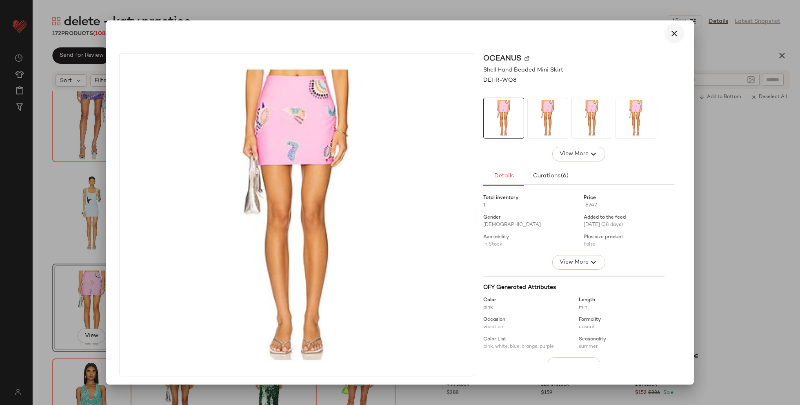
click at [666, 38] on button "button" at bounding box center [675, 34] width 20 height 20
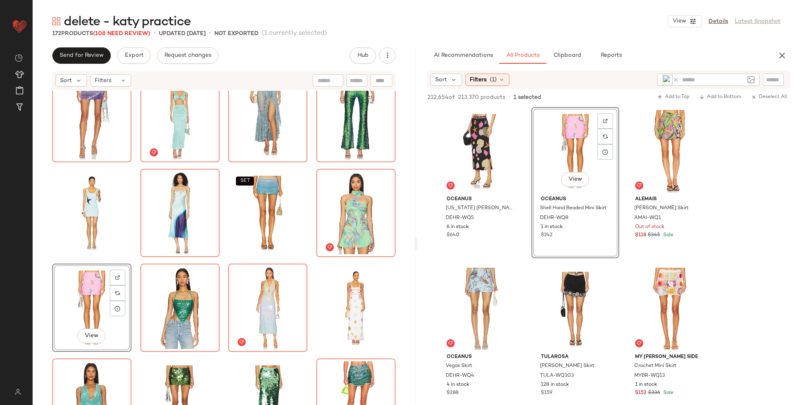
click at [675, 78] on icon at bounding box center [676, 80] width 6 height 6
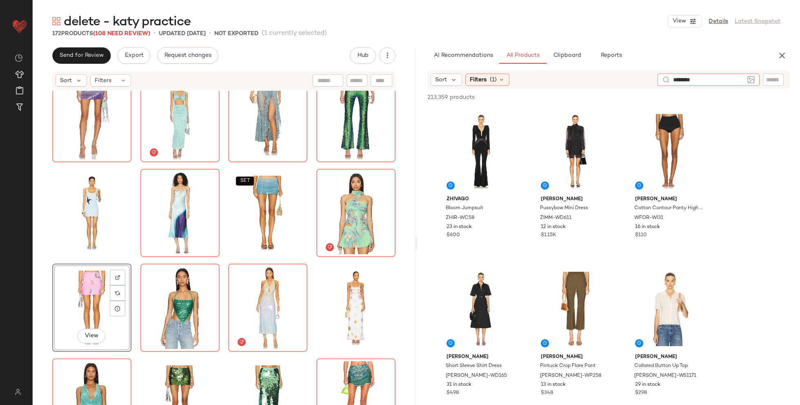
type input "*********"
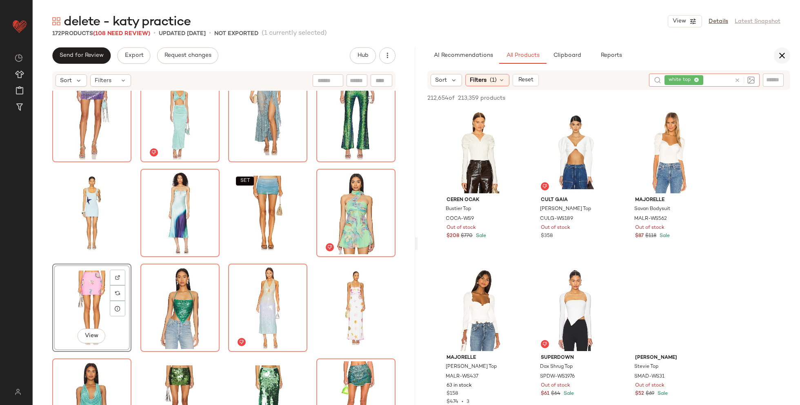
click at [750, 60] on button "button" at bounding box center [782, 55] width 16 height 16
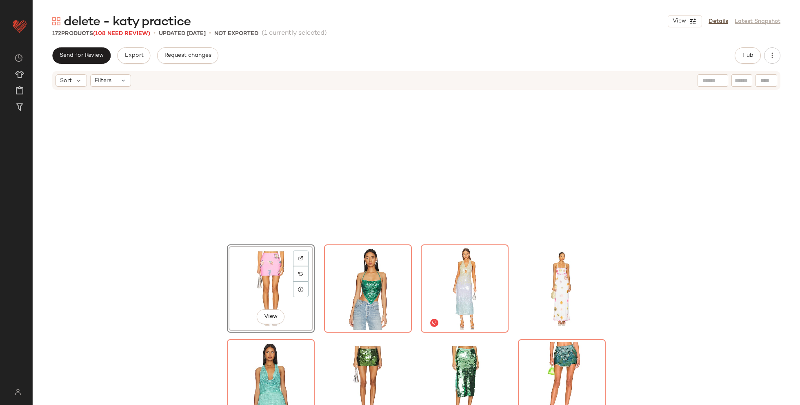
scroll to position [3435, 0]
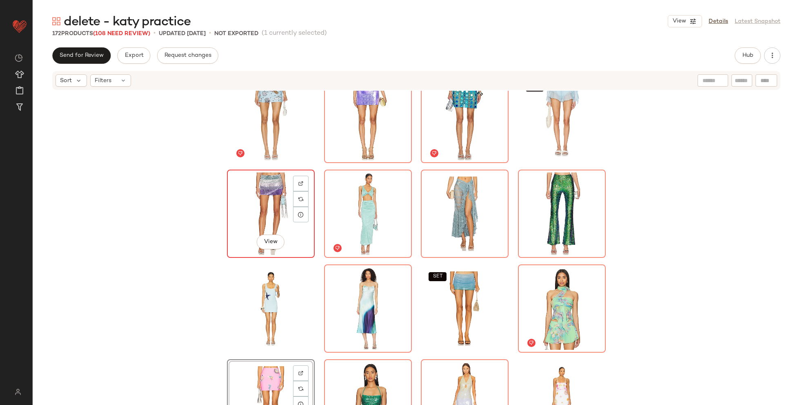
click at [244, 202] on div "View" at bounding box center [271, 213] width 82 height 82
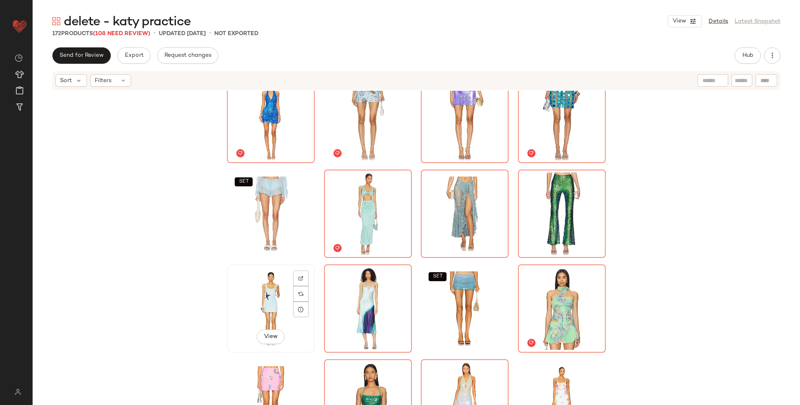
click at [264, 295] on div "View" at bounding box center [271, 308] width 82 height 82
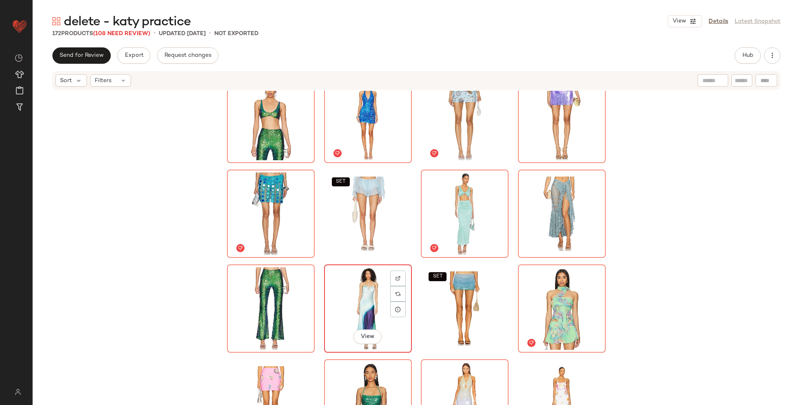
click at [352, 308] on div "View" at bounding box center [368, 308] width 82 height 82
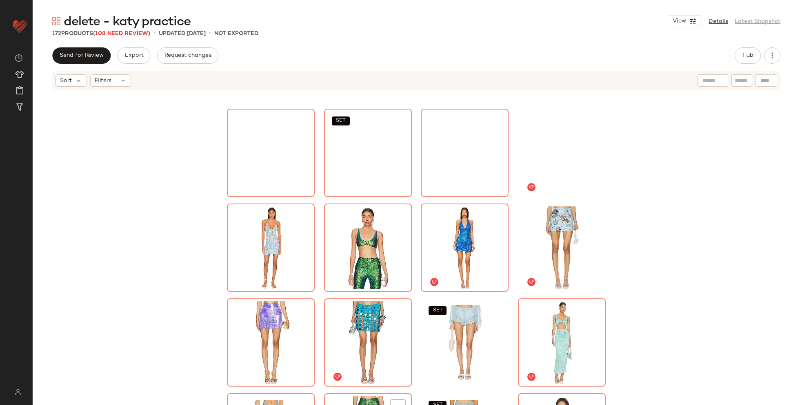
scroll to position [3271, 0]
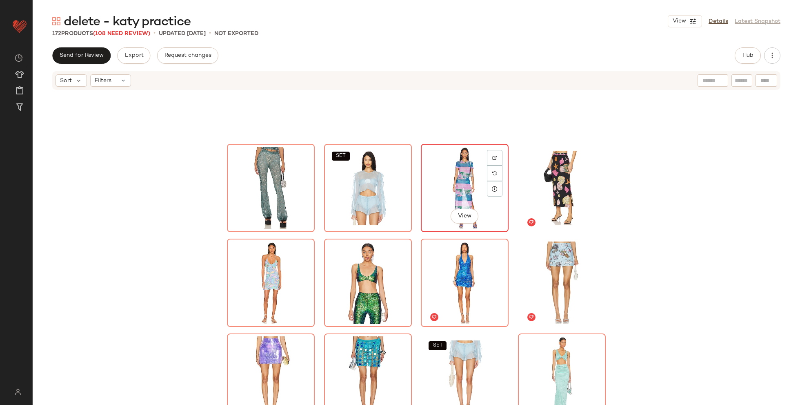
click at [438, 191] on div "View" at bounding box center [465, 188] width 82 height 82
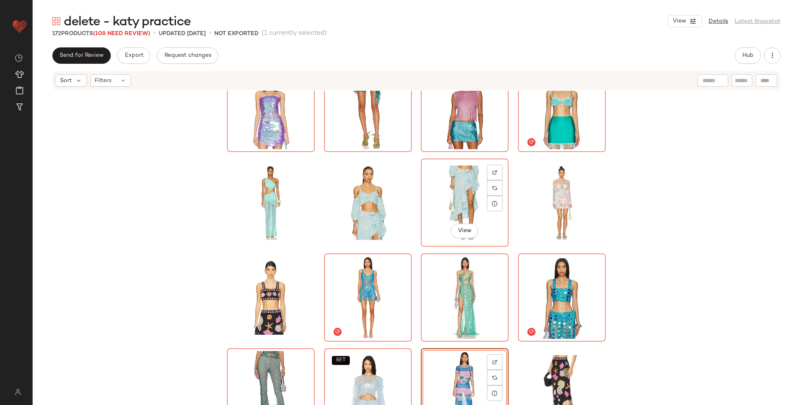
scroll to position [3061, 0]
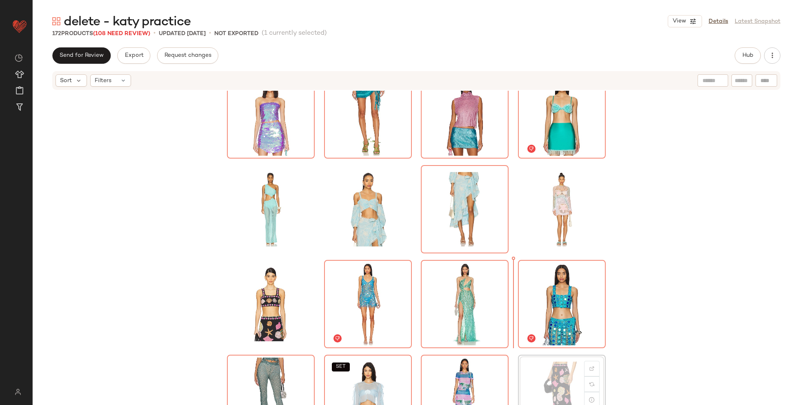
scroll to position [3062, 0]
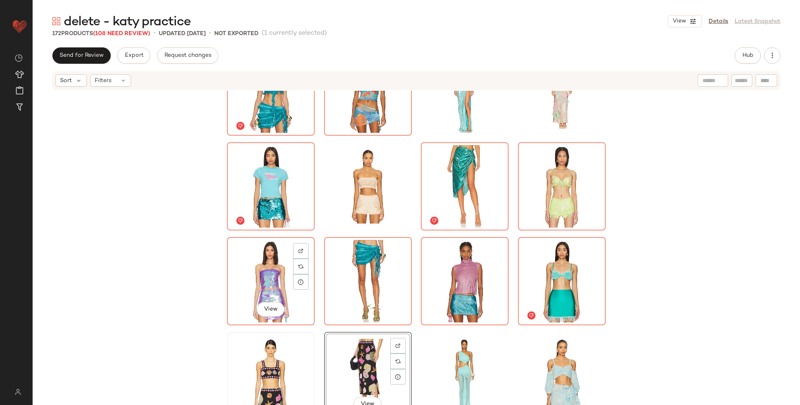
scroll to position [2889, 0]
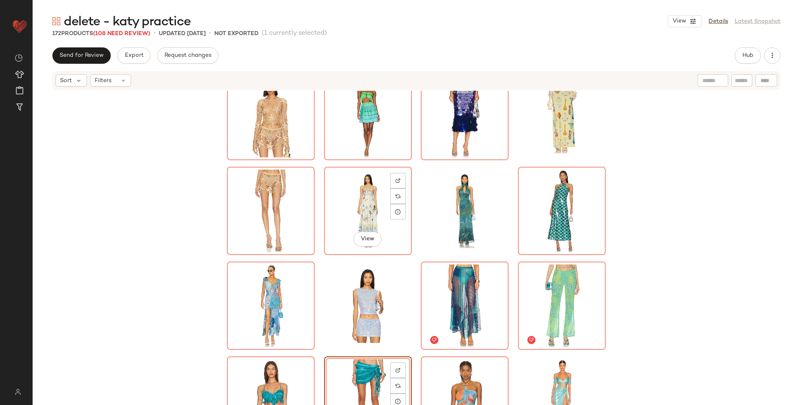
scroll to position [2580, 0]
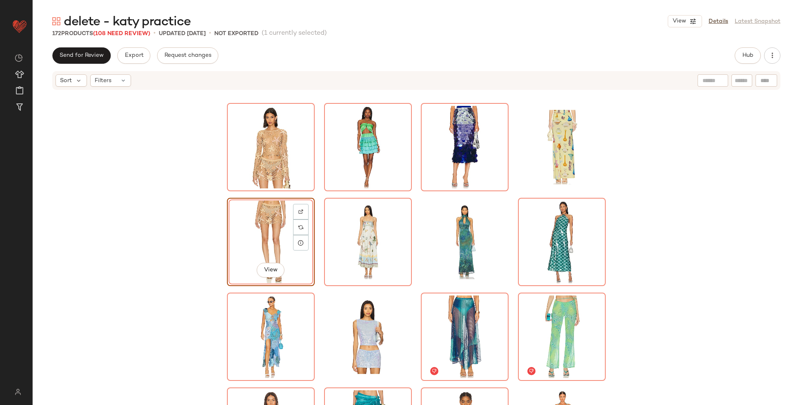
scroll to position [2543, 0]
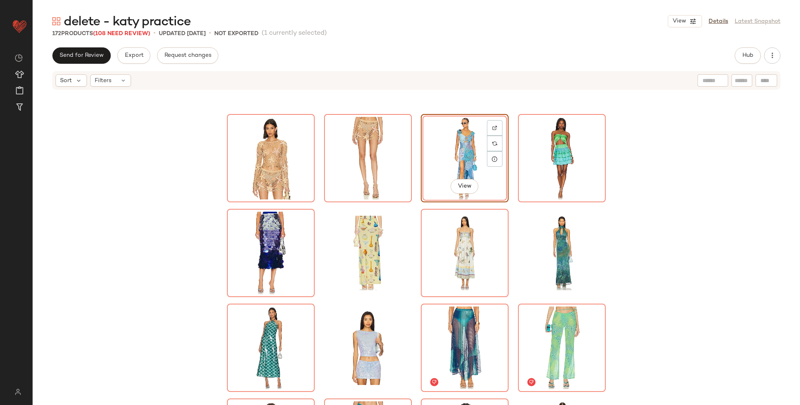
click at [459, 149] on div "View" at bounding box center [465, 158] width 82 height 82
click at [272, 152] on div "View" at bounding box center [271, 158] width 82 height 82
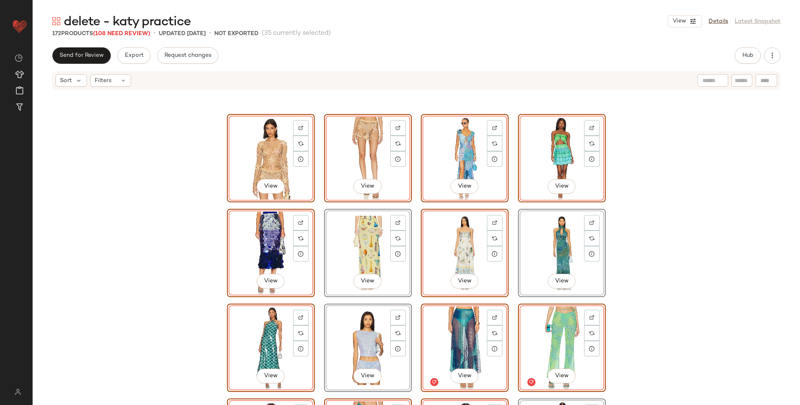
click at [272, 152] on div "View" at bounding box center [271, 158] width 82 height 82
drag, startPoint x: 197, startPoint y: 172, endPoint x: 202, endPoint y: 172, distance: 4.9
click at [197, 172] on div "View View View View View View View View View View View View View View View View…" at bounding box center [417, 260] width 768 height 339
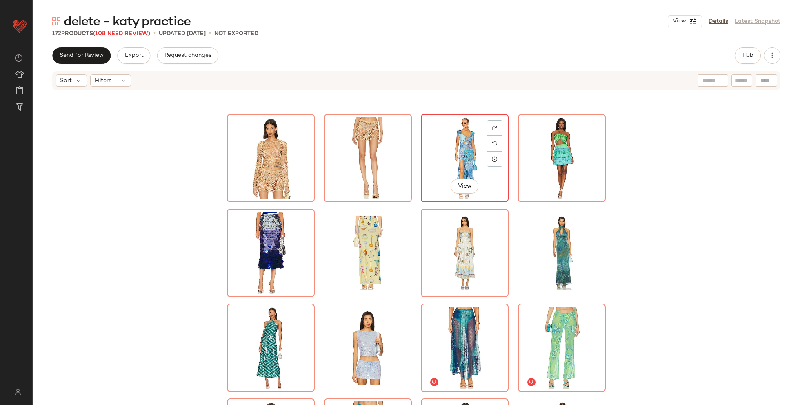
click at [431, 165] on div "View" at bounding box center [465, 158] width 82 height 82
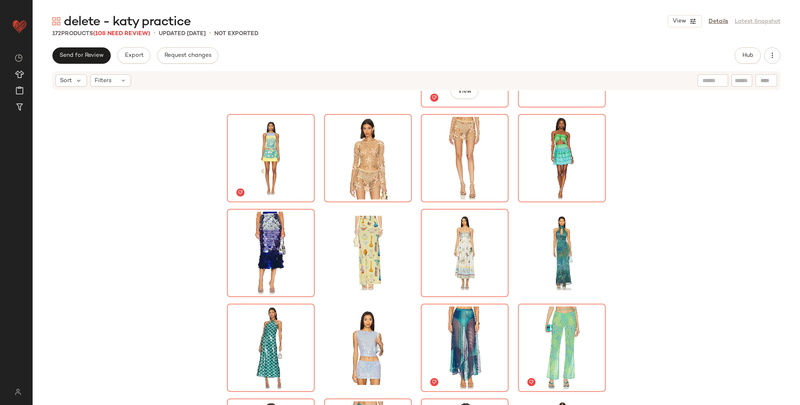
scroll to position [1858, 0]
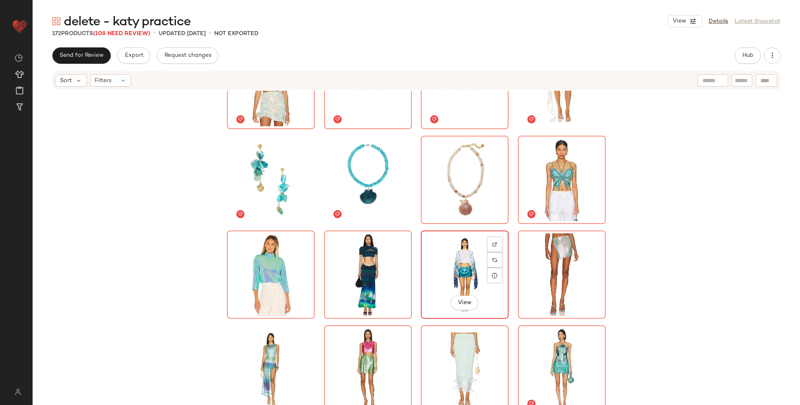
click at [424, 272] on div "View" at bounding box center [465, 274] width 82 height 82
click at [359, 266] on div "View" at bounding box center [368, 274] width 82 height 82
click at [259, 361] on div "View" at bounding box center [271, 369] width 82 height 82
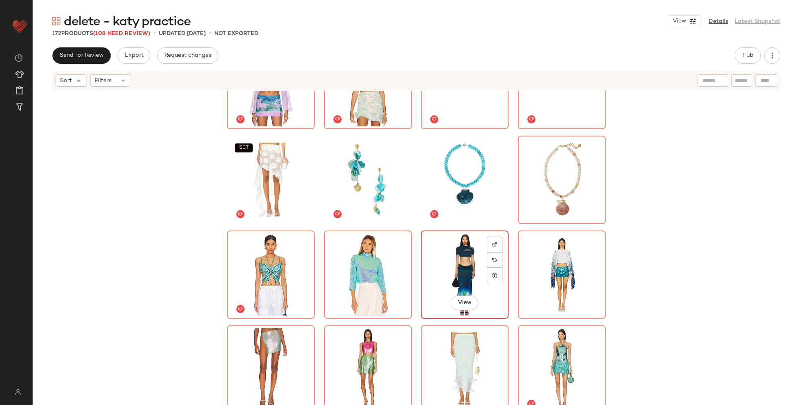
click at [454, 261] on div "View" at bounding box center [465, 274] width 82 height 82
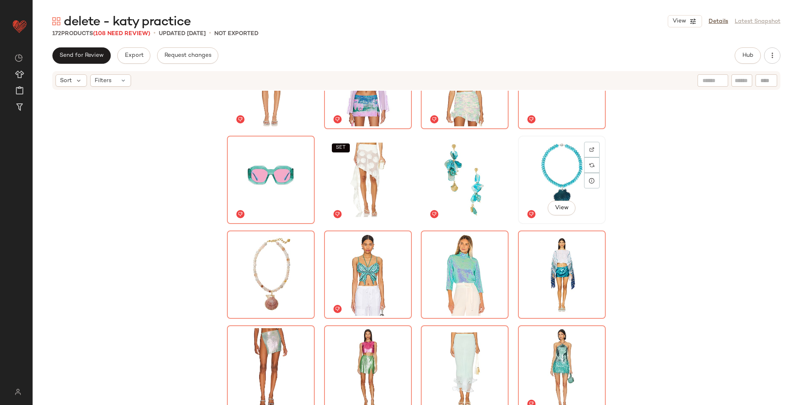
click at [533, 165] on div "View" at bounding box center [562, 179] width 82 height 82
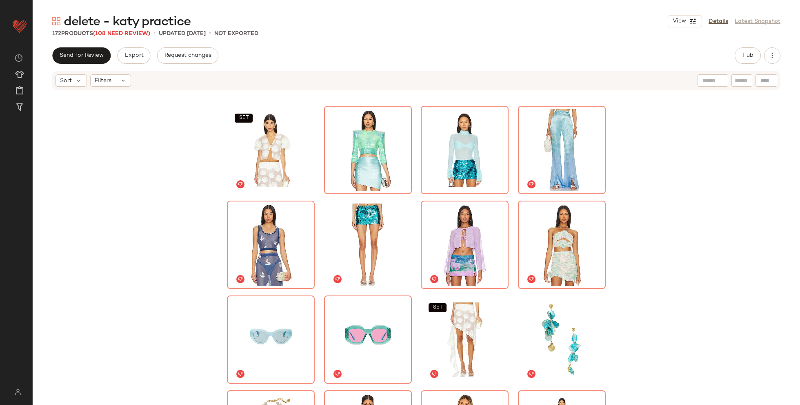
scroll to position [1697, 0]
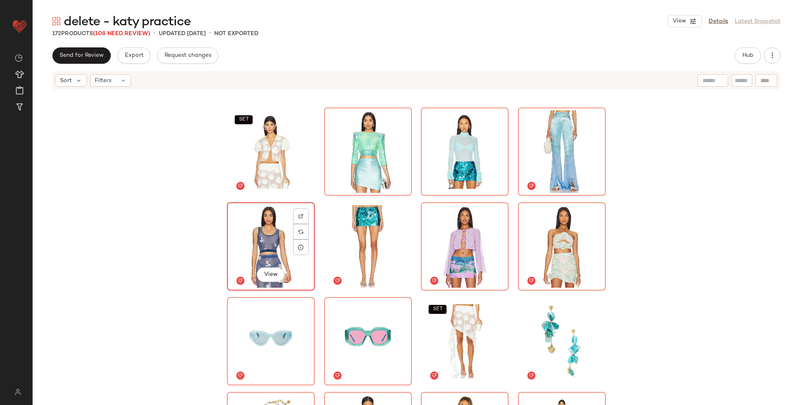
click at [256, 236] on div "View" at bounding box center [271, 246] width 82 height 82
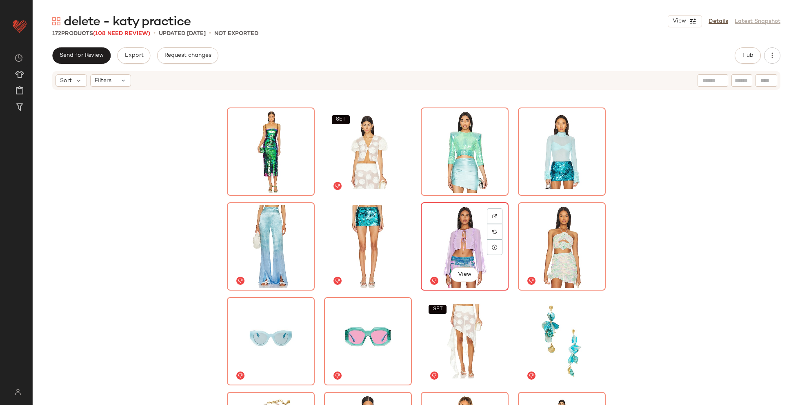
click at [459, 250] on div "View" at bounding box center [465, 246] width 82 height 82
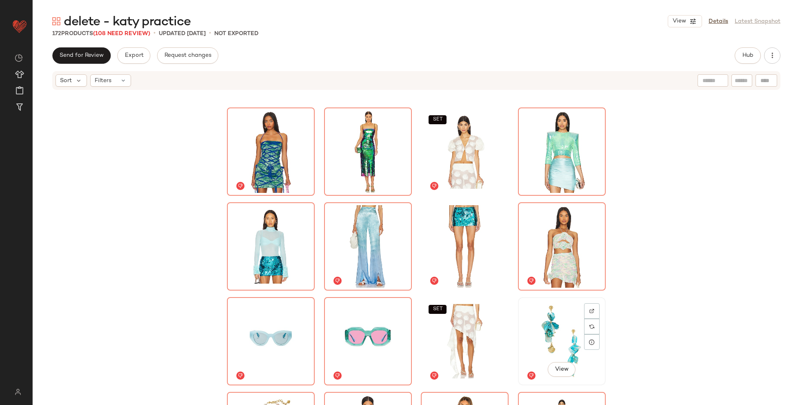
click at [535, 318] on div "View" at bounding box center [562, 341] width 82 height 82
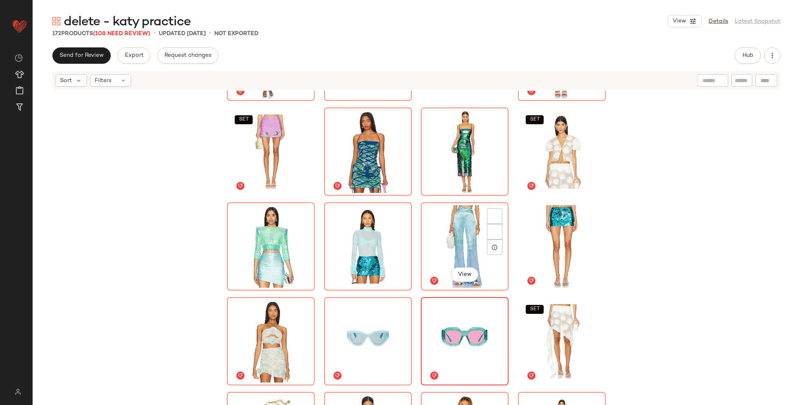
scroll to position [1344, 0]
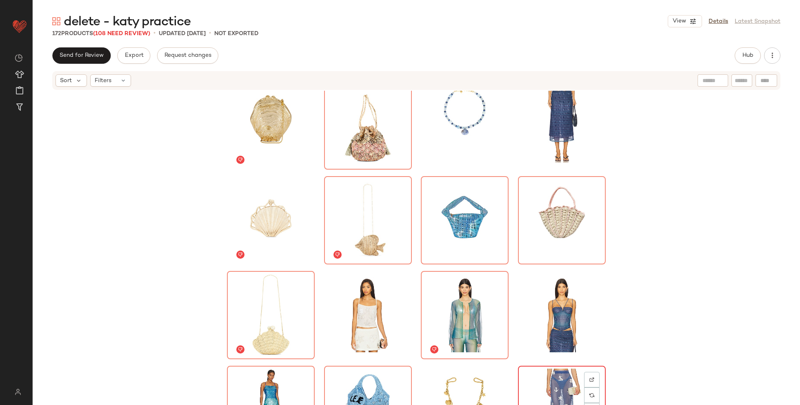
click at [555, 379] on div "View" at bounding box center [562, 409] width 82 height 82
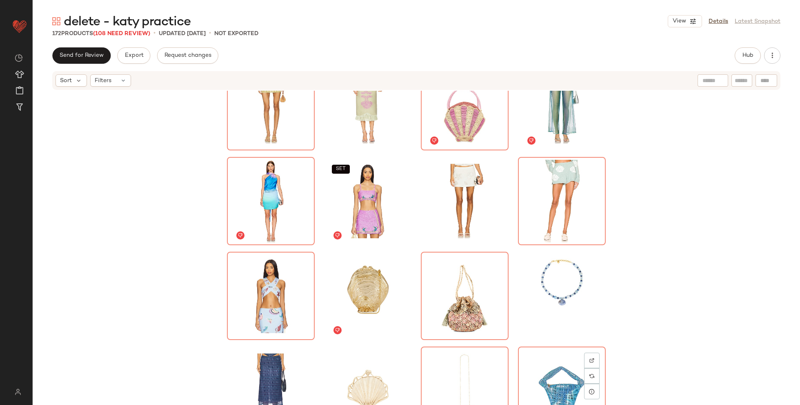
scroll to position [1173, 0]
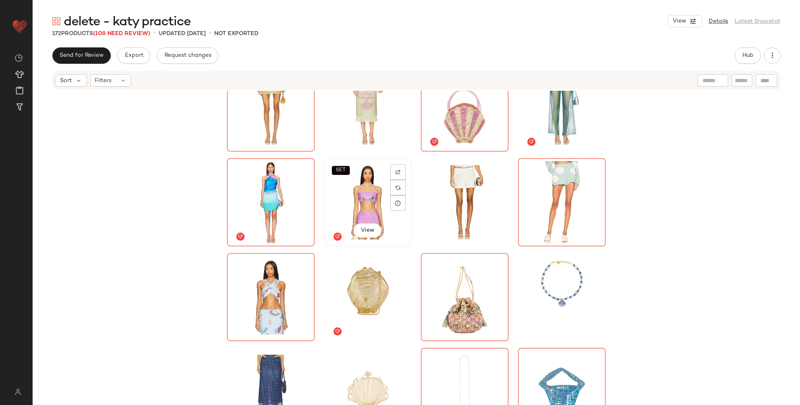
click at [358, 194] on div "SET View" at bounding box center [368, 202] width 82 height 82
click at [351, 272] on div "View" at bounding box center [368, 297] width 82 height 82
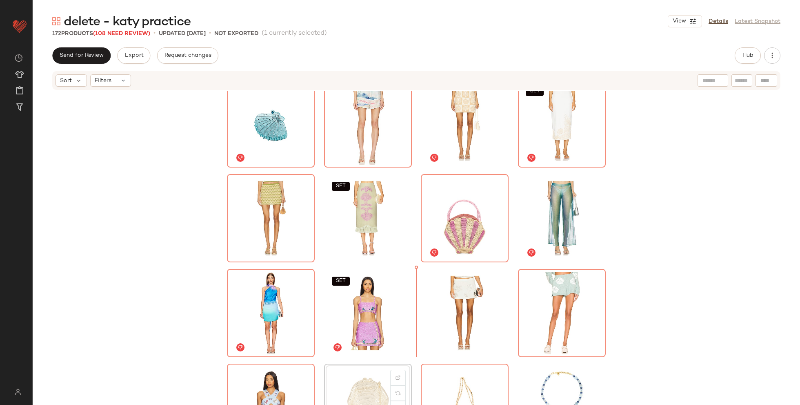
scroll to position [1063, 0]
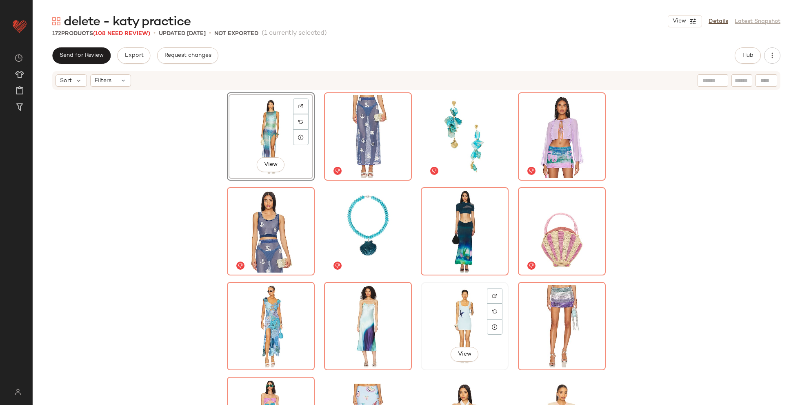
scroll to position [87, 0]
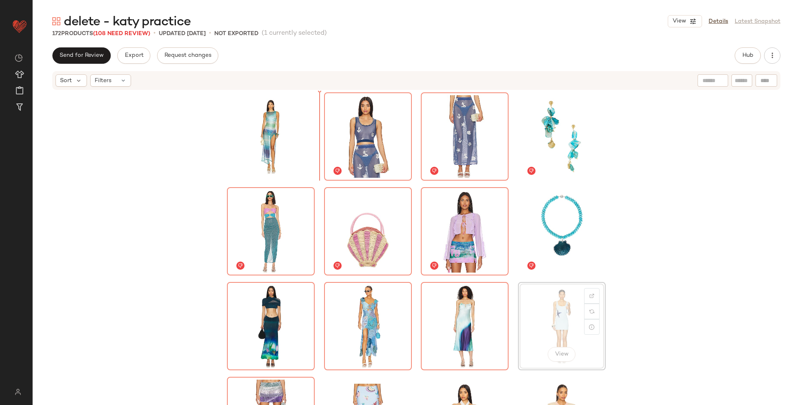
click at [324, 141] on div at bounding box center [368, 136] width 88 height 88
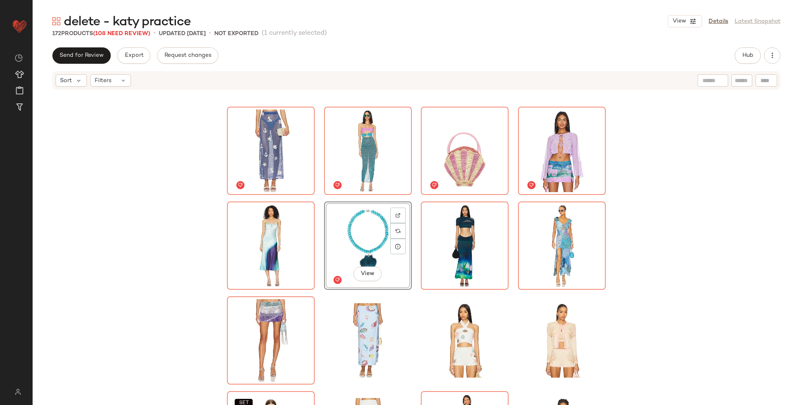
scroll to position [139, 0]
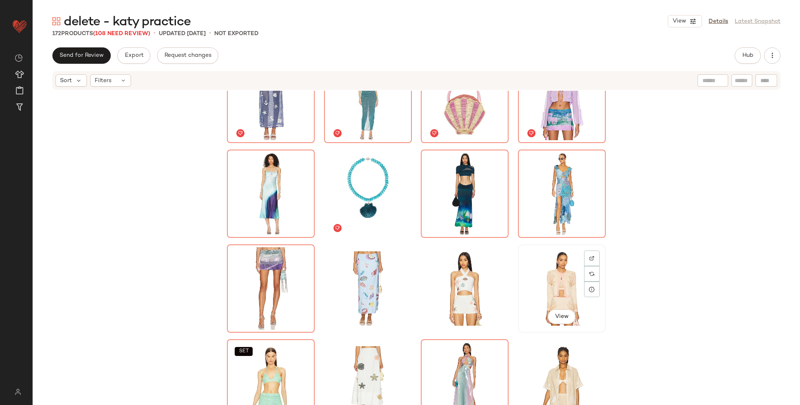
click at [542, 283] on div "View" at bounding box center [562, 288] width 82 height 82
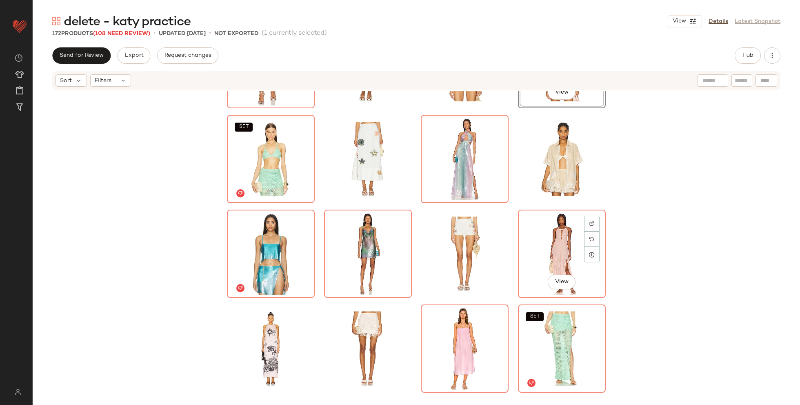
scroll to position [571, 0]
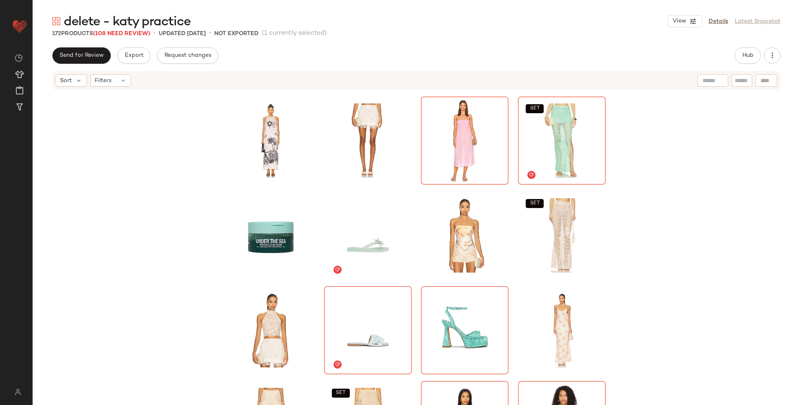
click at [663, 134] on div "SET SET SET SET SET" at bounding box center [417, 260] width 768 height 339
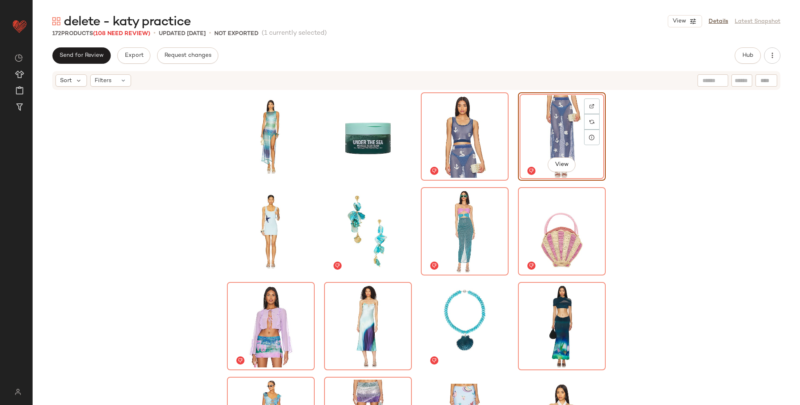
click at [695, 232] on div "View SET" at bounding box center [417, 260] width 768 height 339
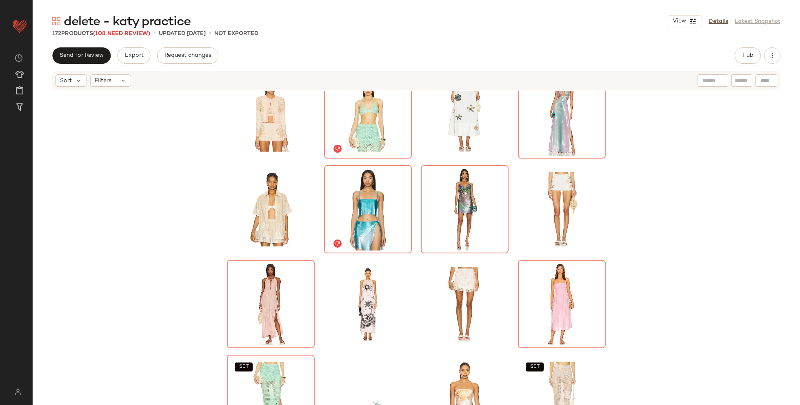
scroll to position [409, 0]
click at [541, 285] on div "View" at bounding box center [562, 302] width 82 height 82
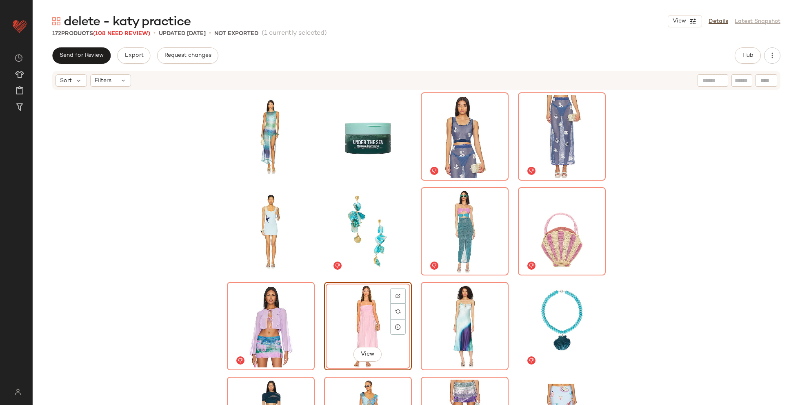
click at [193, 323] on div "View SET" at bounding box center [417, 260] width 768 height 339
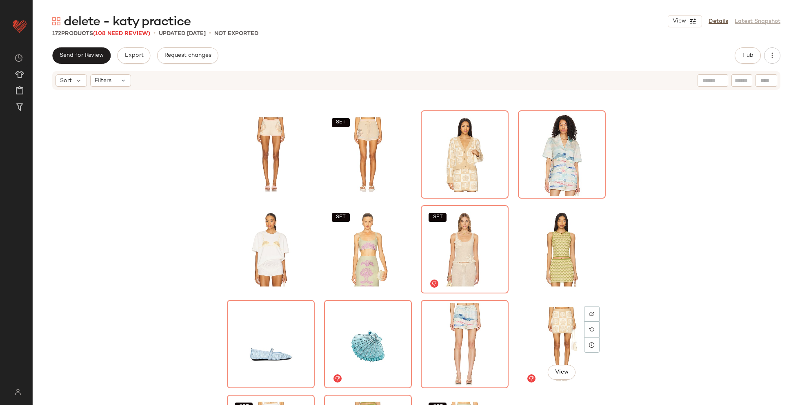
scroll to position [959, 0]
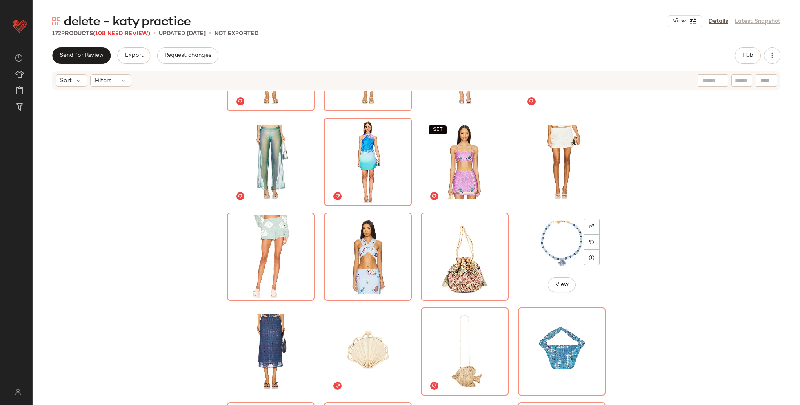
scroll to position [1435, 0]
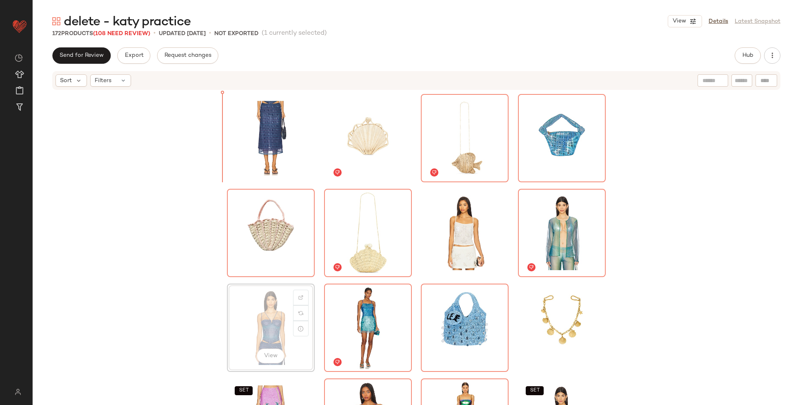
scroll to position [1421, 0]
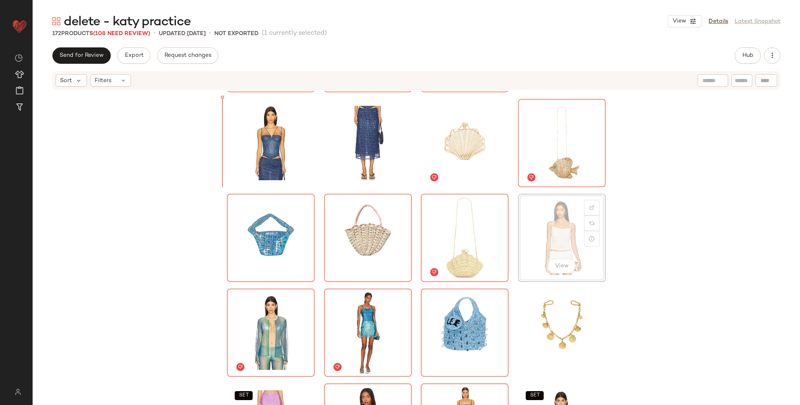
drag, startPoint x: 537, startPoint y: 235, endPoint x: 318, endPoint y: 159, distance: 231.5
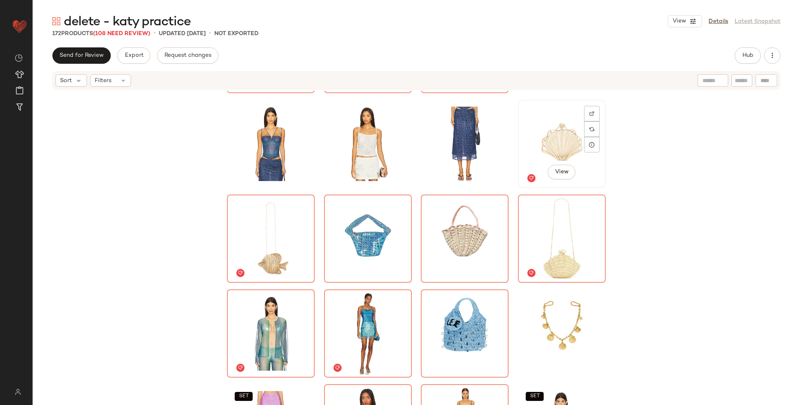
click at [528, 145] on div "View" at bounding box center [562, 144] width 82 height 82
click at [268, 228] on div "View" at bounding box center [271, 238] width 82 height 82
click at [555, 220] on div "View" at bounding box center [562, 238] width 82 height 82
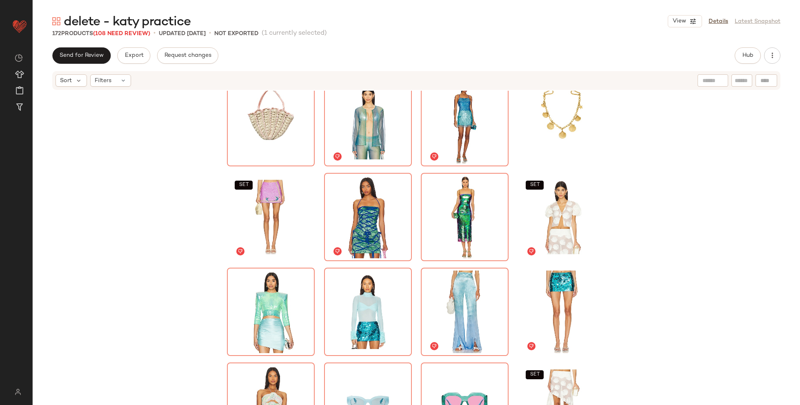
scroll to position [1633, 0]
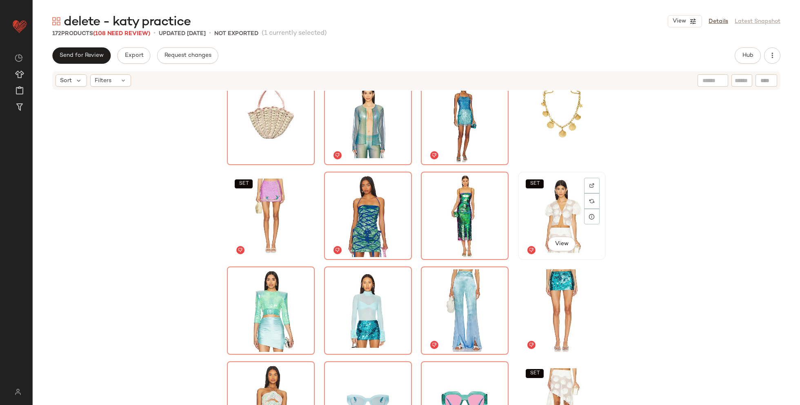
click at [541, 221] on div "SET View" at bounding box center [562, 215] width 82 height 82
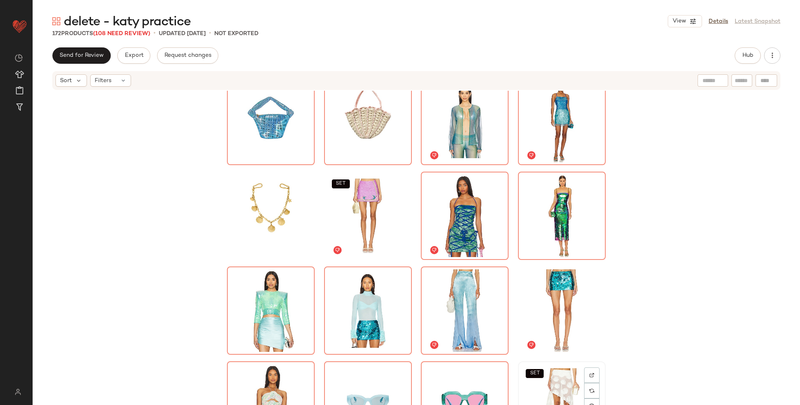
click at [537, 382] on div "SET View" at bounding box center [562, 405] width 82 height 82
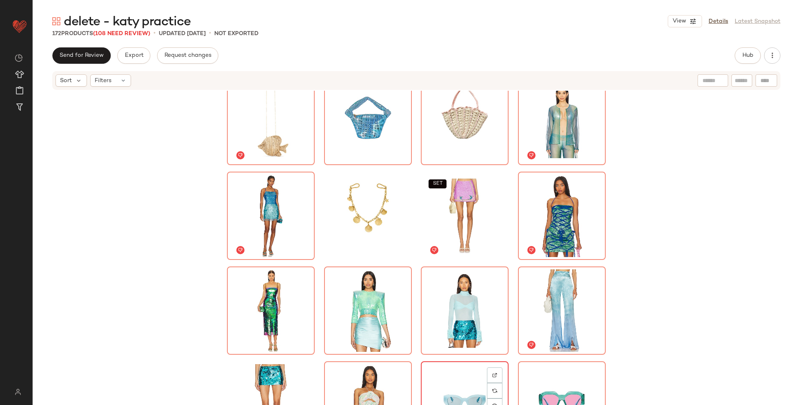
click at [452, 380] on div "View" at bounding box center [465, 405] width 82 height 82
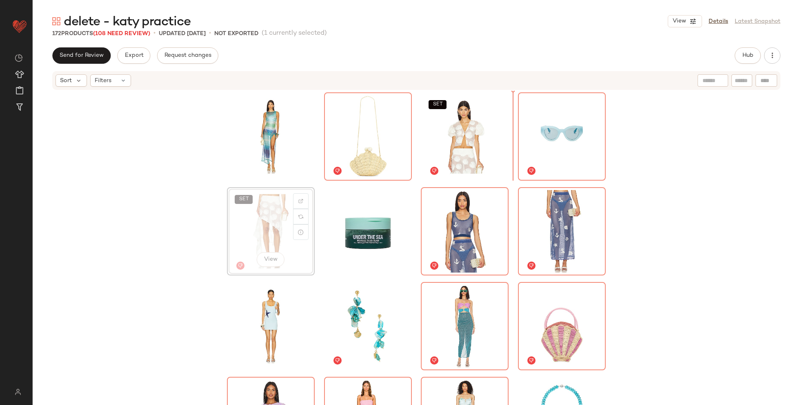
drag, startPoint x: 268, startPoint y: 236, endPoint x: 273, endPoint y: 234, distance: 5.3
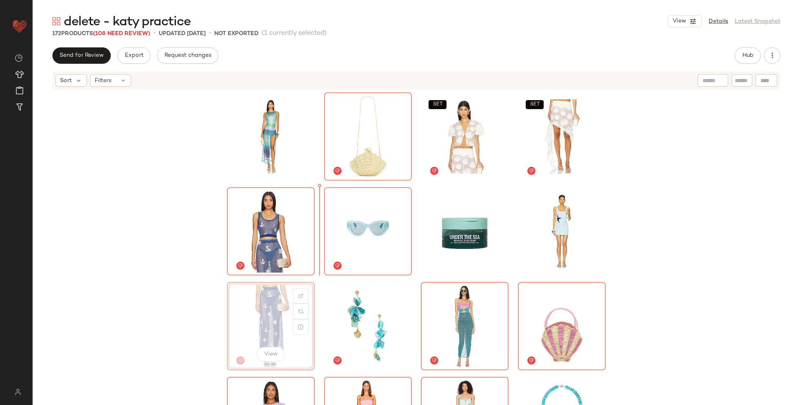
drag, startPoint x: 265, startPoint y: 327, endPoint x: 268, endPoint y: 323, distance: 4.4
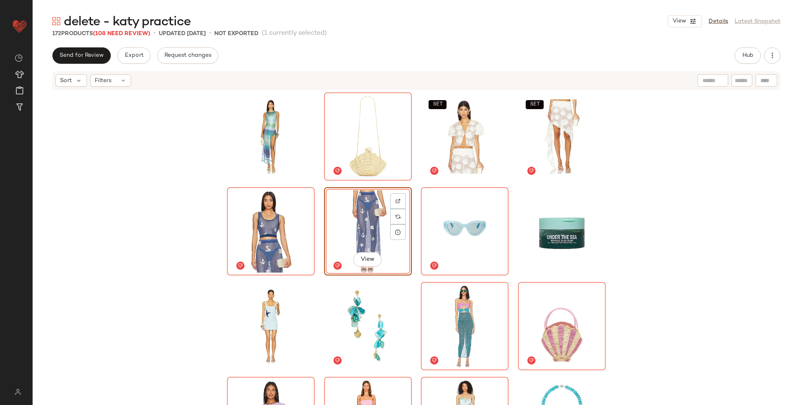
click at [143, 306] on div "SET SET View SET" at bounding box center [417, 260] width 768 height 339
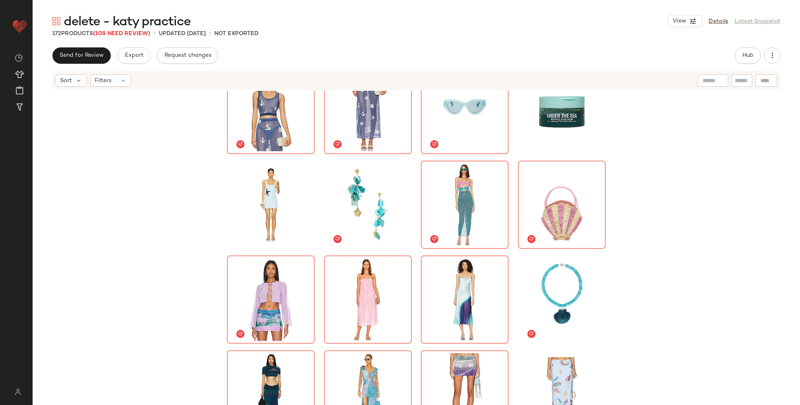
scroll to position [125, 0]
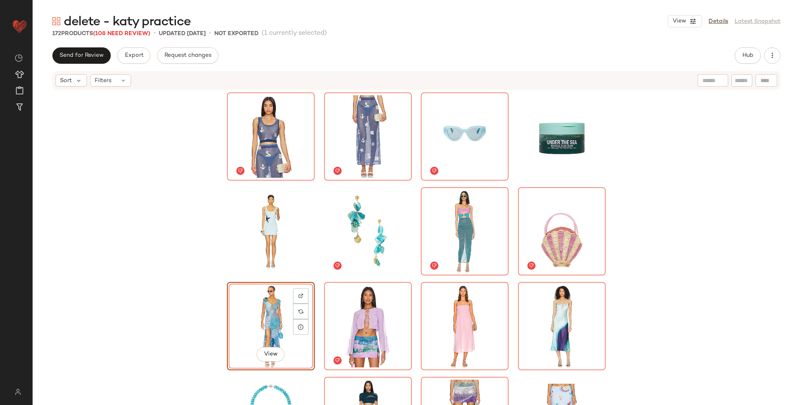
scroll to position [95, 0]
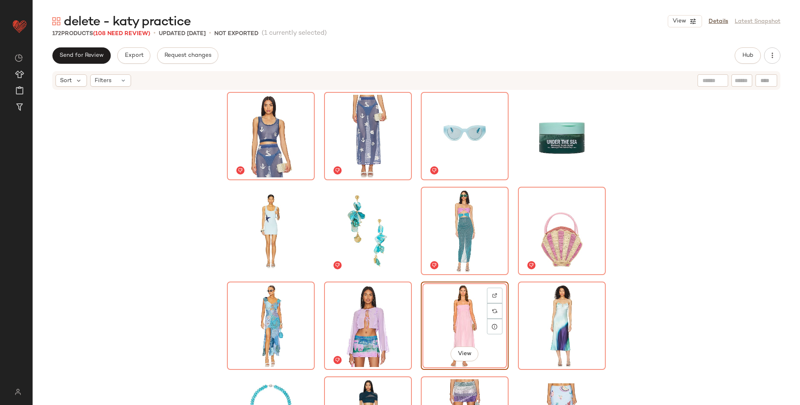
click at [221, 319] on div "SET SET View SET" at bounding box center [417, 260] width 768 height 339
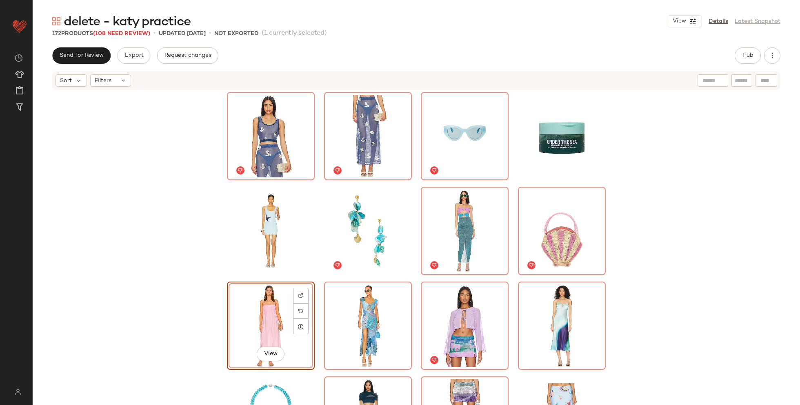
click at [180, 326] on div "SET SET View SET" at bounding box center [417, 260] width 768 height 339
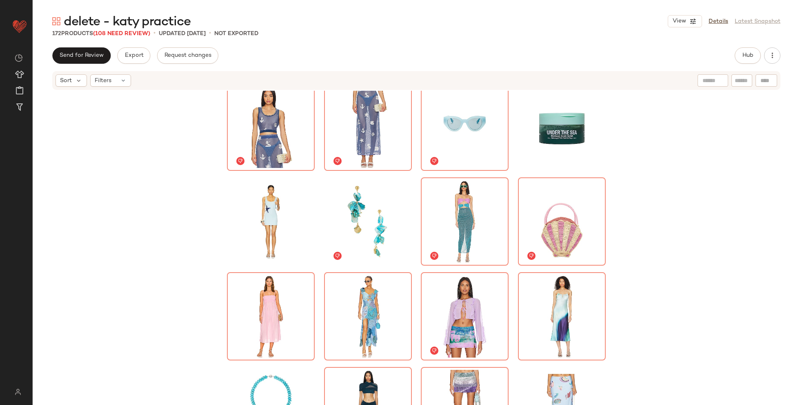
scroll to position [203, 0]
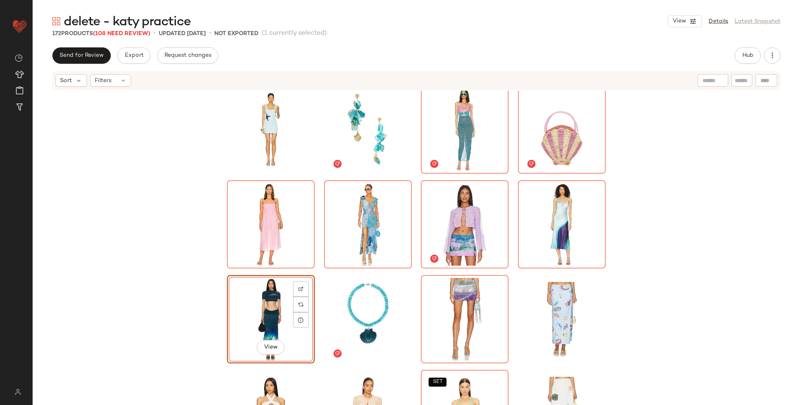
click at [184, 322] on div "View SET" at bounding box center [417, 260] width 768 height 339
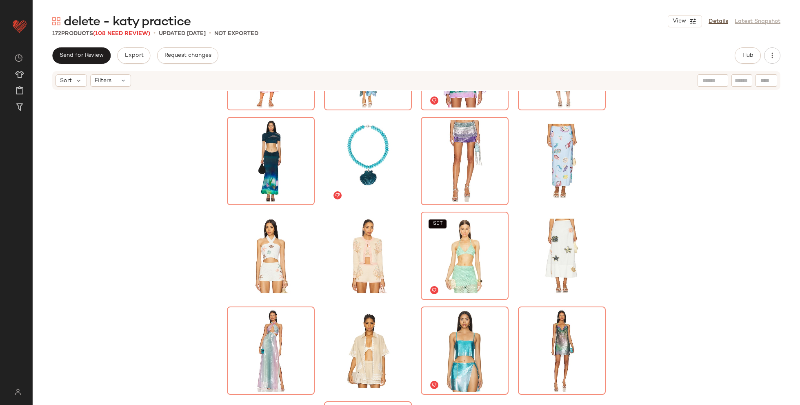
scroll to position [361, 0]
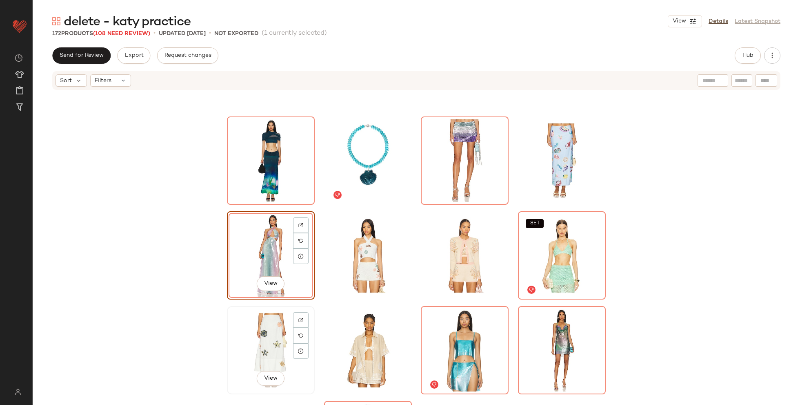
scroll to position [550, 0]
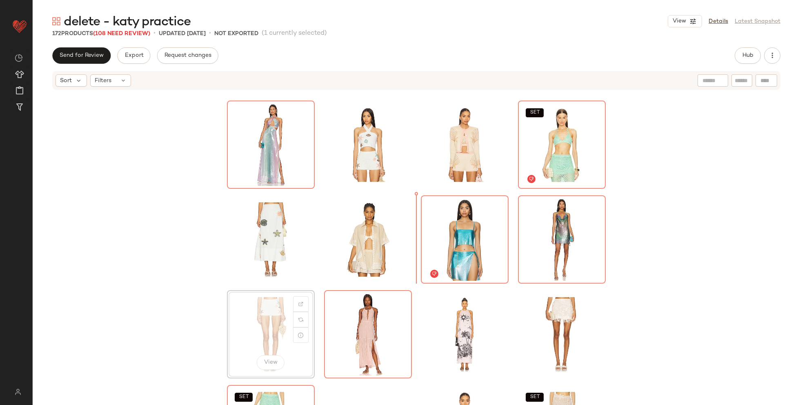
scroll to position [447, 0]
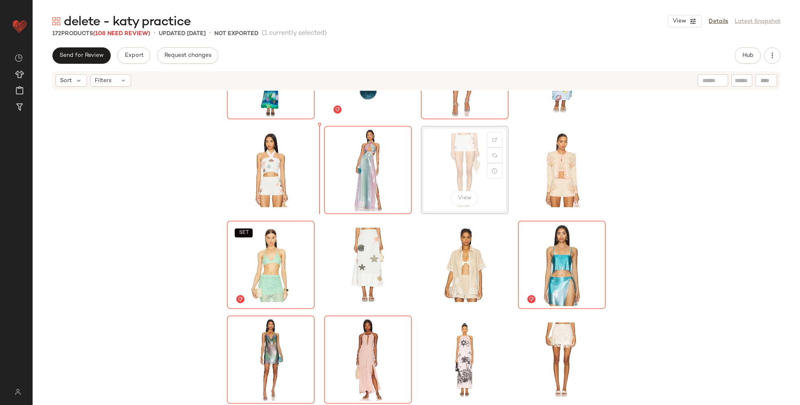
scroll to position [446, 0]
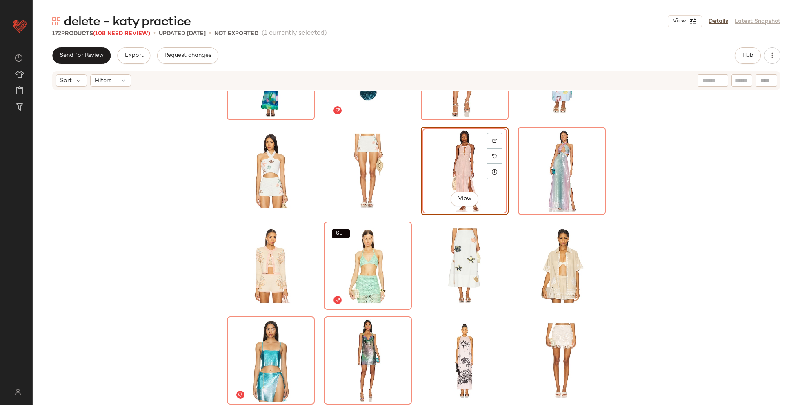
click at [209, 272] on div "View SET SET SET" at bounding box center [417, 260] width 768 height 339
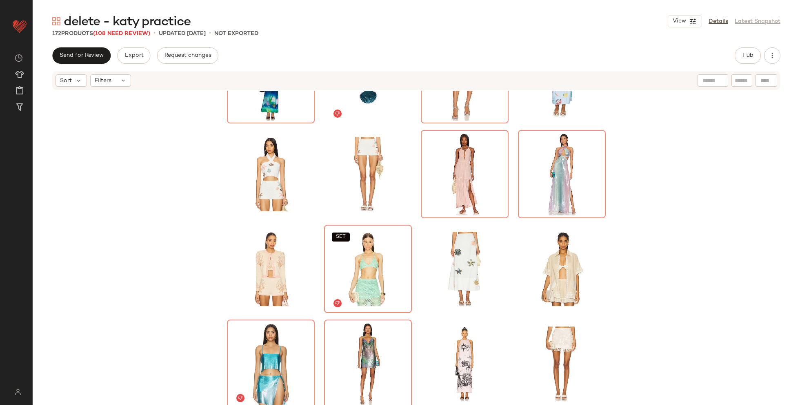
scroll to position [256, 0]
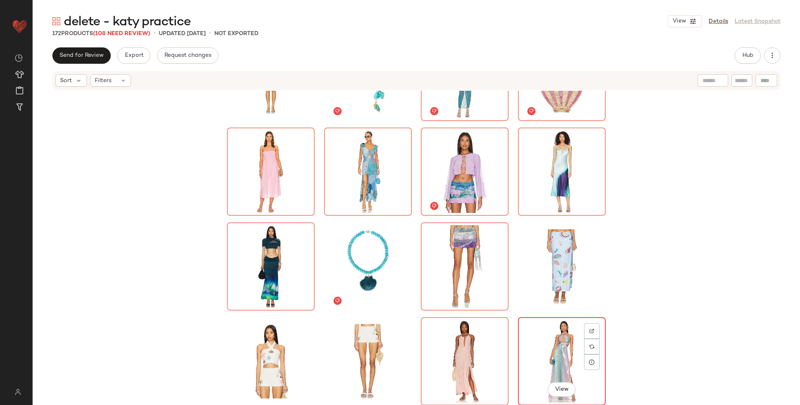
click at [557, 353] on div "View" at bounding box center [562, 361] width 82 height 82
click at [260, 353] on div "View" at bounding box center [271, 361] width 82 height 82
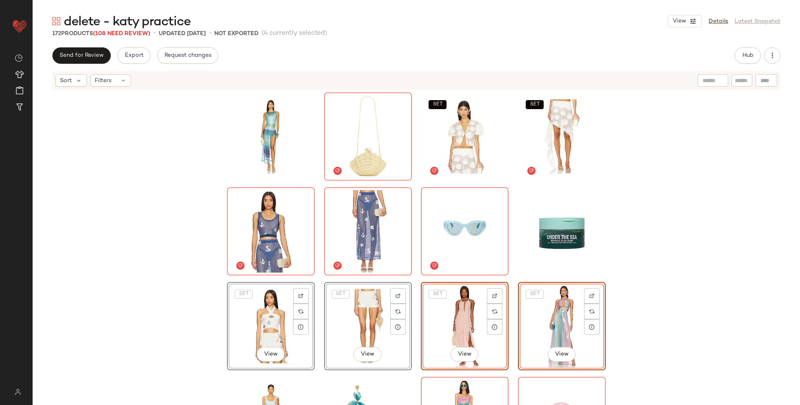
click at [173, 313] on div "SET SET SET View SET View SET View SET View" at bounding box center [417, 260] width 768 height 339
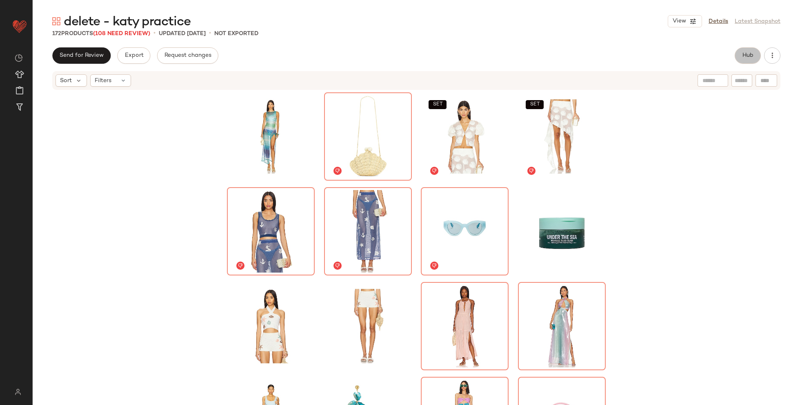
click at [749, 60] on button "Hub" at bounding box center [748, 55] width 26 height 16
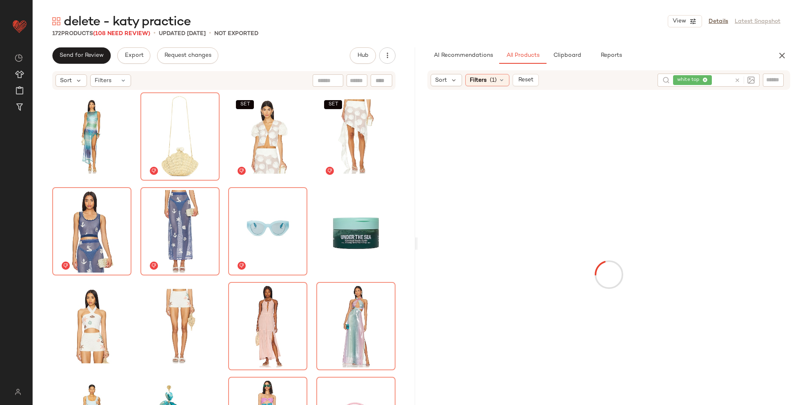
click at [746, 76] on div at bounding box center [745, 79] width 20 height 7
click at [697, 78] on icon at bounding box center [696, 80] width 5 height 5
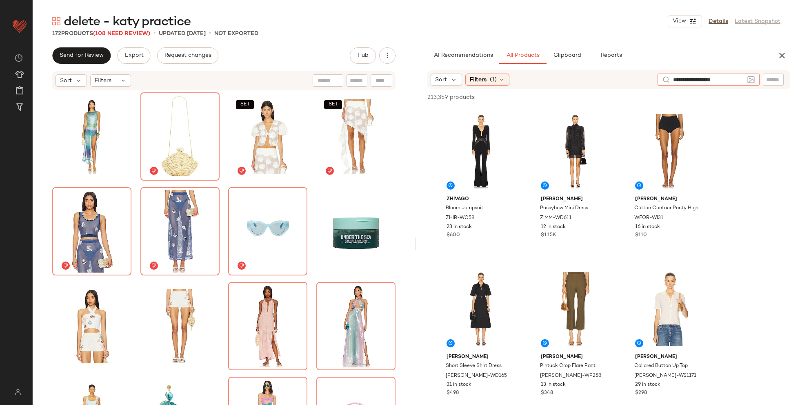
type input "**********"
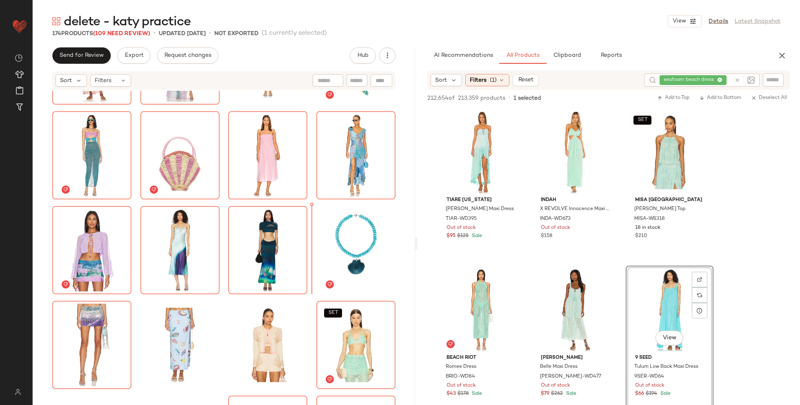
scroll to position [383, 0]
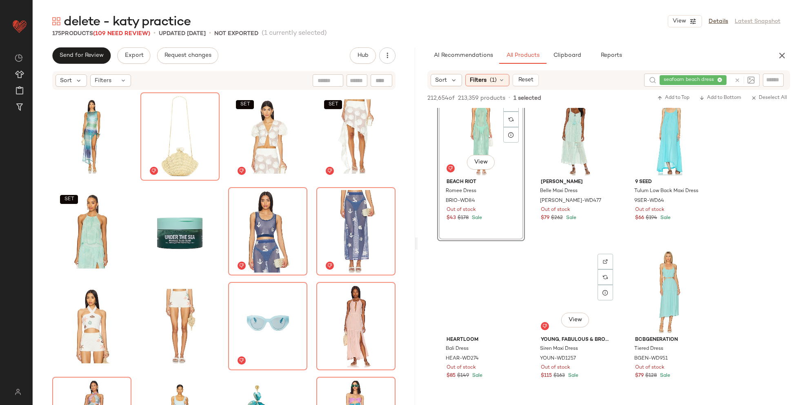
scroll to position [185, 0]
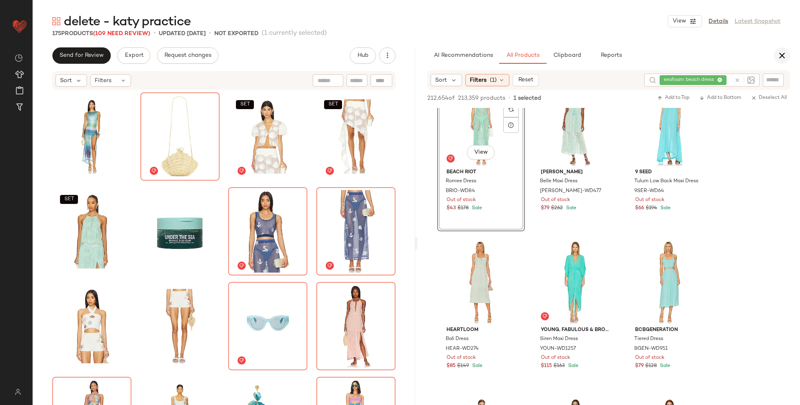
click at [779, 55] on icon "button" at bounding box center [783, 56] width 10 height 10
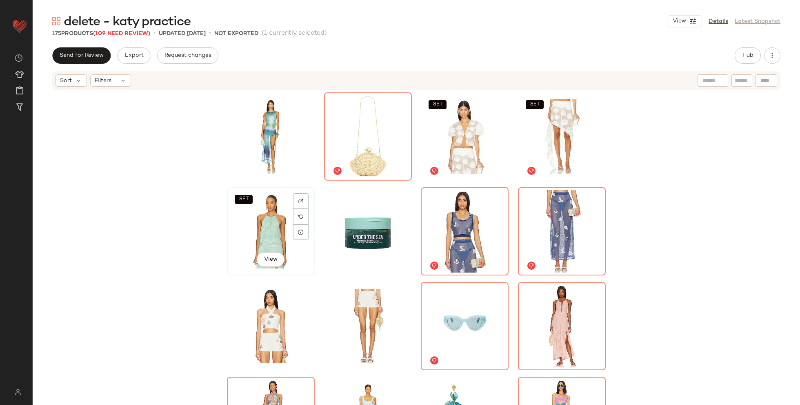
click at [256, 236] on div "SET View" at bounding box center [271, 231] width 82 height 82
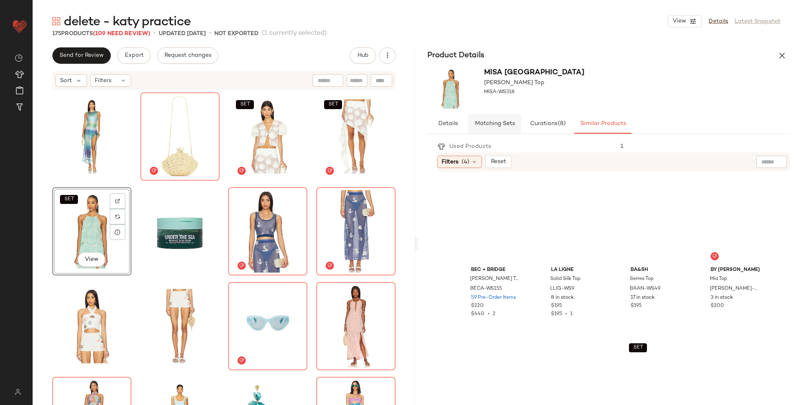
click at [501, 127] on span "Matching Sets" at bounding box center [495, 123] width 40 height 7
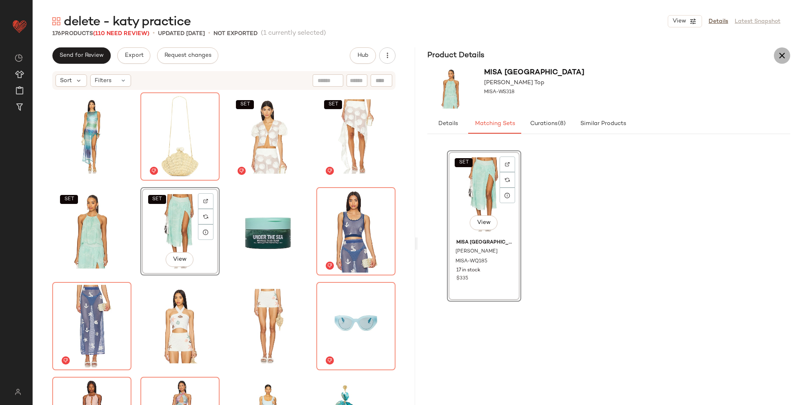
click at [778, 54] on icon "button" at bounding box center [783, 56] width 10 height 10
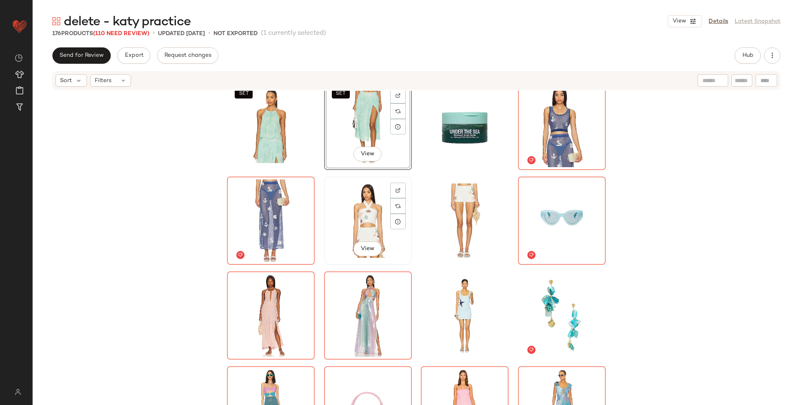
scroll to position [132, 0]
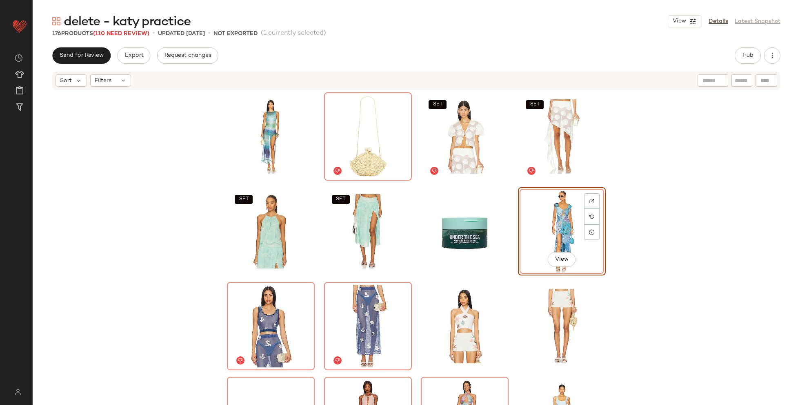
click at [684, 247] on div "SET SET SET SET View" at bounding box center [417, 260] width 768 height 339
click at [680, 251] on div "SET SET SET SET" at bounding box center [417, 260] width 768 height 339
click at [673, 190] on div "SET SET SET SET" at bounding box center [417, 260] width 768 height 339
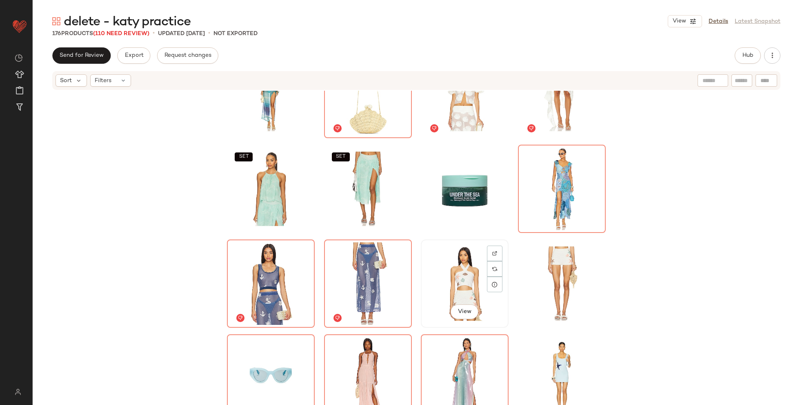
scroll to position [41, 0]
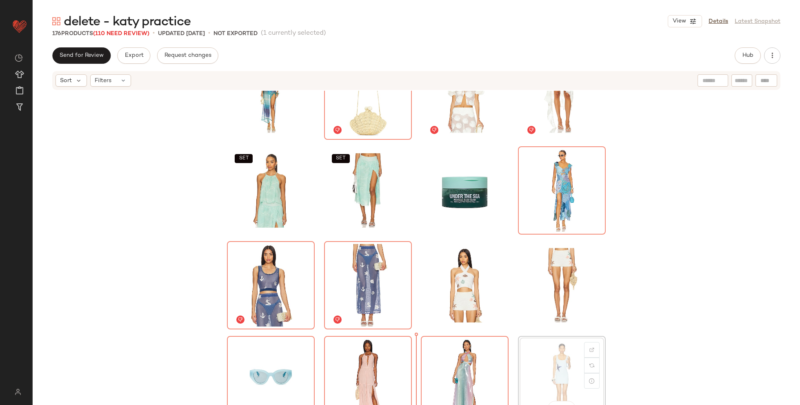
scroll to position [42, 0]
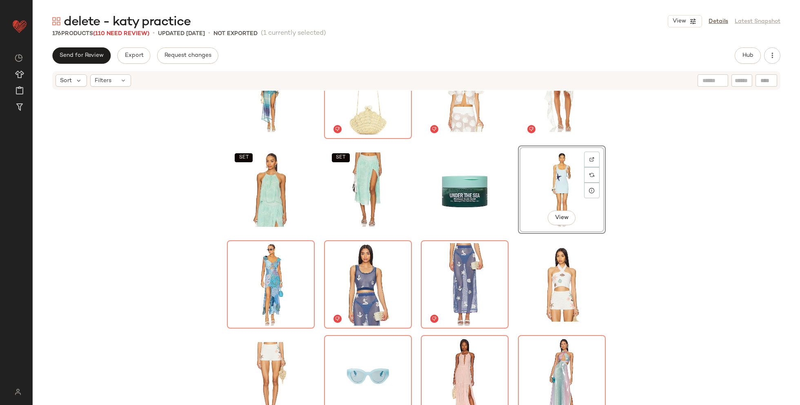
click at [647, 267] on div "SET SET SET SET View" at bounding box center [417, 260] width 768 height 339
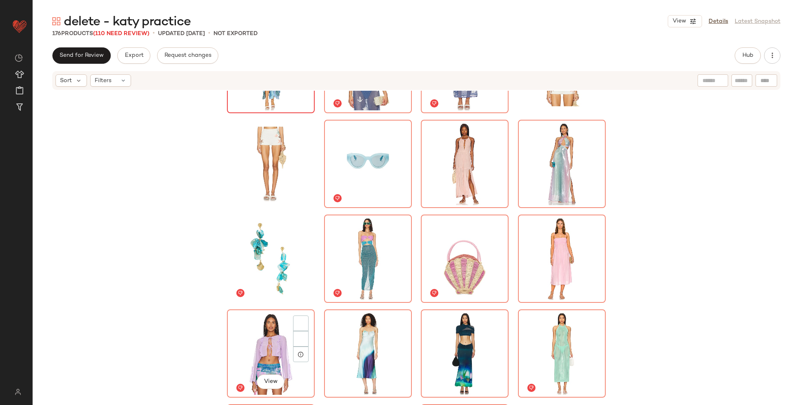
scroll to position [289, 0]
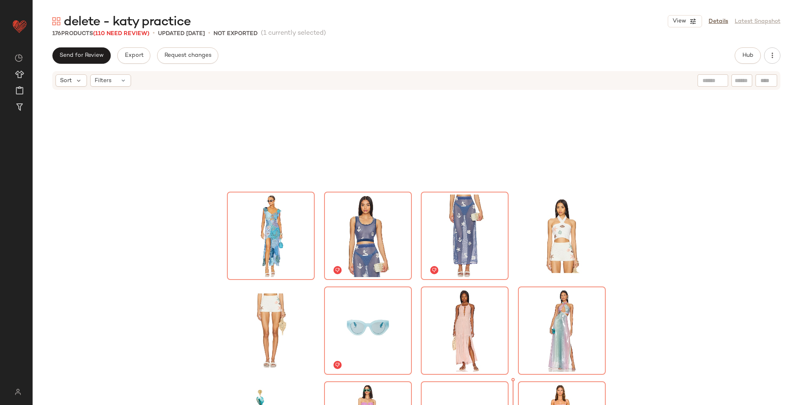
scroll to position [18, 0]
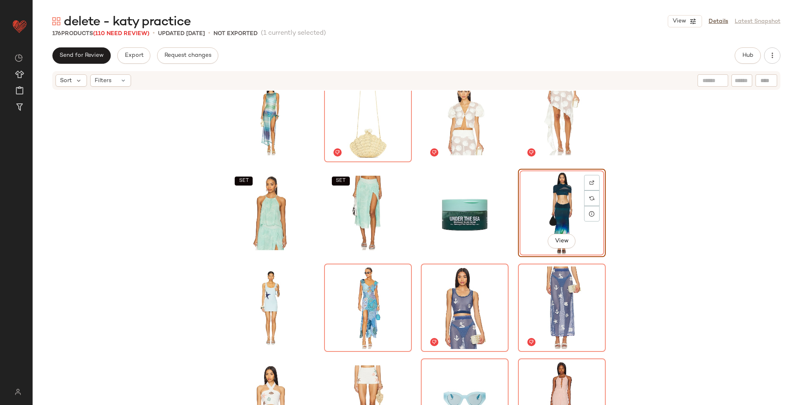
click at [646, 307] on div "SET SET SET SET View" at bounding box center [417, 260] width 768 height 339
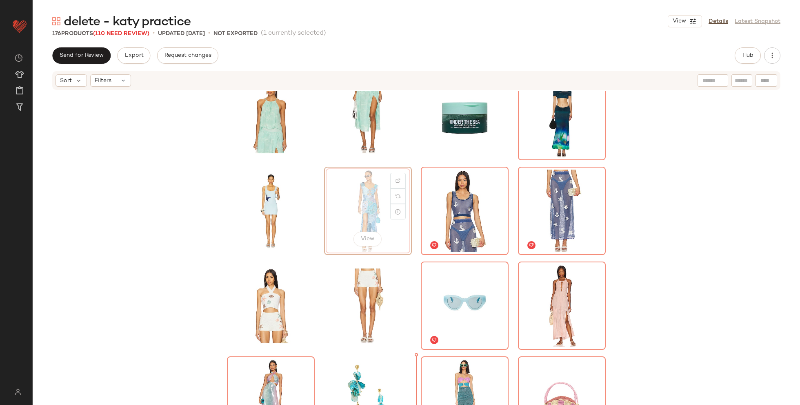
scroll to position [126, 0]
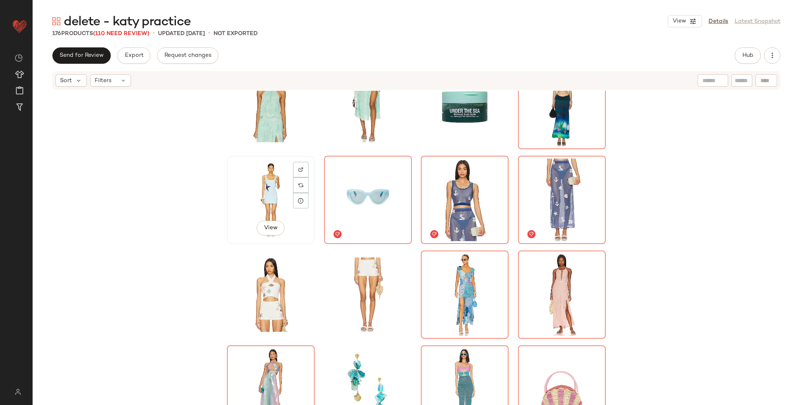
click at [239, 243] on div "View" at bounding box center [271, 200] width 88 height 88
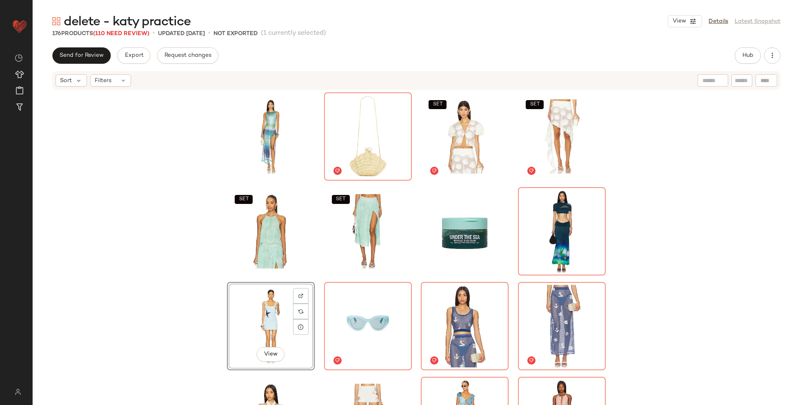
click at [613, 285] on div "SET SET SET SET View" at bounding box center [417, 260] width 768 height 339
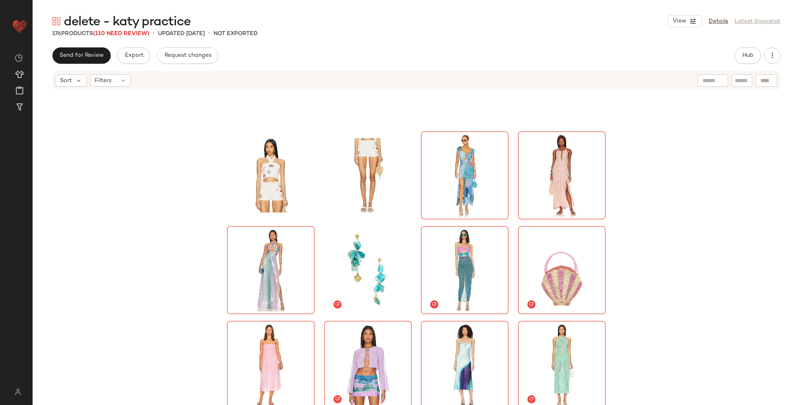
scroll to position [522, 0]
